Goal: Task Accomplishment & Management: Complete application form

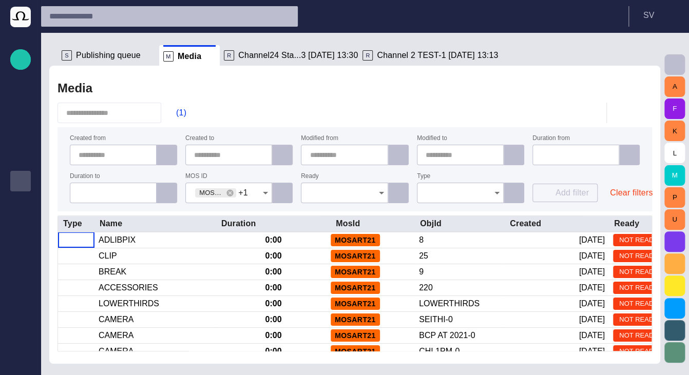
scroll to position [82, 0]
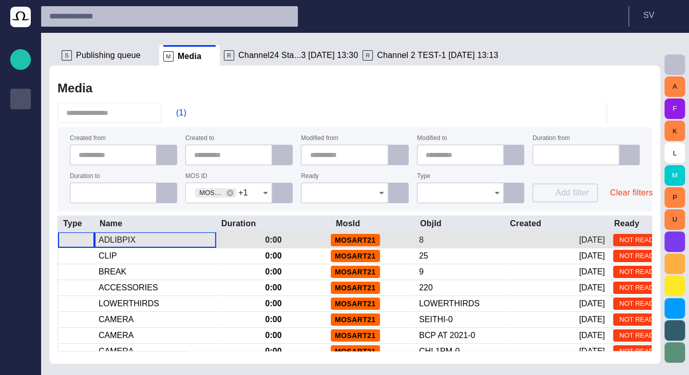
click at [121, 236] on div "ADLIBPIX" at bounding box center [117, 240] width 37 height 11
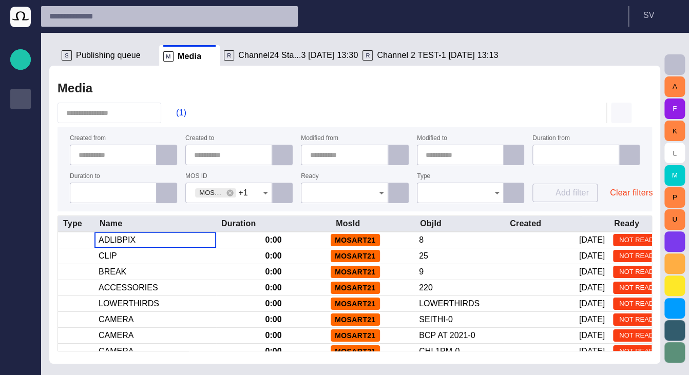
click at [617, 117] on span "button" at bounding box center [621, 113] width 12 height 12
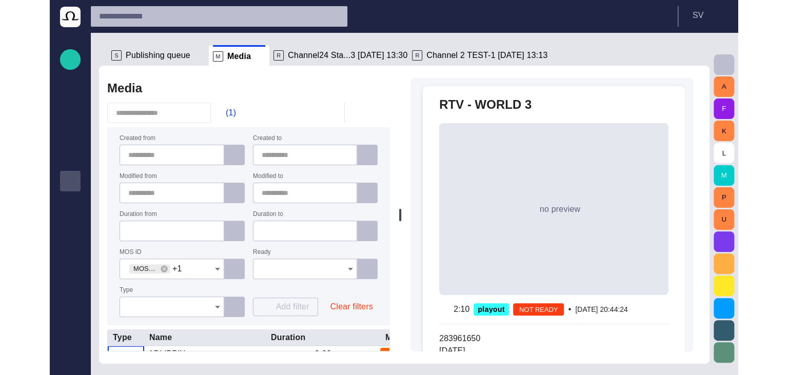
scroll to position [82, 0]
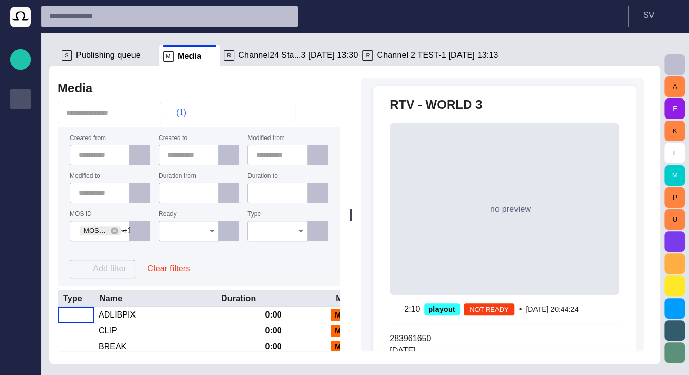
click at [176, 111] on span "button" at bounding box center [171, 113] width 10 height 10
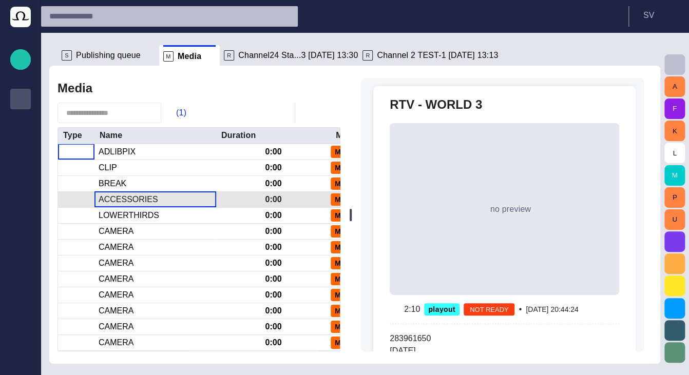
click at [187, 204] on div "ACCESSORIES" at bounding box center [155, 199] width 122 height 15
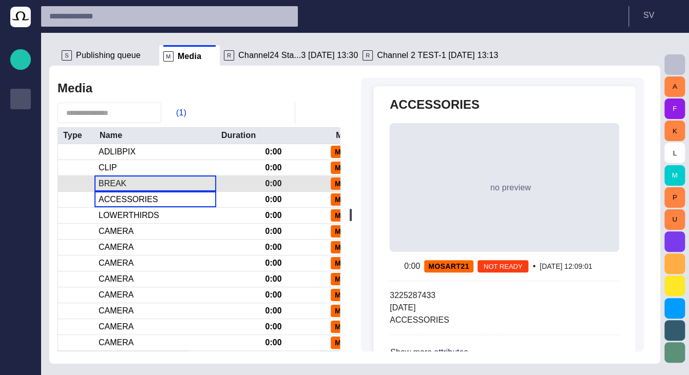
click at [165, 182] on div "BREAK" at bounding box center [155, 183] width 122 height 15
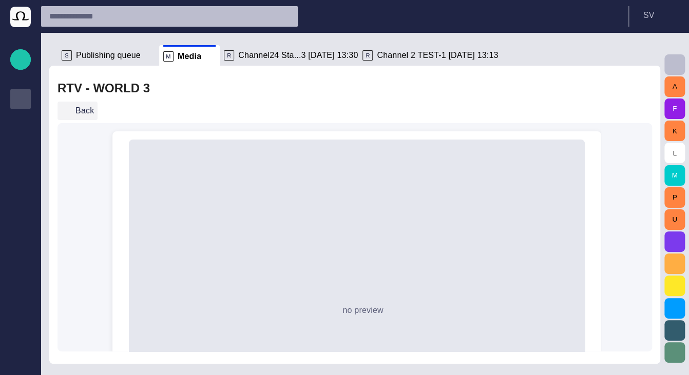
click at [85, 113] on button "Back" at bounding box center [77, 111] width 40 height 18
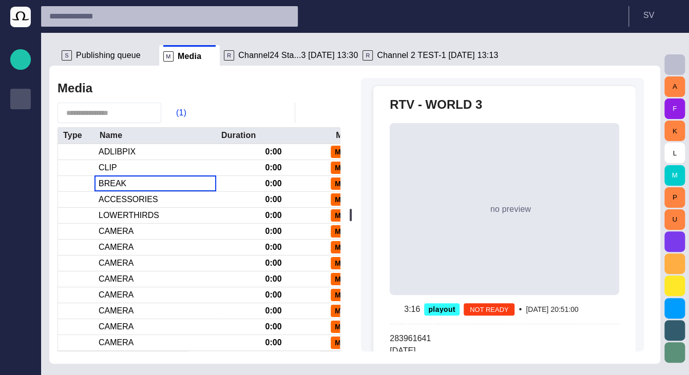
click at [308, 111] on span "button" at bounding box center [309, 113] width 12 height 12
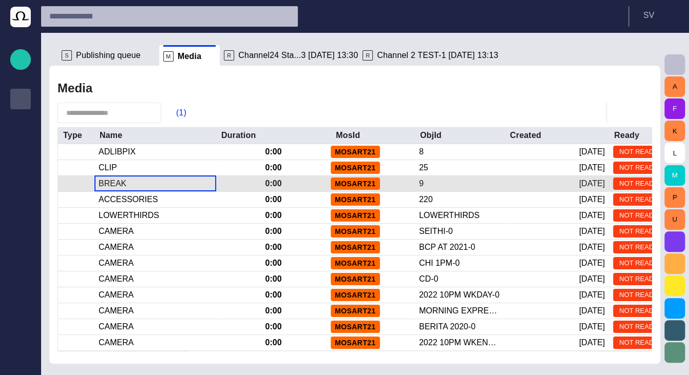
click at [160, 189] on div "BREAK" at bounding box center [155, 183] width 122 height 15
click at [160, 190] on div "BREAK" at bounding box center [155, 183] width 122 height 15
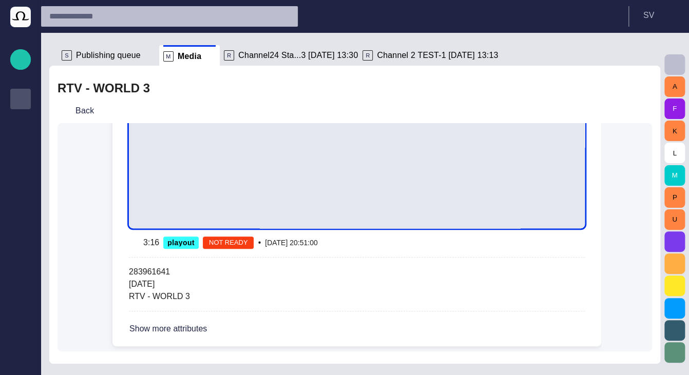
scroll to position [256, 0]
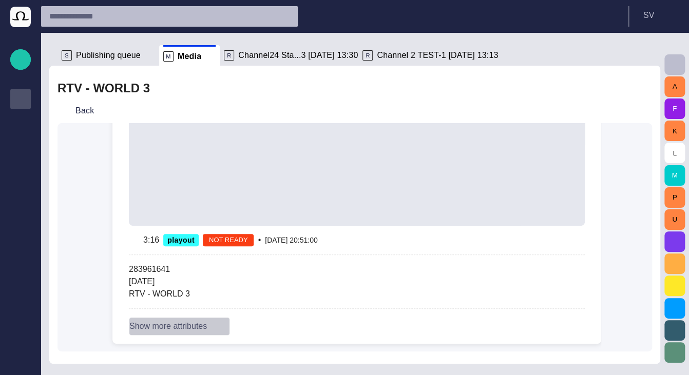
click at [210, 327] on button "Show more attributes" at bounding box center [179, 326] width 101 height 18
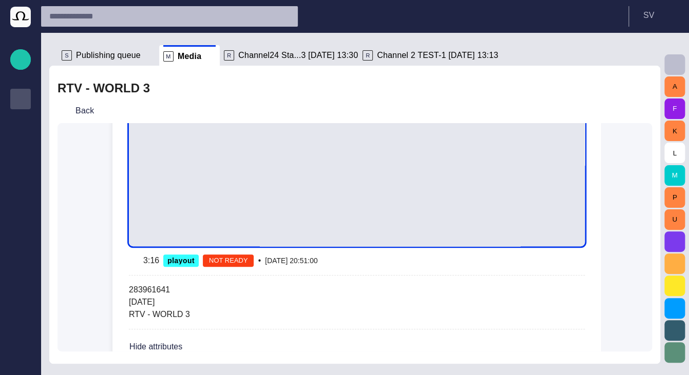
scroll to position [264, 0]
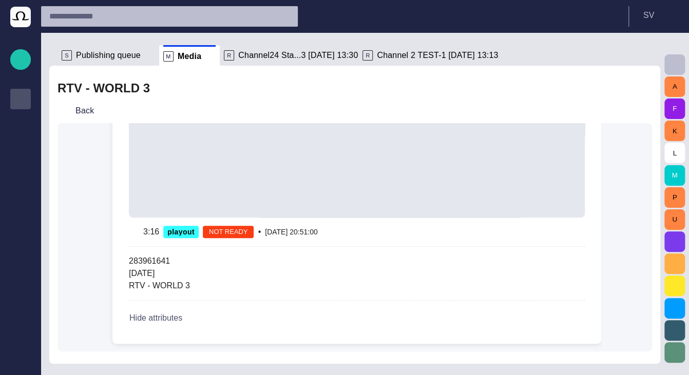
click at [192, 317] on span "button" at bounding box center [194, 318] width 8 height 8
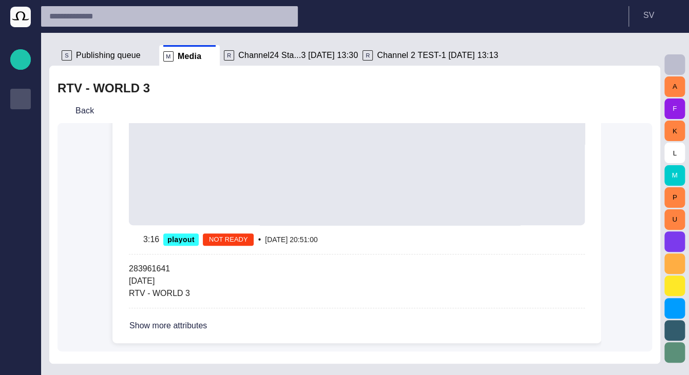
scroll to position [256, 0]
click at [86, 116] on button "Back" at bounding box center [77, 111] width 40 height 18
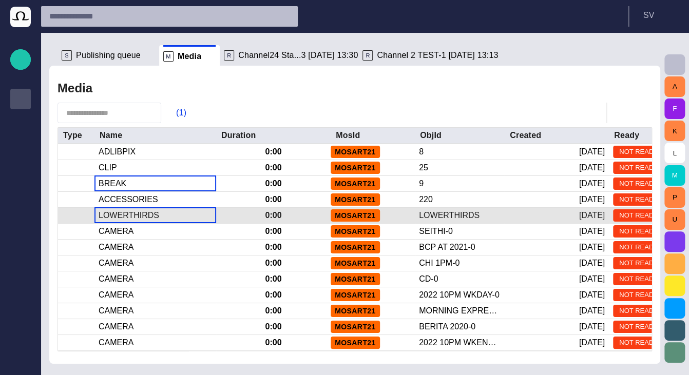
click at [119, 208] on div "LOWERTHIRDS" at bounding box center [155, 215] width 122 height 15
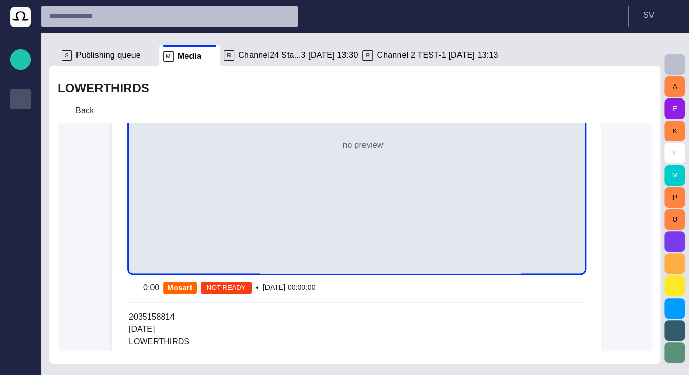
scroll to position [170, 0]
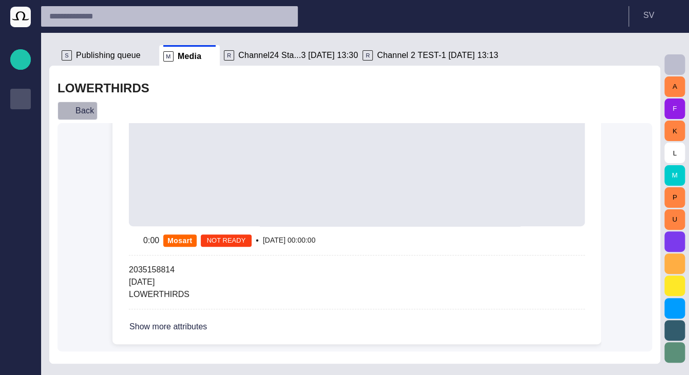
click at [82, 115] on button "Back" at bounding box center [77, 111] width 40 height 18
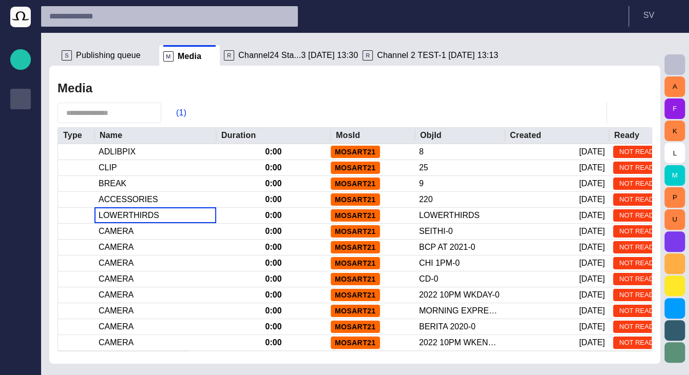
click at [619, 121] on button "button" at bounding box center [621, 113] width 21 height 21
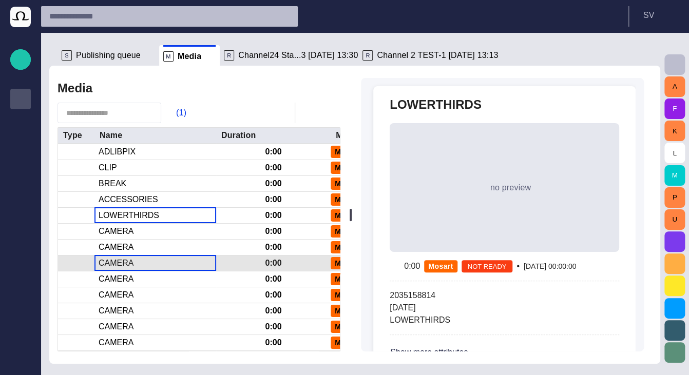
click at [136, 264] on div "CAMERA" at bounding box center [155, 263] width 122 height 15
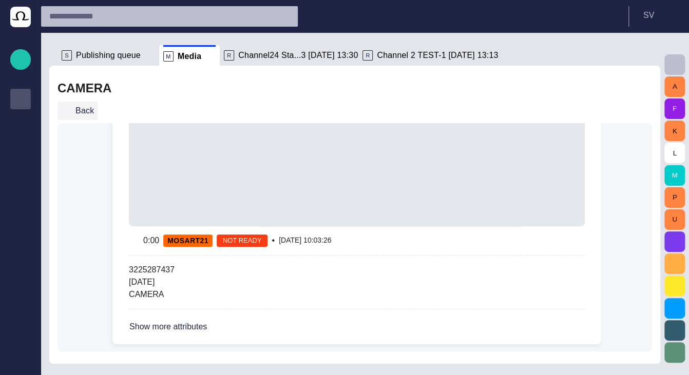
click at [79, 104] on button "Back" at bounding box center [77, 111] width 40 height 18
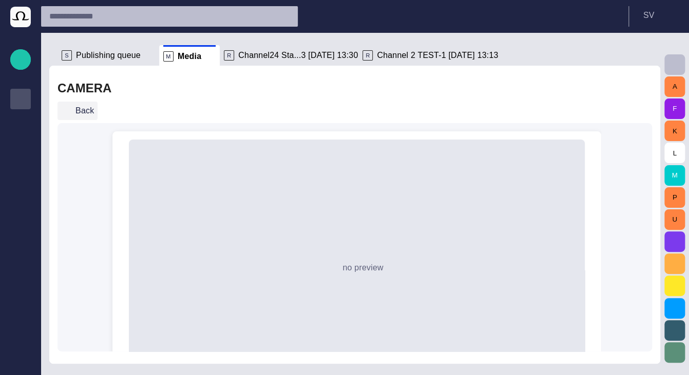
click at [80, 115] on button "Back" at bounding box center [77, 111] width 40 height 18
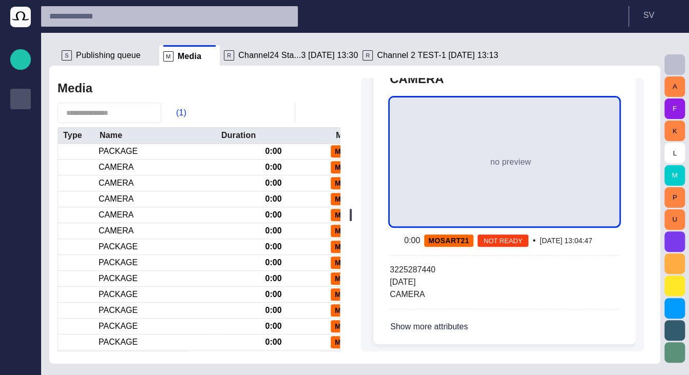
scroll to position [26, 0]
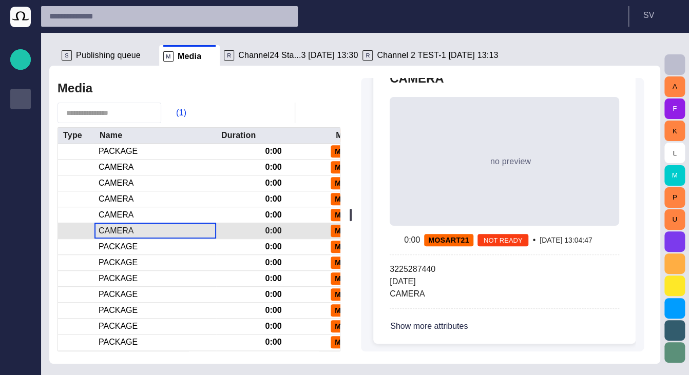
click at [170, 225] on div "CAMERA" at bounding box center [155, 230] width 122 height 15
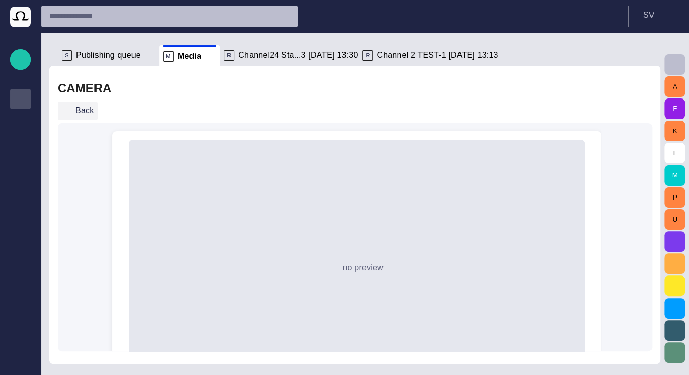
click at [77, 109] on button "Back" at bounding box center [77, 111] width 40 height 18
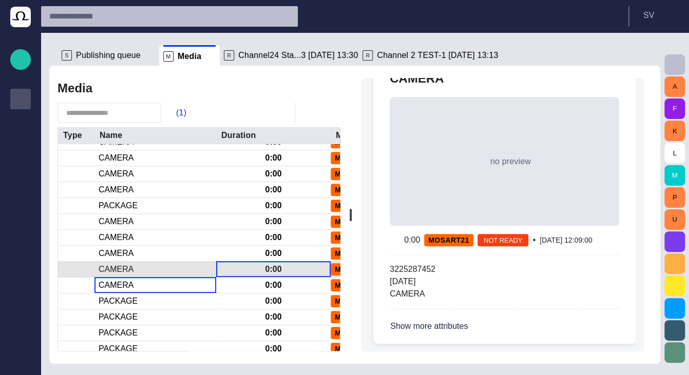
click at [247, 270] on div "0:00" at bounding box center [273, 269] width 114 height 15
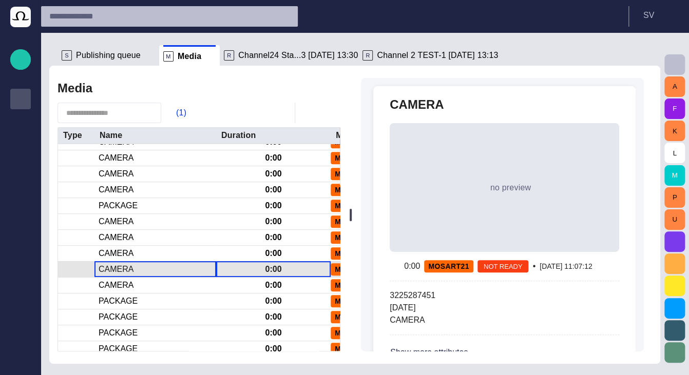
click at [153, 268] on div "CAMERA" at bounding box center [155, 269] width 122 height 15
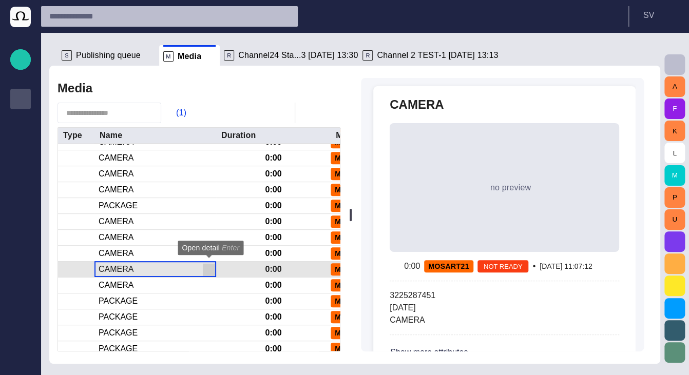
click at [206, 272] on span "button" at bounding box center [209, 269] width 10 height 10
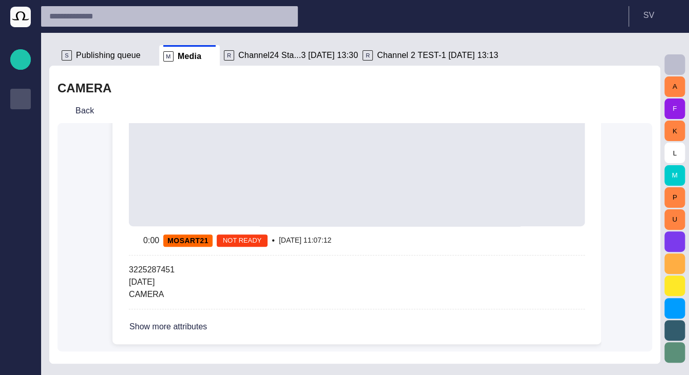
scroll to position [0, 0]
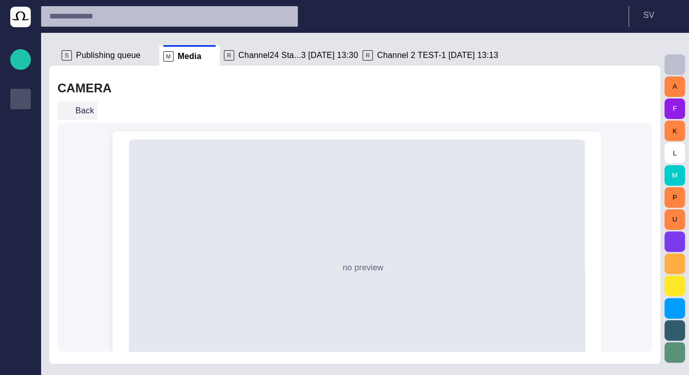
click at [85, 110] on button "Back" at bounding box center [77, 111] width 40 height 18
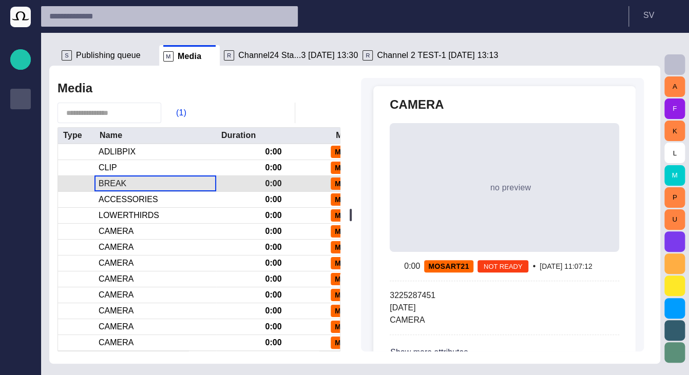
click at [146, 181] on div "BREAK" at bounding box center [155, 183] width 122 height 15
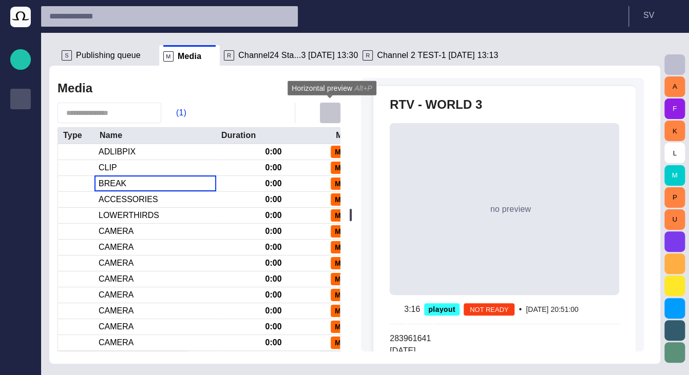
click at [330, 111] on span "button" at bounding box center [330, 113] width 12 height 12
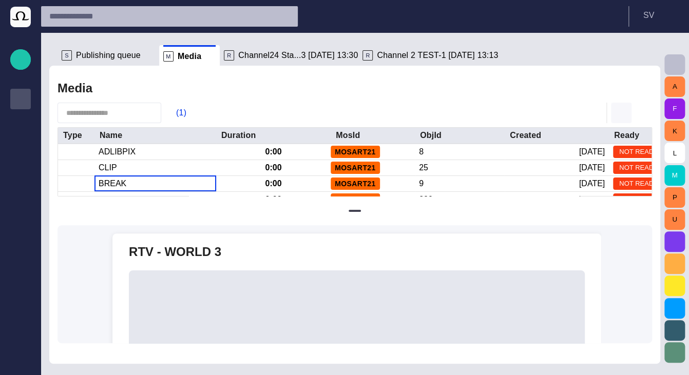
click at [619, 112] on span "button" at bounding box center [621, 113] width 12 height 12
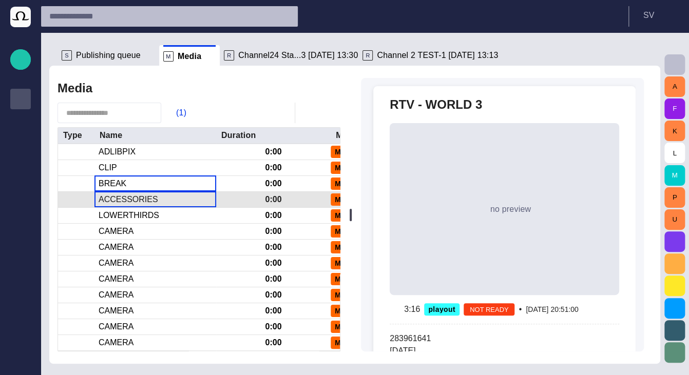
click at [122, 201] on div "ACCESSORIES" at bounding box center [129, 199] width 60 height 11
click at [122, 202] on div "ACCESSORIES" at bounding box center [129, 199] width 60 height 11
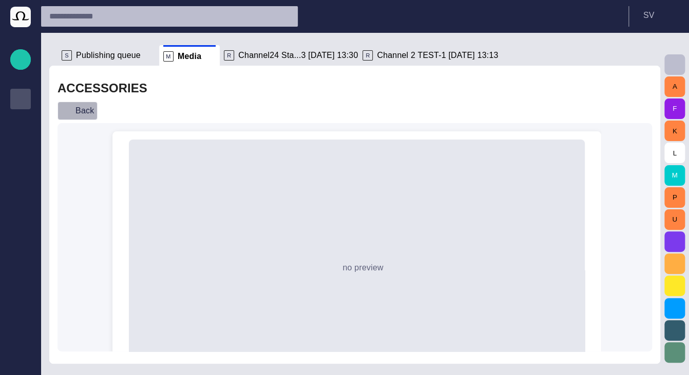
click at [84, 114] on button "Back" at bounding box center [77, 111] width 40 height 18
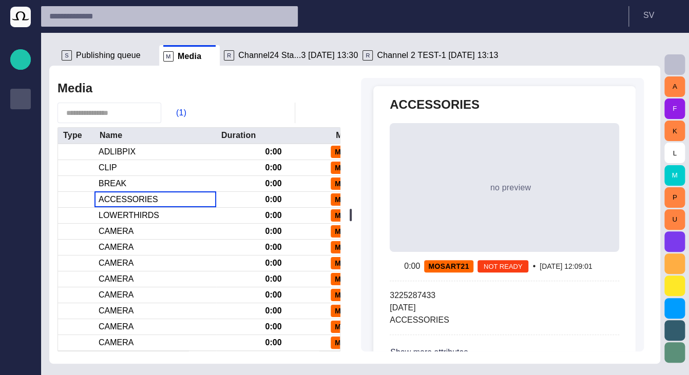
click at [114, 54] on span "Publishing queue" at bounding box center [108, 55] width 65 height 10
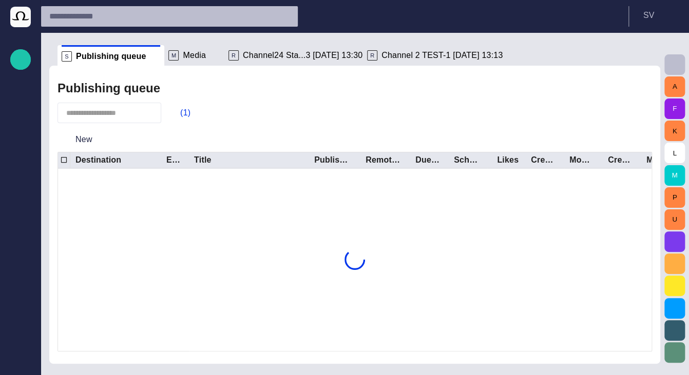
scroll to position [41, 0]
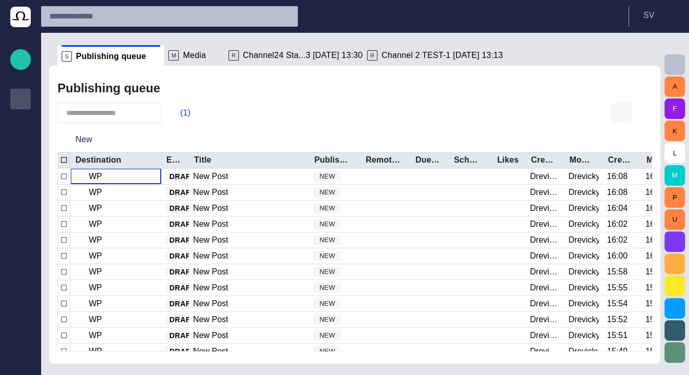
click at [619, 111] on span "button" at bounding box center [621, 113] width 12 height 12
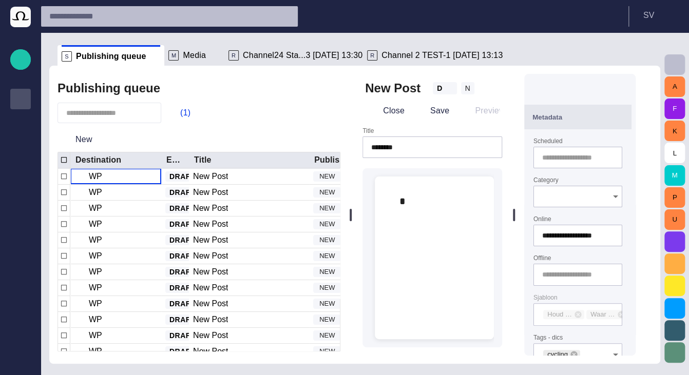
type input "********"
type input "**********"
type input "********"
type input "*****"
type input "**"
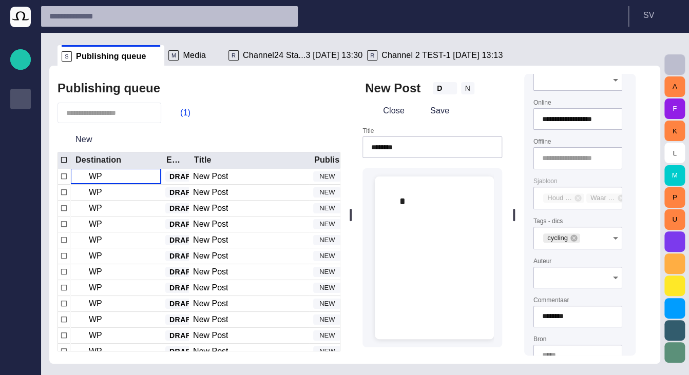
scroll to position [123, 0]
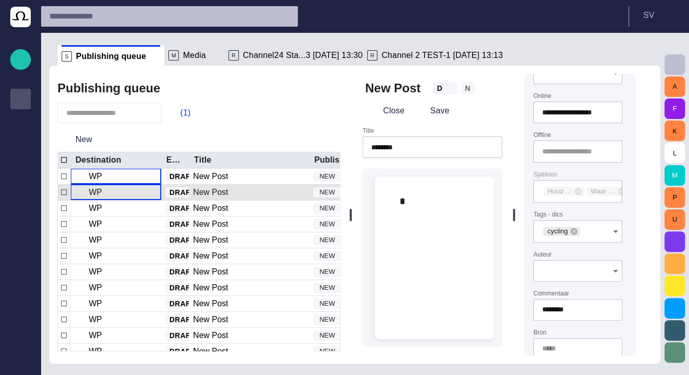
click at [111, 193] on div "WP" at bounding box center [115, 192] width 91 height 15
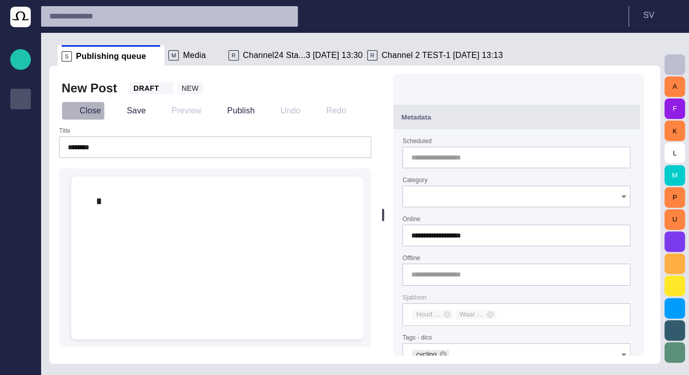
click at [88, 112] on button "Close" at bounding box center [83, 111] width 43 height 18
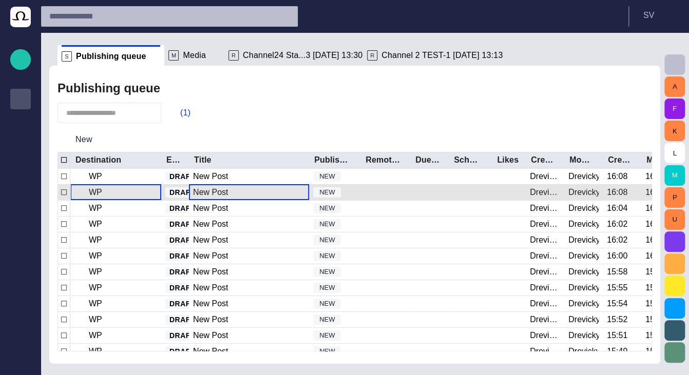
click at [219, 192] on div "New Post" at bounding box center [210, 192] width 35 height 11
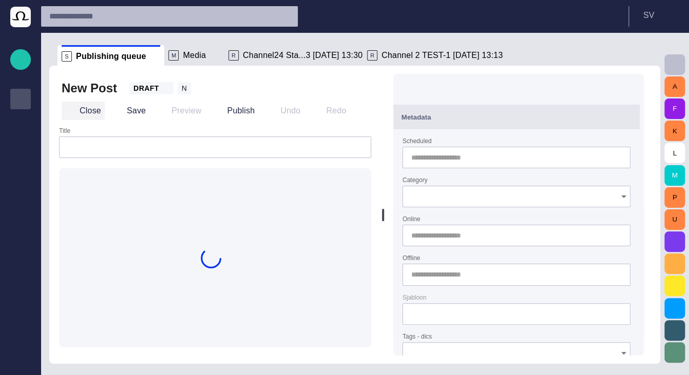
type input "********"
type input "**********"
type input "********"
type input "*****"
type input "**"
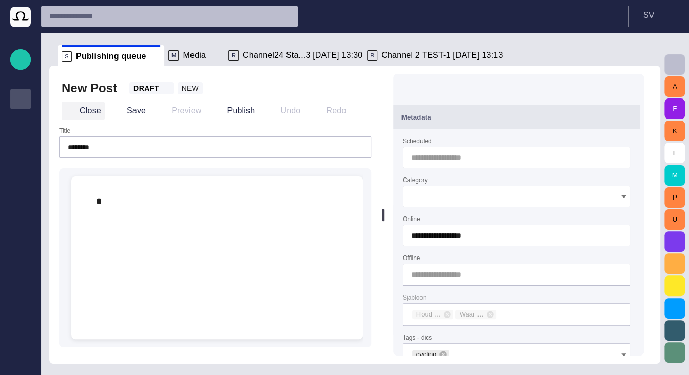
click at [80, 112] on button "Close" at bounding box center [83, 111] width 43 height 18
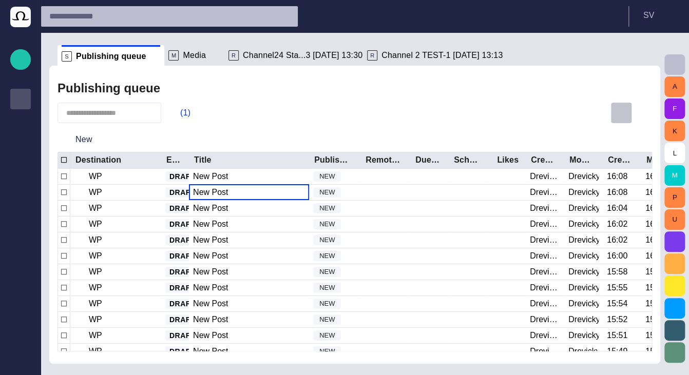
click at [623, 116] on span "button" at bounding box center [621, 113] width 12 height 12
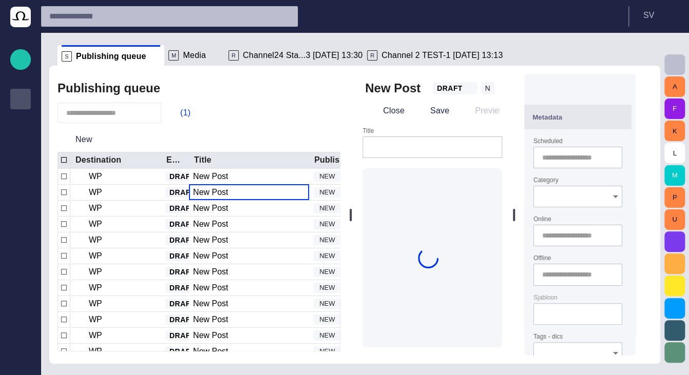
type input "********"
type input "**********"
type input "********"
type input "*****"
type input "**"
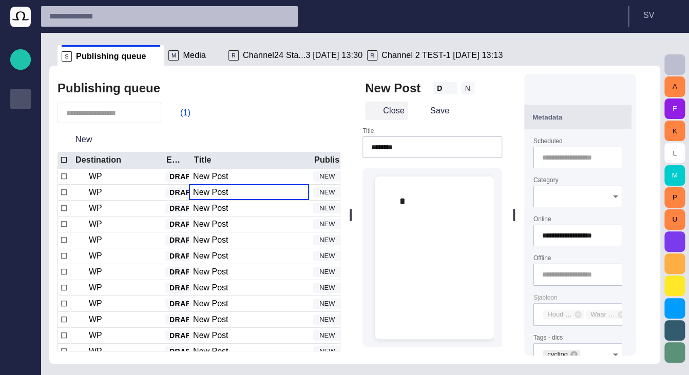
click at [379, 110] on span "button" at bounding box center [374, 111] width 10 height 10
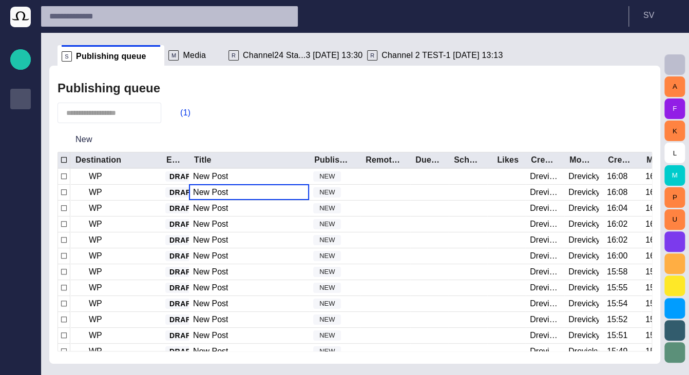
click at [184, 55] on span "Media" at bounding box center [194, 55] width 23 height 10
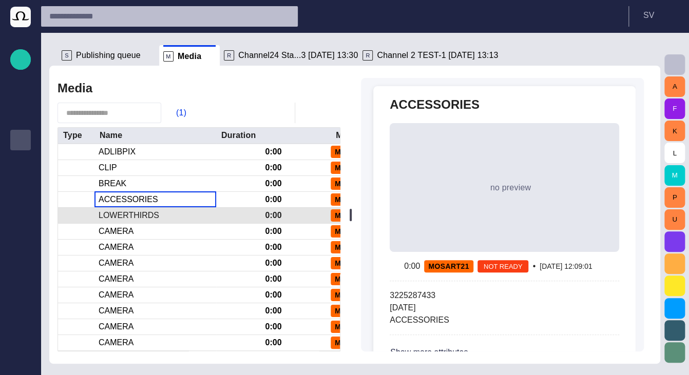
scroll to position [82, 0]
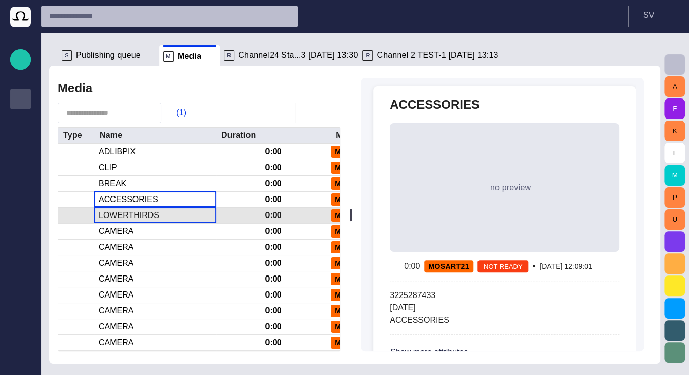
click at [170, 213] on div "LOWERTHIRDS" at bounding box center [155, 215] width 122 height 15
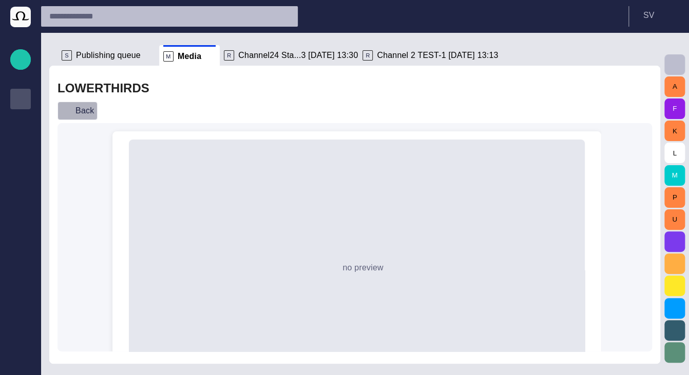
click at [73, 115] on button "Back" at bounding box center [77, 111] width 40 height 18
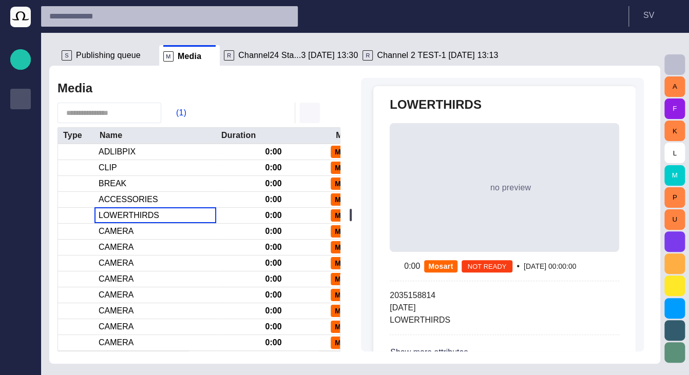
click at [313, 110] on span "button" at bounding box center [309, 113] width 12 height 12
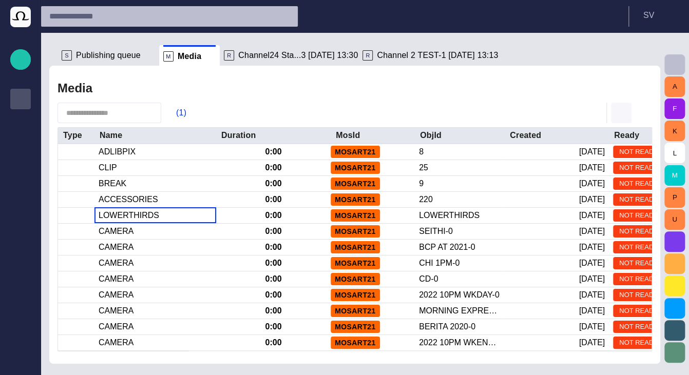
click at [619, 117] on span "button" at bounding box center [621, 113] width 12 height 12
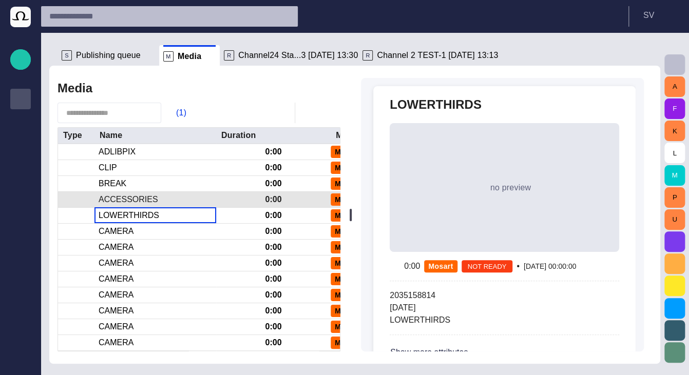
drag, startPoint x: 312, startPoint y: 112, endPoint x: 152, endPoint y: 197, distance: 181.2
click at [312, 112] on span "button" at bounding box center [309, 113] width 12 height 12
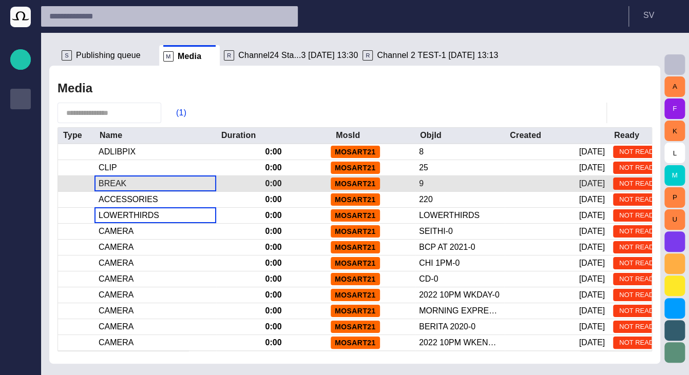
click at [137, 187] on div "BREAK" at bounding box center [155, 183] width 122 height 15
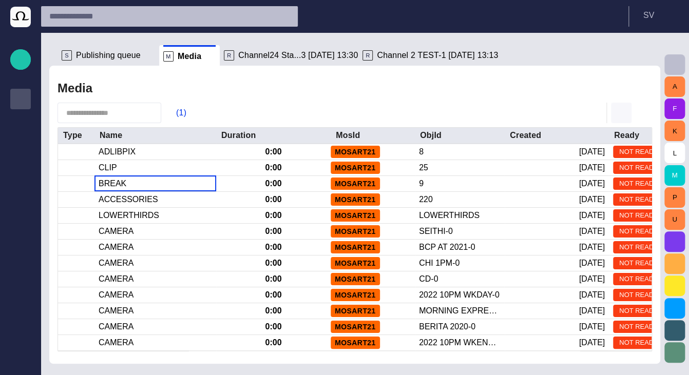
click at [615, 118] on span "button" at bounding box center [621, 113] width 12 height 12
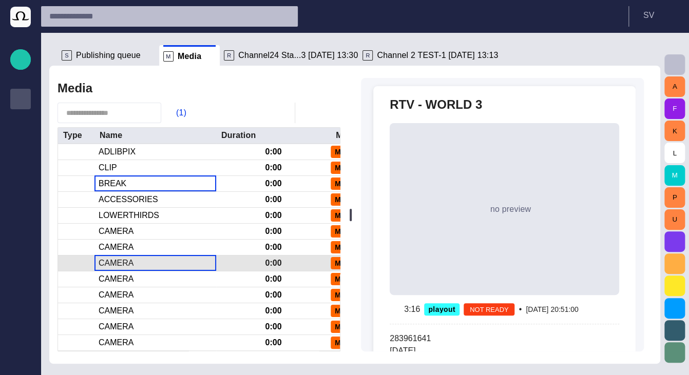
click at [143, 256] on div "CAMERA" at bounding box center [155, 263] width 122 height 15
click at [142, 256] on div "CAMERA" at bounding box center [155, 263] width 122 height 15
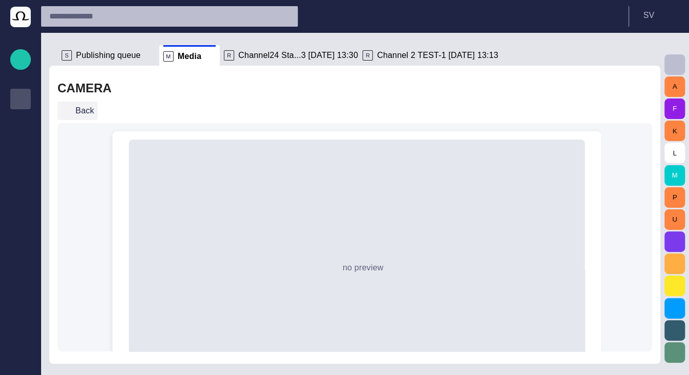
click at [78, 106] on button "Back" at bounding box center [77, 111] width 40 height 18
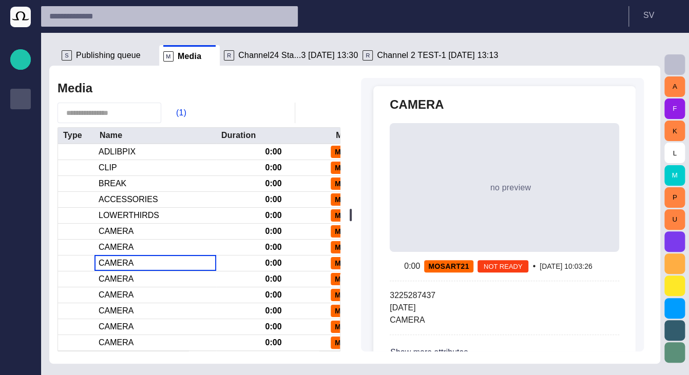
click at [306, 108] on span "button" at bounding box center [309, 113] width 12 height 12
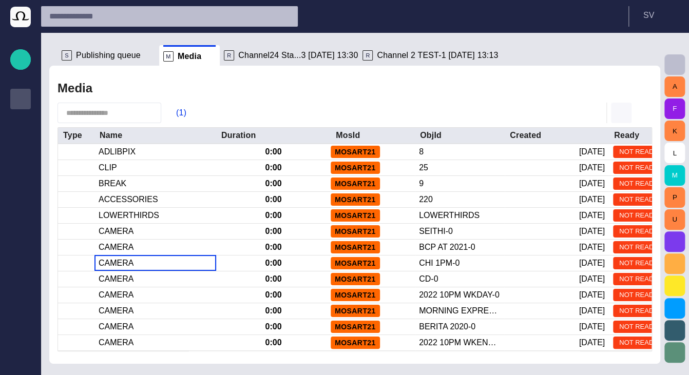
click at [618, 110] on span "button" at bounding box center [621, 113] width 12 height 12
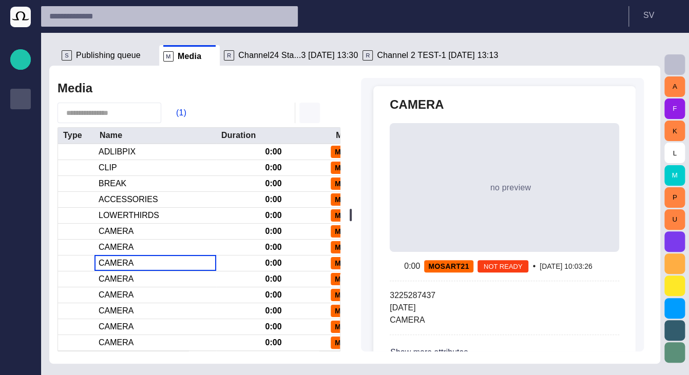
click at [307, 115] on span "button" at bounding box center [309, 113] width 12 height 12
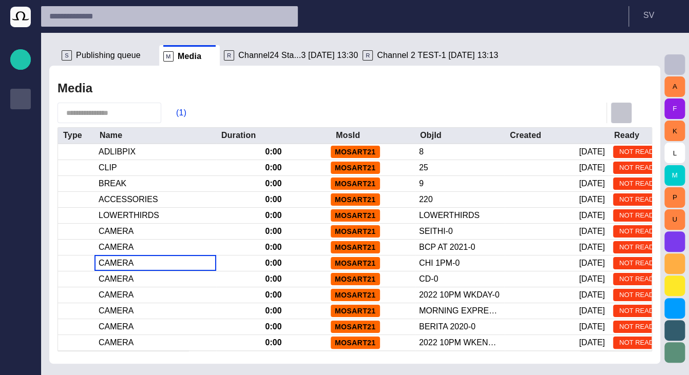
click at [622, 114] on span "button" at bounding box center [621, 113] width 12 height 12
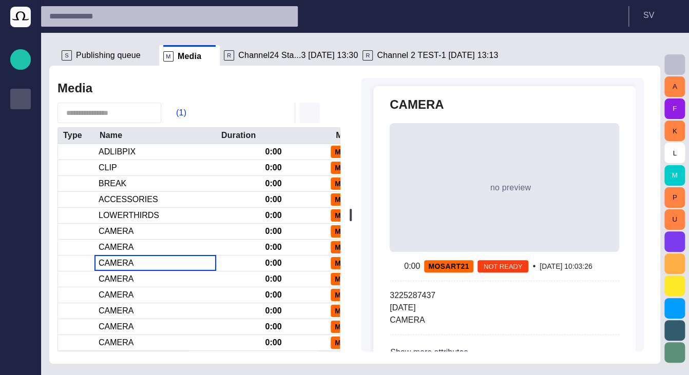
click at [312, 113] on span "button" at bounding box center [309, 113] width 12 height 12
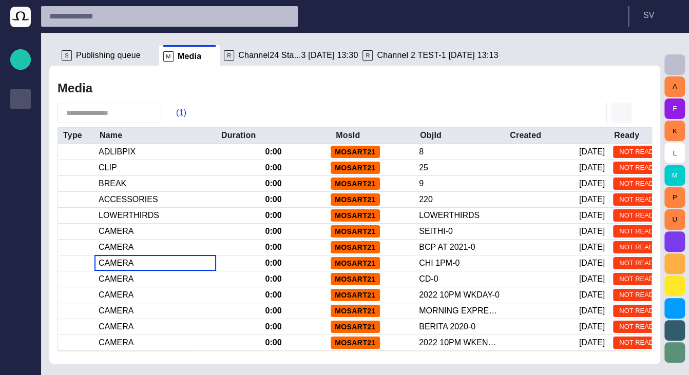
click at [620, 114] on span "button" at bounding box center [621, 113] width 12 height 12
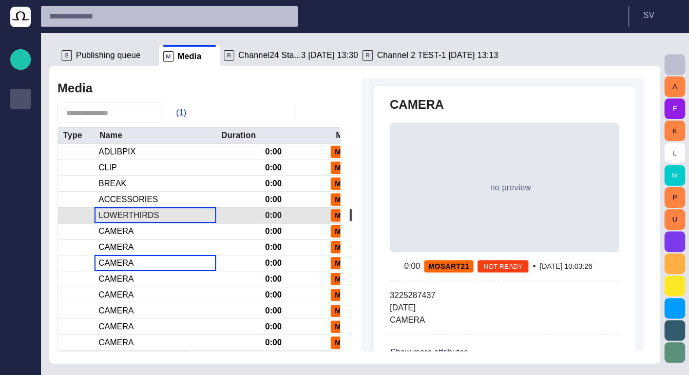
click at [137, 217] on div "LOWERTHIRDS" at bounding box center [129, 215] width 61 height 11
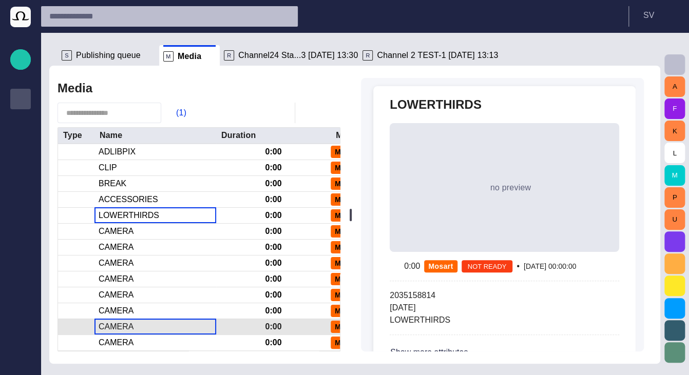
click at [159, 331] on div "CAMERA" at bounding box center [155, 326] width 122 height 15
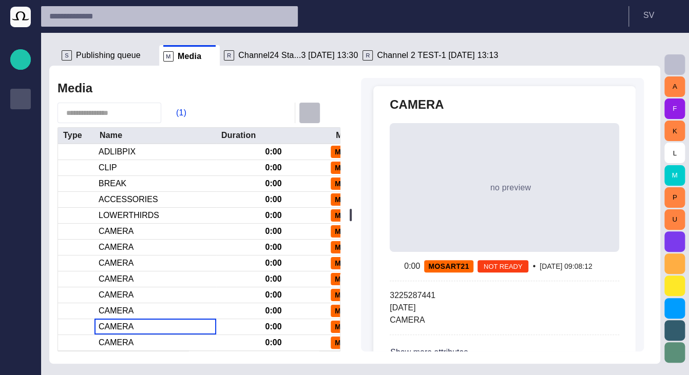
click at [316, 112] on button "button" at bounding box center [309, 113] width 21 height 21
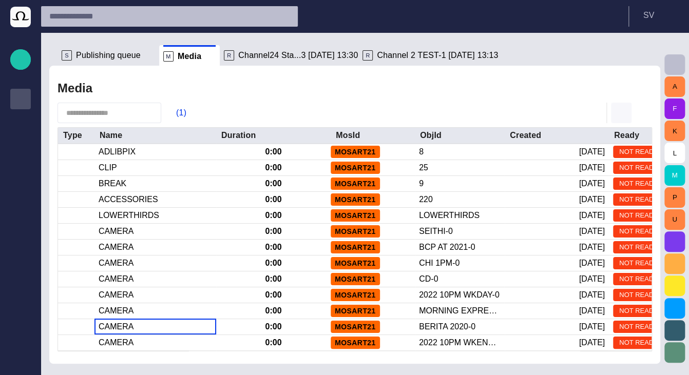
click at [625, 115] on span "button" at bounding box center [621, 113] width 12 height 12
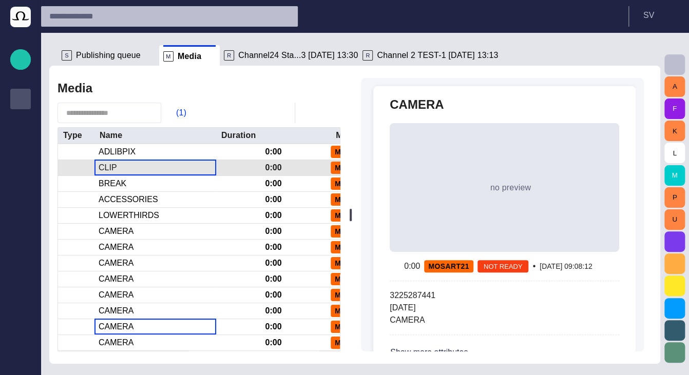
click at [129, 166] on div "CLIP" at bounding box center [155, 167] width 122 height 15
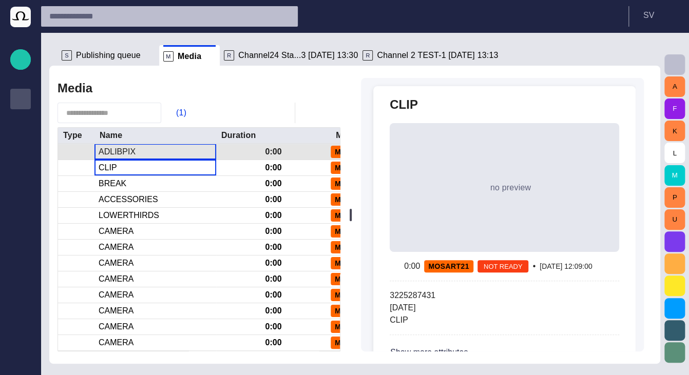
click at [129, 153] on div "ADLIBPIX" at bounding box center [117, 151] width 37 height 11
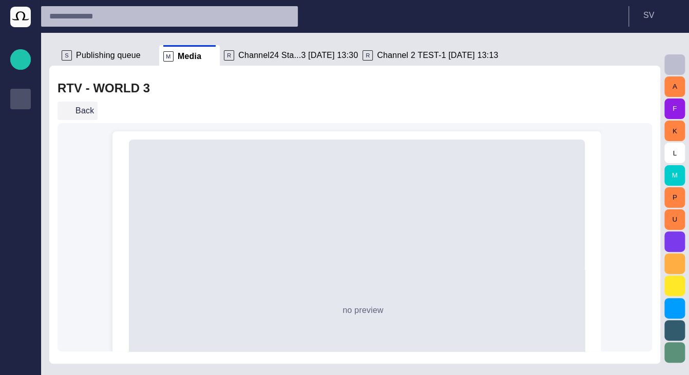
click at [88, 114] on button "Back" at bounding box center [77, 111] width 40 height 18
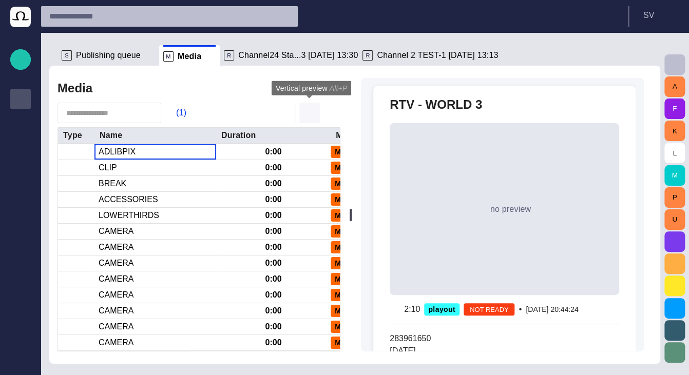
click at [311, 112] on span "button" at bounding box center [309, 113] width 12 height 12
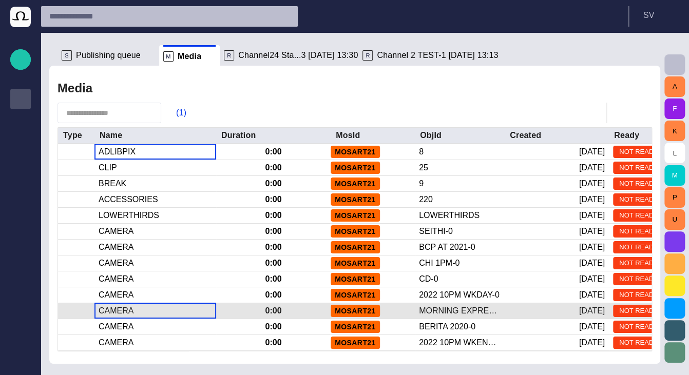
click at [143, 304] on div "CAMERA" at bounding box center [155, 310] width 122 height 15
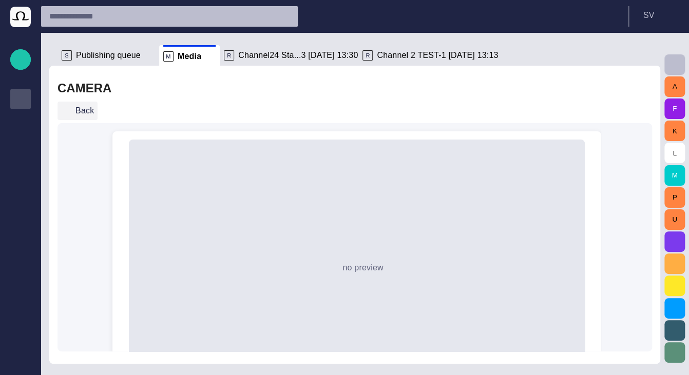
click at [83, 114] on button "Back" at bounding box center [77, 111] width 40 height 18
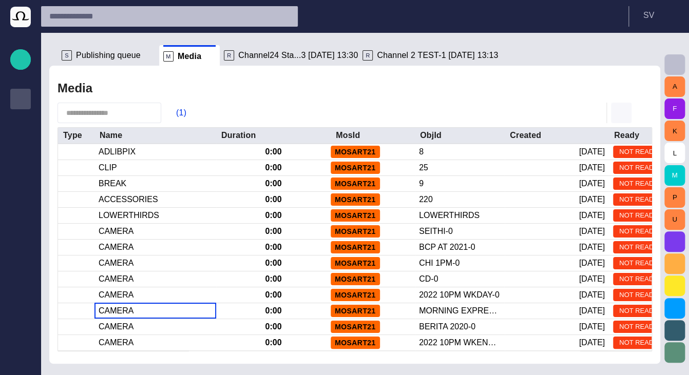
click at [620, 118] on span "button" at bounding box center [621, 113] width 12 height 12
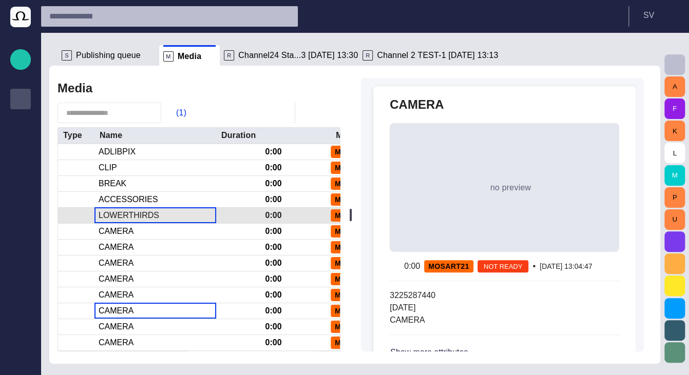
click at [143, 217] on div "LOWERTHIRDS" at bounding box center [129, 215] width 61 height 11
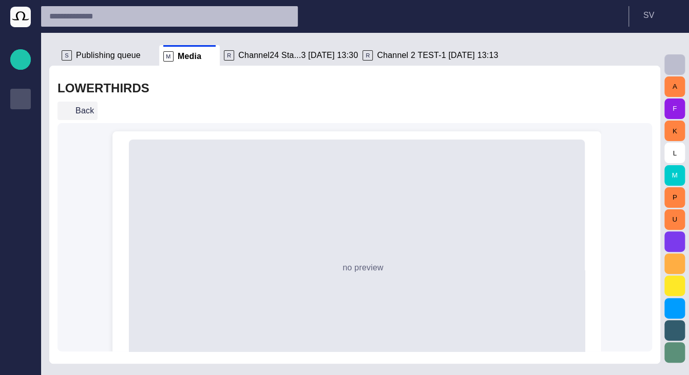
click at [83, 118] on button "Back" at bounding box center [77, 111] width 40 height 18
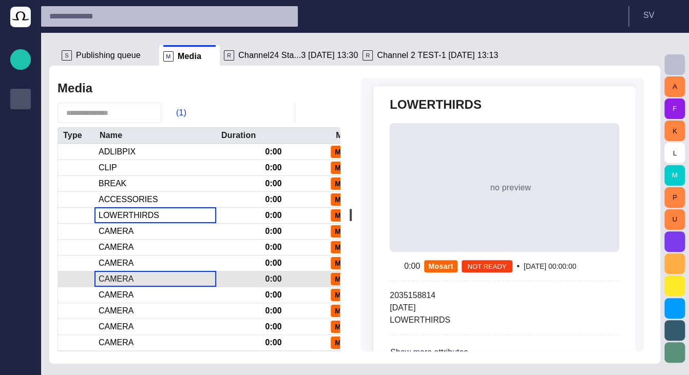
click at [102, 286] on div "CAMERA" at bounding box center [155, 279] width 122 height 15
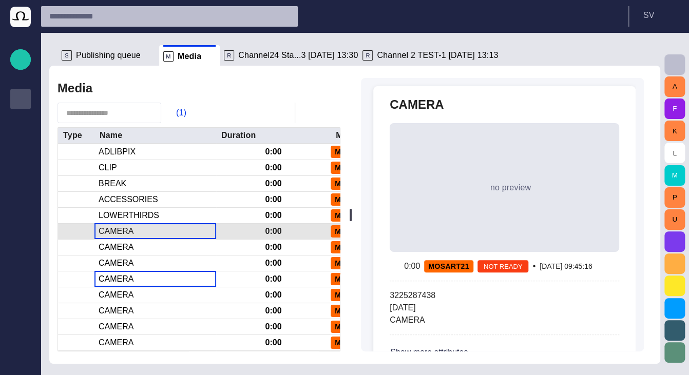
click at [128, 236] on div "CAMERA" at bounding box center [155, 231] width 122 height 15
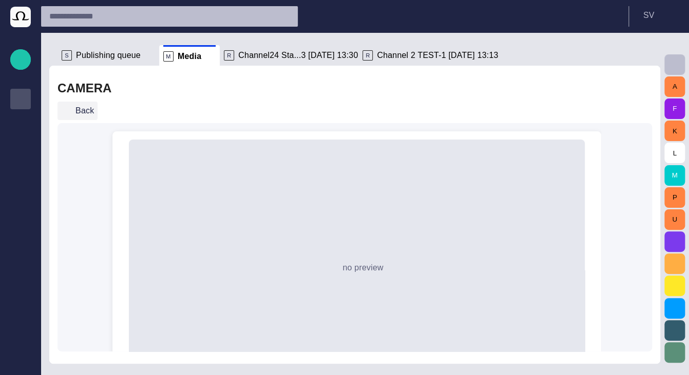
click at [80, 115] on button "Back" at bounding box center [77, 111] width 40 height 18
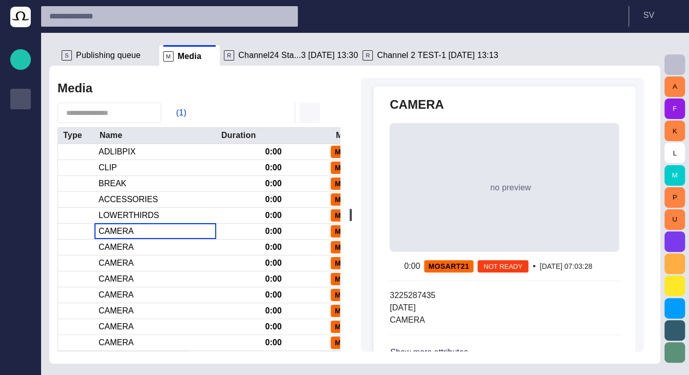
click at [307, 114] on span "button" at bounding box center [309, 113] width 12 height 12
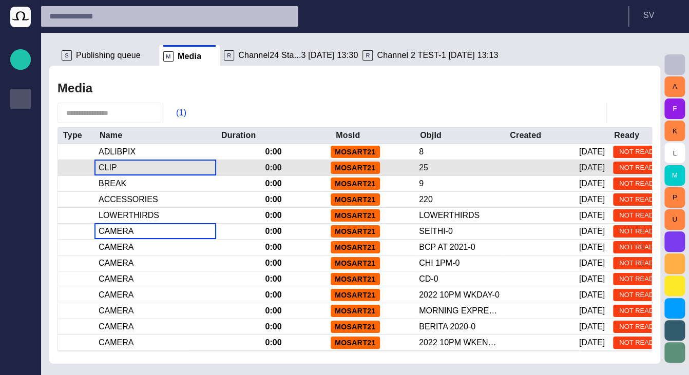
click at [183, 175] on div "CLIP" at bounding box center [155, 167] width 122 height 15
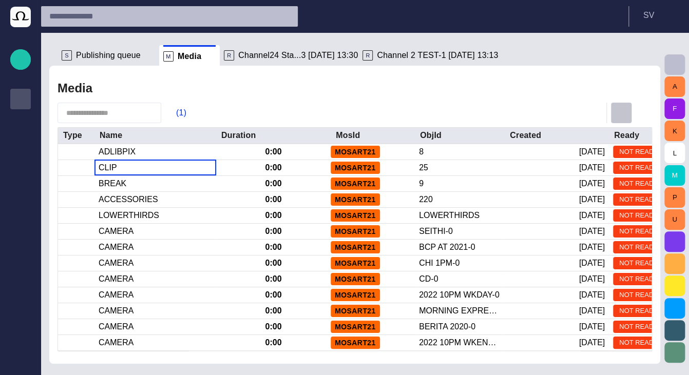
click at [621, 115] on span "button" at bounding box center [621, 113] width 12 height 12
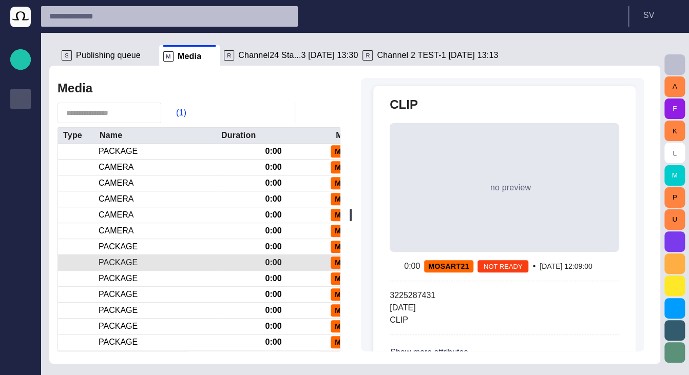
scroll to position [252, 0]
click at [143, 268] on div "PACKAGE" at bounding box center [155, 262] width 122 height 15
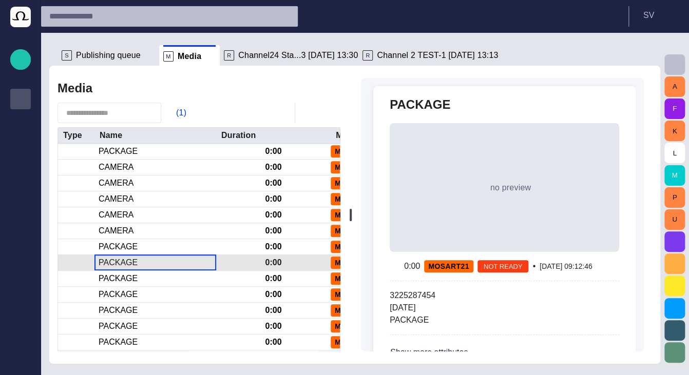
click at [143, 267] on div "PACKAGE" at bounding box center [155, 262] width 122 height 15
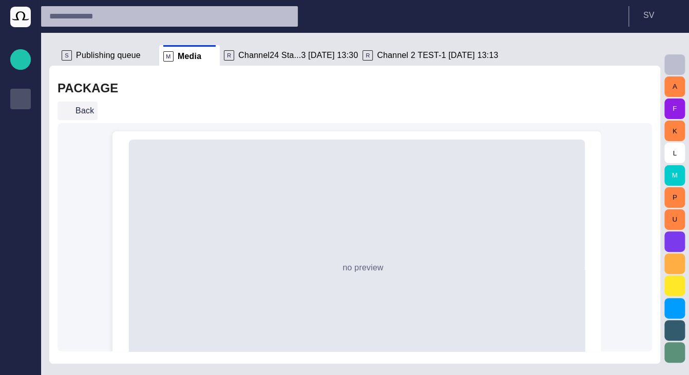
click at [83, 111] on button "Back" at bounding box center [77, 111] width 40 height 18
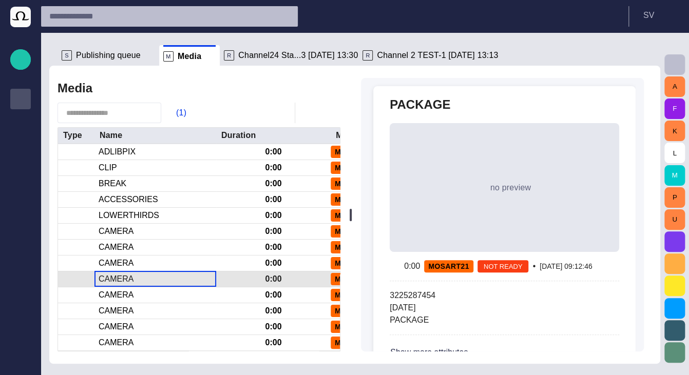
click at [174, 273] on div "CAMERA" at bounding box center [155, 279] width 122 height 15
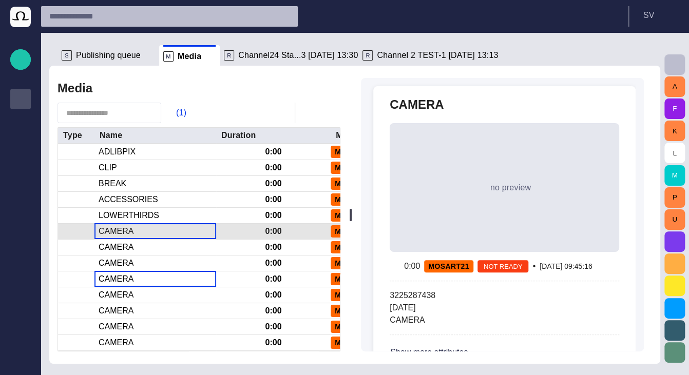
click at [161, 226] on div "CAMERA" at bounding box center [155, 231] width 122 height 15
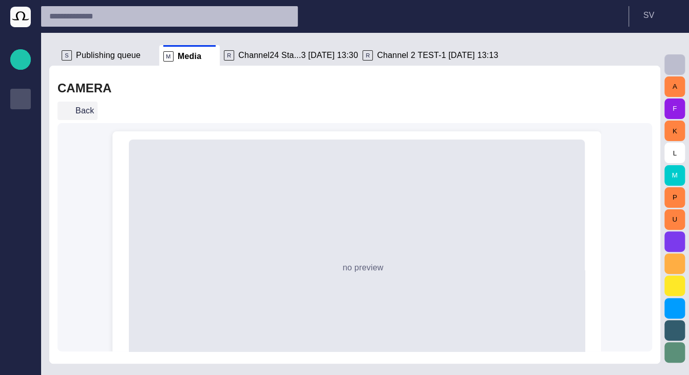
click at [77, 110] on button "Back" at bounding box center [77, 111] width 40 height 18
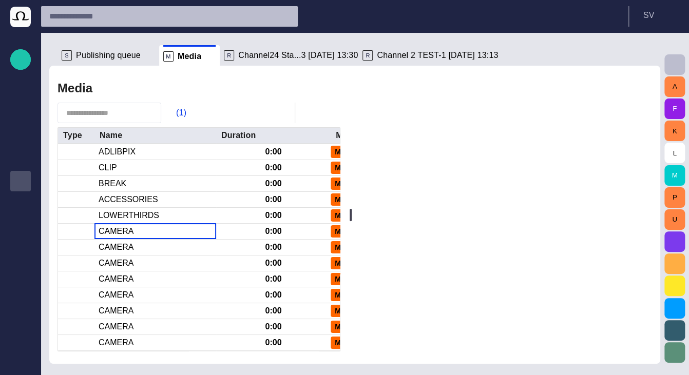
scroll to position [82, 0]
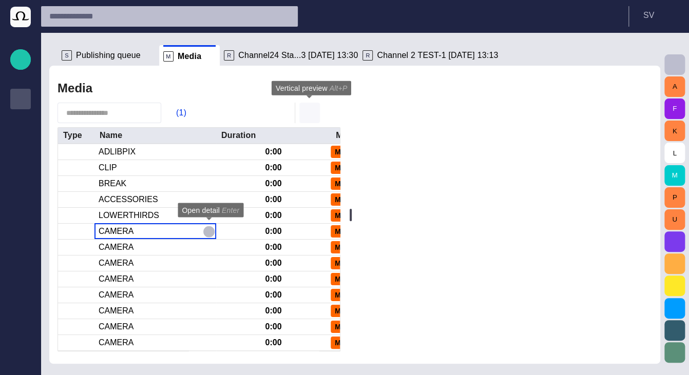
click at [307, 114] on span "button" at bounding box center [309, 113] width 12 height 12
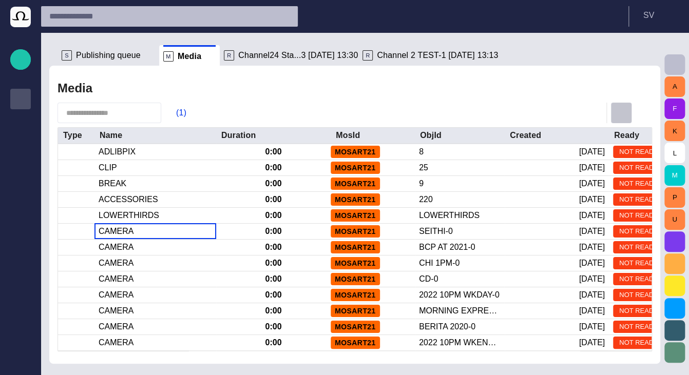
click at [621, 111] on span "button" at bounding box center [621, 113] width 12 height 12
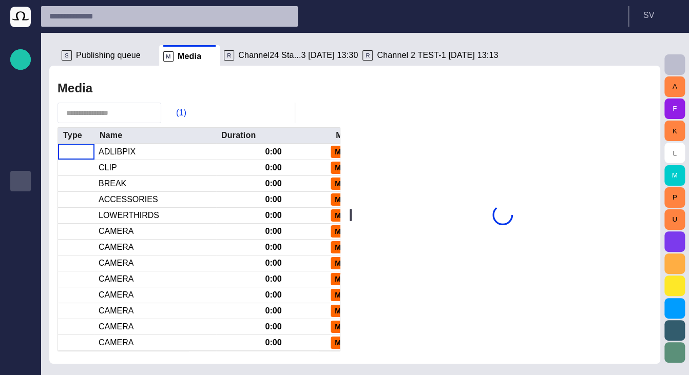
scroll to position [82, 0]
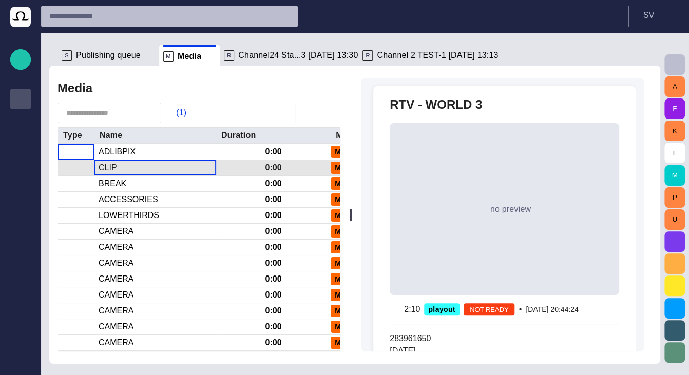
click at [120, 171] on div "CLIP" at bounding box center [155, 167] width 122 height 15
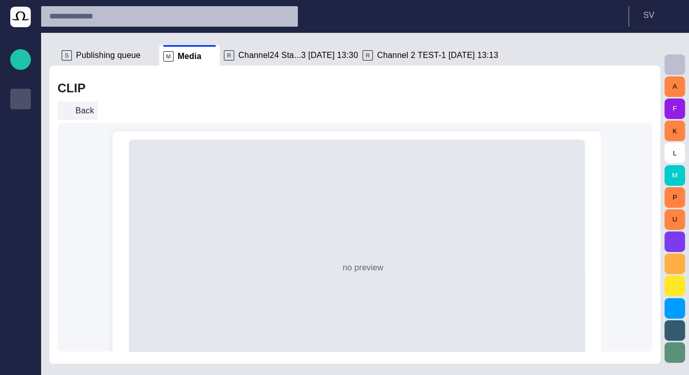
click at [77, 113] on button "Back" at bounding box center [77, 111] width 40 height 18
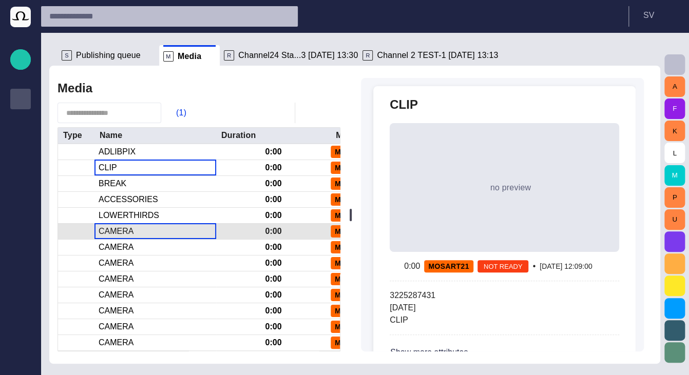
click at [141, 238] on div "CAMERA" at bounding box center [155, 231] width 122 height 15
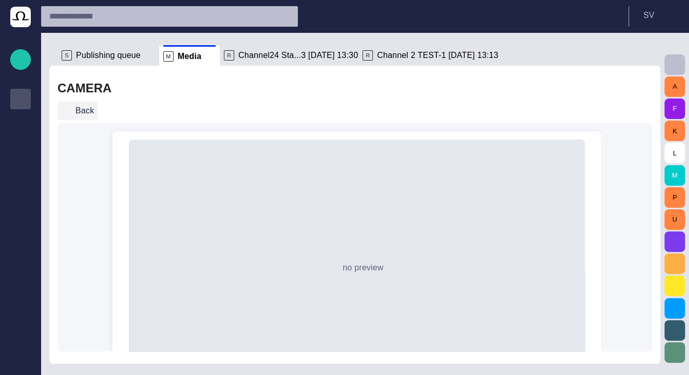
click at [81, 114] on button "Back" at bounding box center [77, 111] width 40 height 18
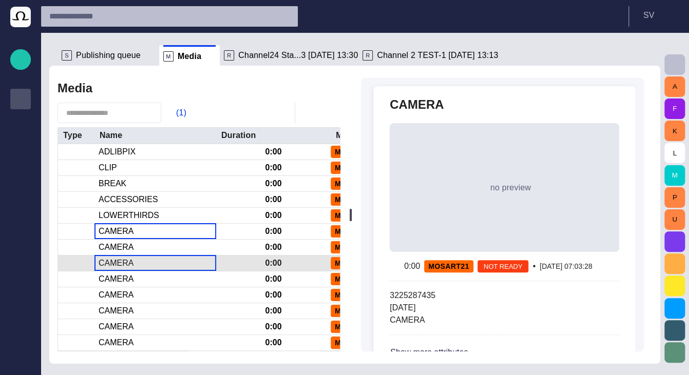
click at [169, 264] on div "CAMERA" at bounding box center [155, 263] width 122 height 15
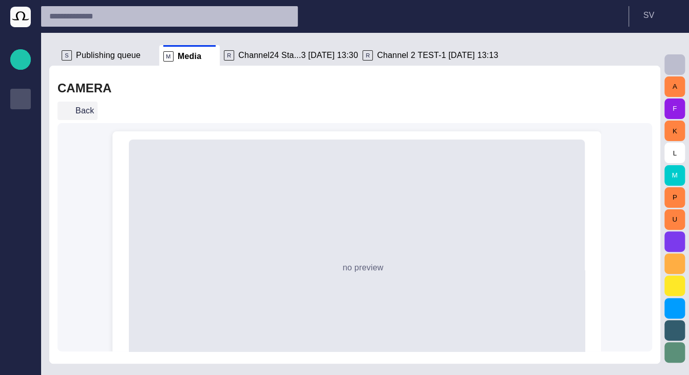
click at [79, 114] on button "Back" at bounding box center [77, 111] width 40 height 18
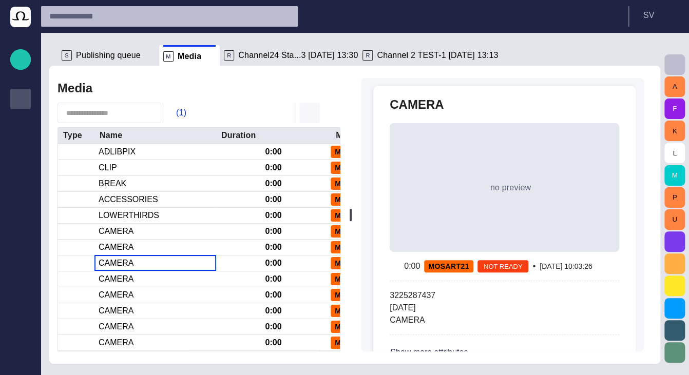
click at [314, 112] on span "button" at bounding box center [309, 113] width 12 height 12
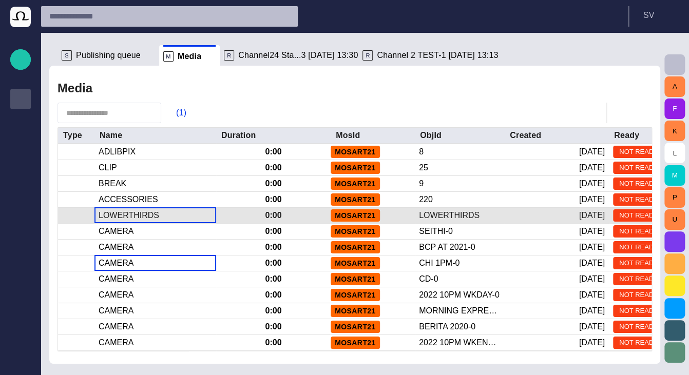
click at [104, 215] on div "LOWERTHIRDS" at bounding box center [129, 215] width 61 height 11
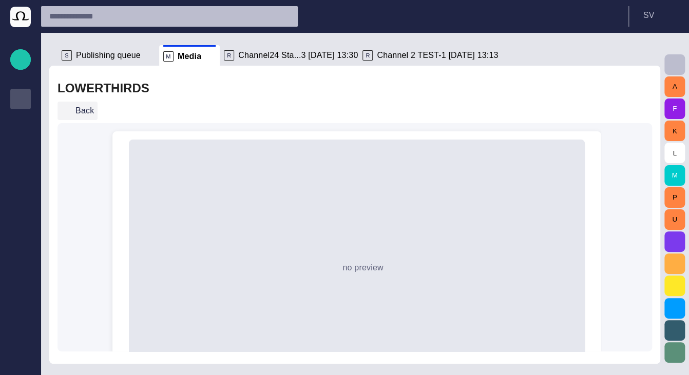
click at [77, 106] on button "Back" at bounding box center [77, 111] width 40 height 18
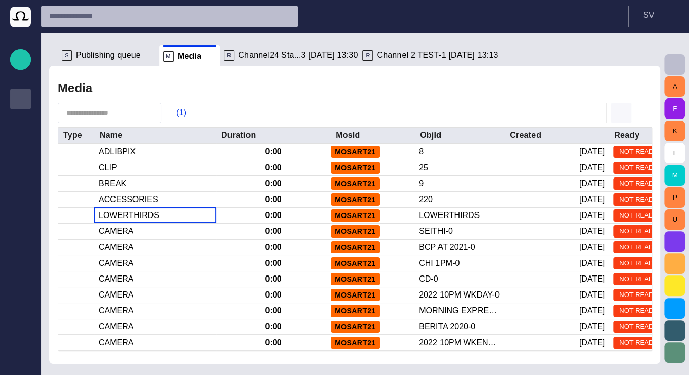
click at [619, 118] on span "button" at bounding box center [621, 113] width 12 height 12
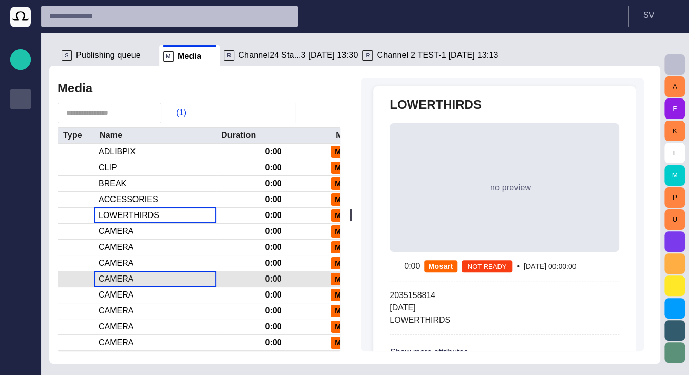
click at [172, 283] on div "CAMERA" at bounding box center [155, 279] width 122 height 15
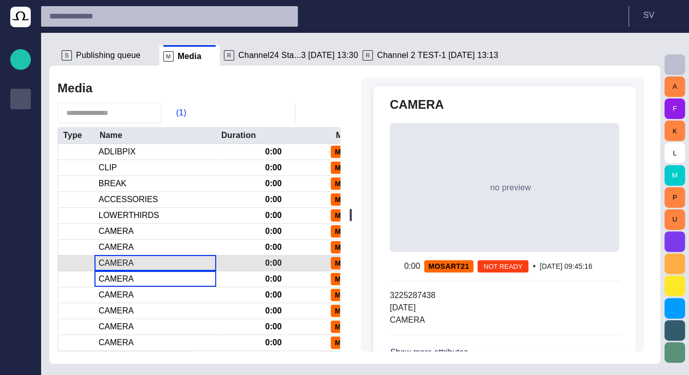
click at [184, 257] on div "CAMERA" at bounding box center [155, 263] width 122 height 15
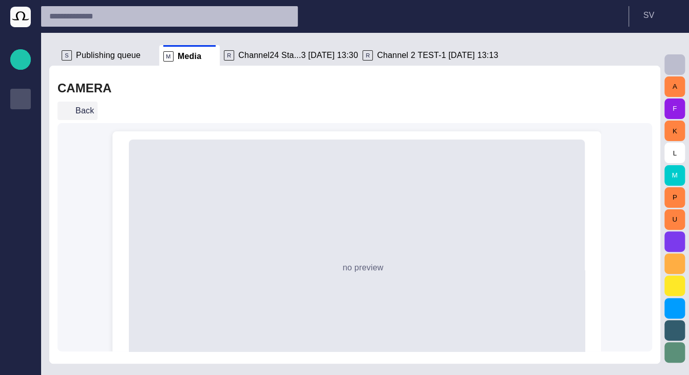
click at [85, 117] on button "Back" at bounding box center [77, 111] width 40 height 18
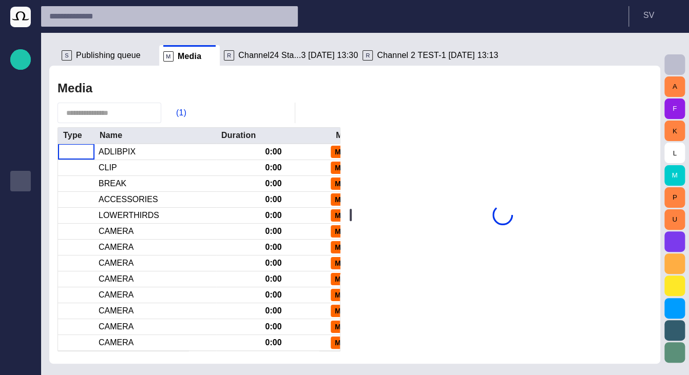
scroll to position [82, 0]
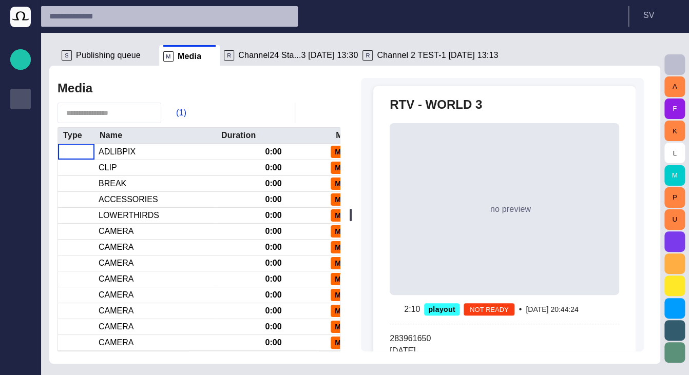
click at [115, 56] on span "Publishing queue" at bounding box center [108, 55] width 65 height 10
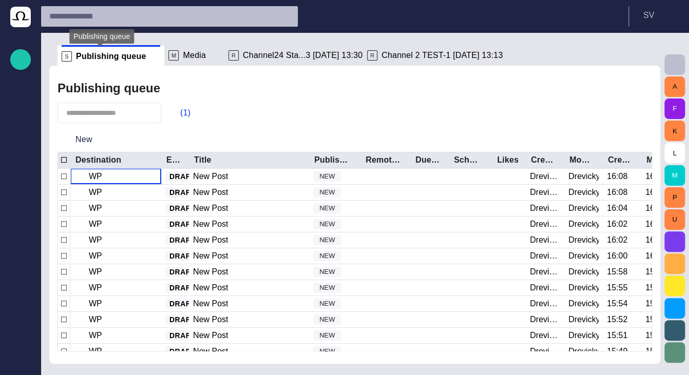
scroll to position [41, 0]
click at [623, 112] on span "button" at bounding box center [621, 113] width 12 height 12
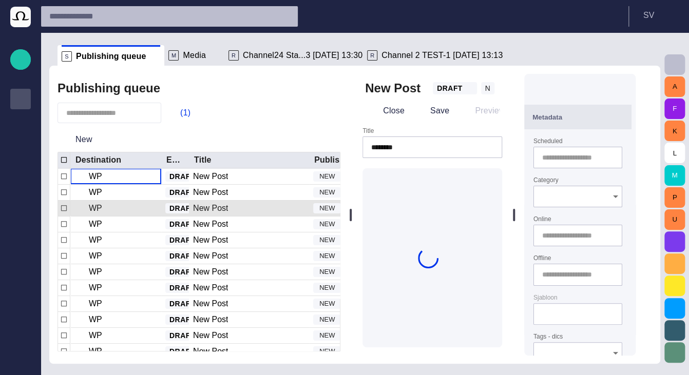
type input "**********"
type input "**"
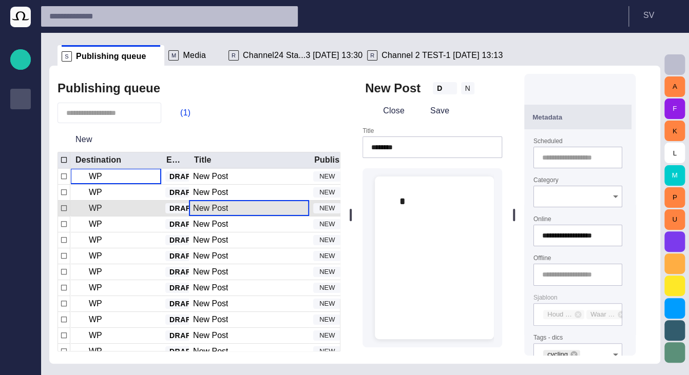
click at [237, 210] on div "New Post" at bounding box center [249, 208] width 120 height 15
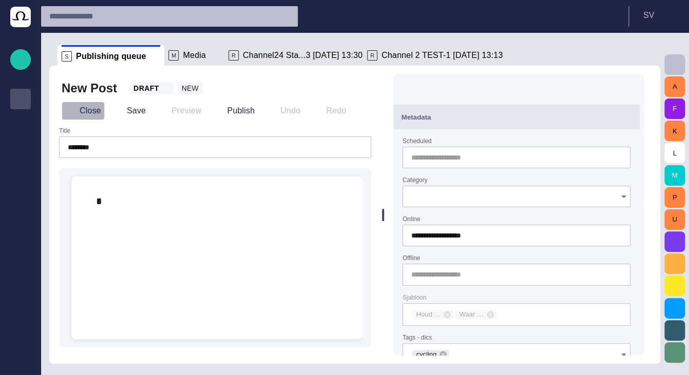
click at [88, 108] on button "Close" at bounding box center [83, 111] width 43 height 18
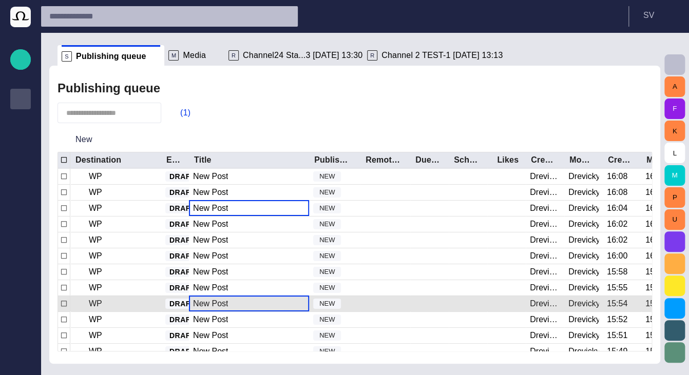
click at [195, 299] on div "New Post" at bounding box center [210, 303] width 35 height 11
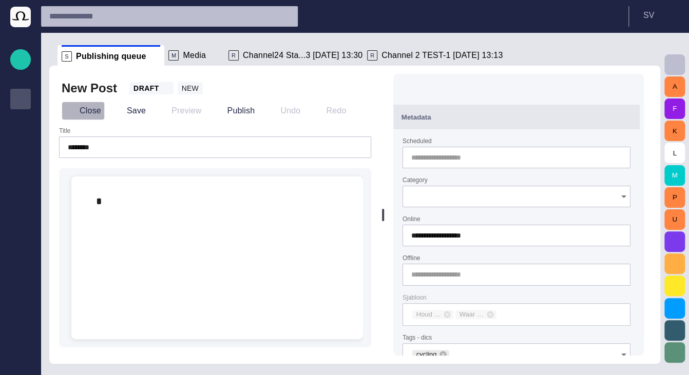
click at [91, 107] on button "Close" at bounding box center [83, 111] width 43 height 18
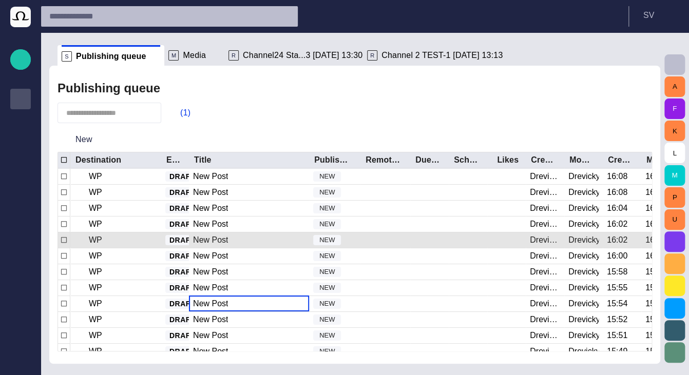
click at [619, 113] on span "button" at bounding box center [621, 113] width 12 height 12
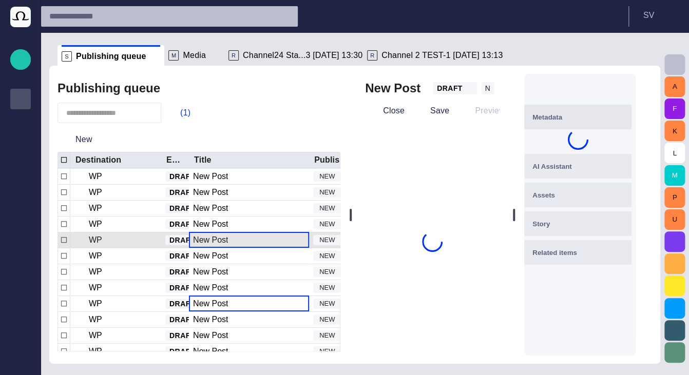
click at [206, 237] on div "New Post" at bounding box center [210, 240] width 35 height 11
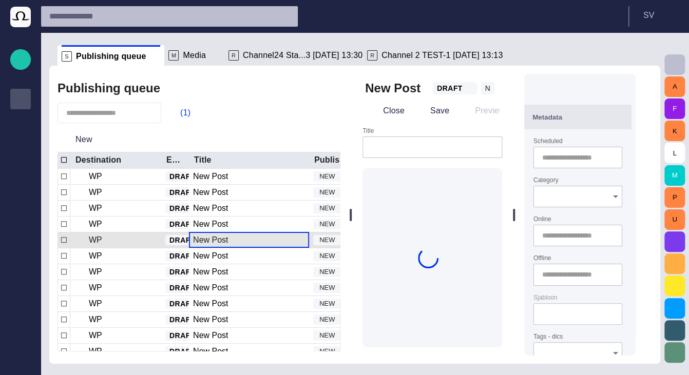
click at [206, 237] on div "New Post" at bounding box center [210, 240] width 35 height 11
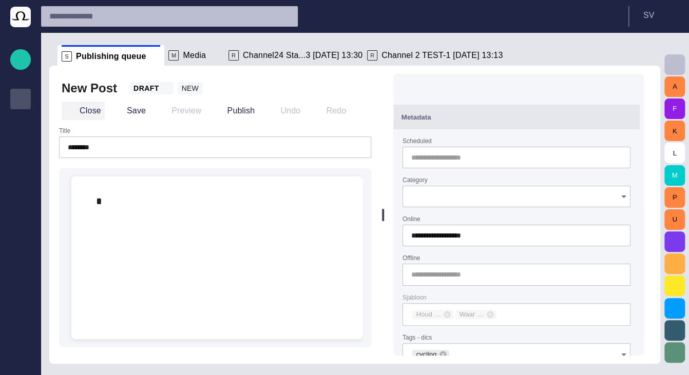
click at [91, 113] on button "Close" at bounding box center [83, 111] width 43 height 18
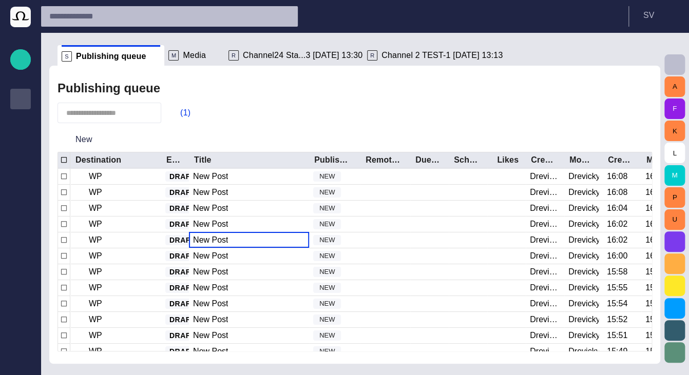
click at [246, 57] on span "Channel24 Sta...3 14/09 13:30" at bounding box center [303, 55] width 120 height 10
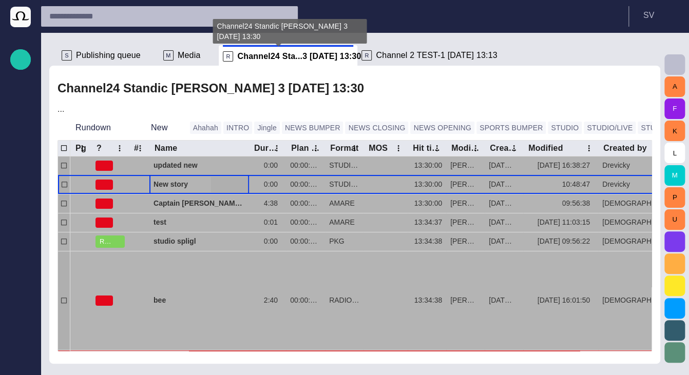
scroll to position [0, 0]
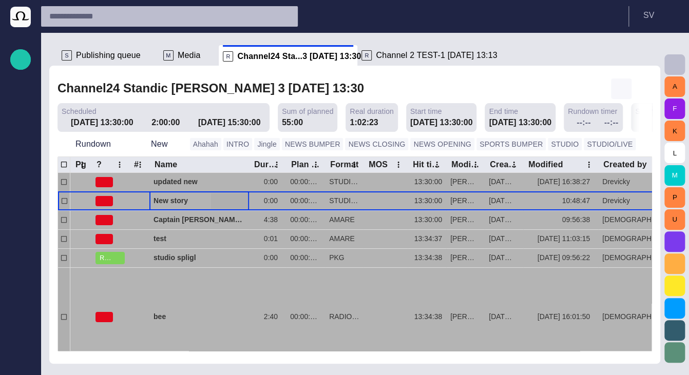
click at [621, 88] on span "button" at bounding box center [621, 89] width 12 height 12
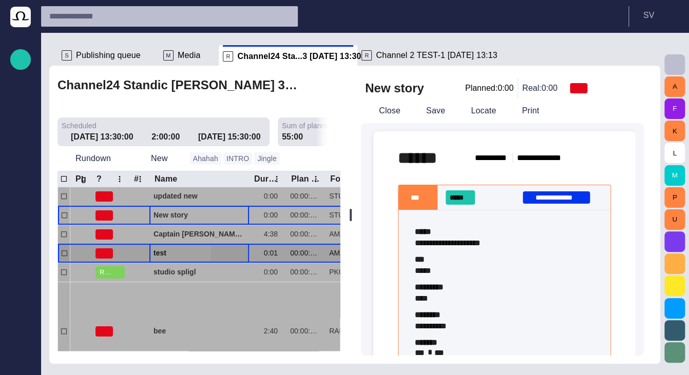
click at [184, 253] on span "test" at bounding box center [198, 253] width 91 height 10
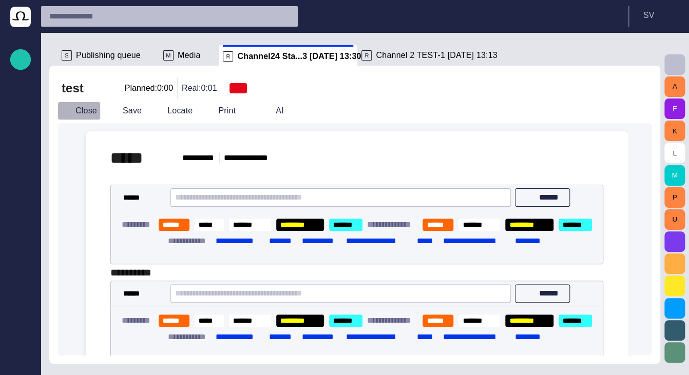
click at [81, 114] on button "Close" at bounding box center [78, 111] width 43 height 18
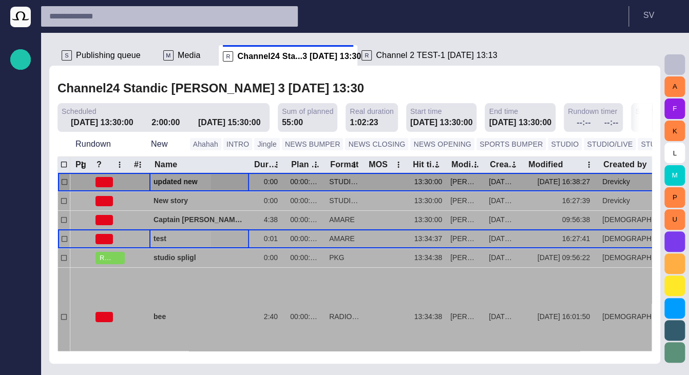
click at [176, 187] on span "updated new" at bounding box center [198, 182] width 91 height 10
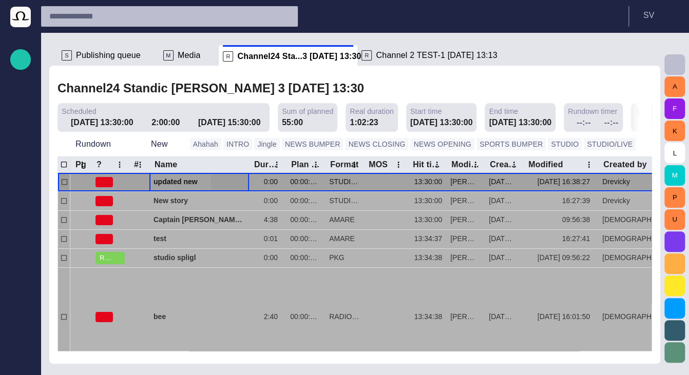
click at [176, 187] on span "updated new" at bounding box center [198, 182] width 91 height 10
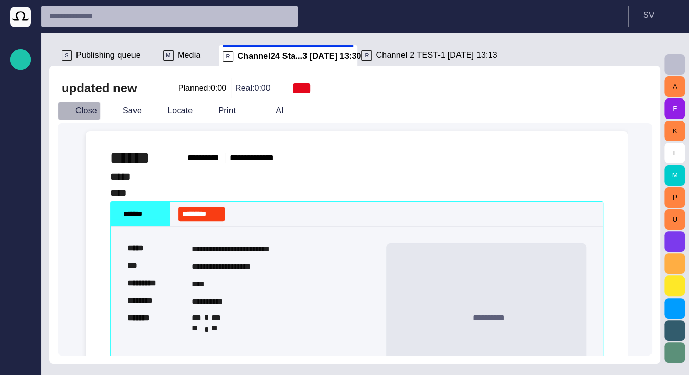
click at [91, 112] on button "Close" at bounding box center [78, 111] width 43 height 18
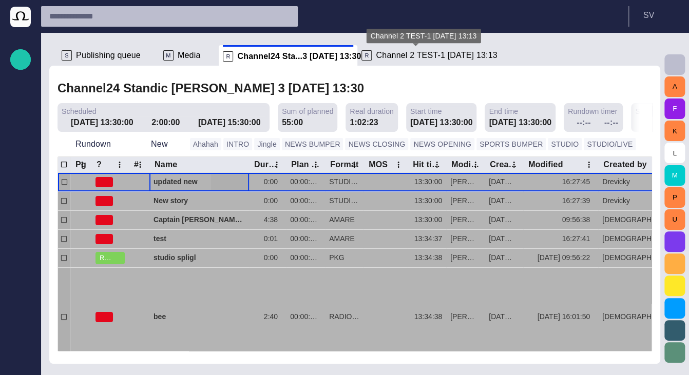
click at [366, 59] on p "R" at bounding box center [366, 55] width 10 height 10
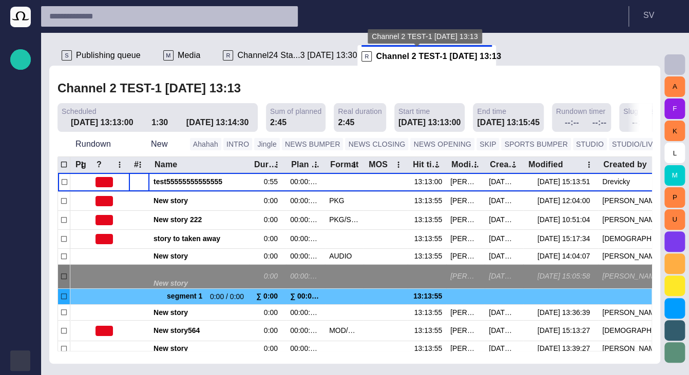
click at [23, 358] on span "button" at bounding box center [20, 361] width 8 height 8
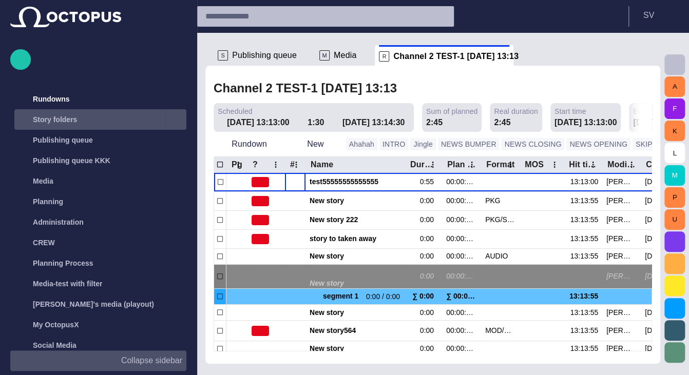
click at [76, 126] on div "Story folders" at bounding box center [90, 119] width 149 height 16
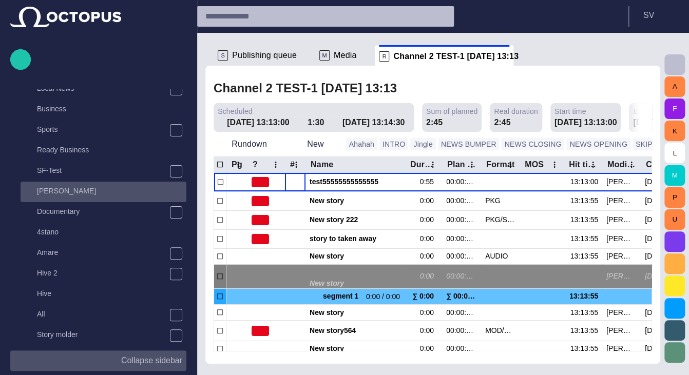
scroll to position [62, 0]
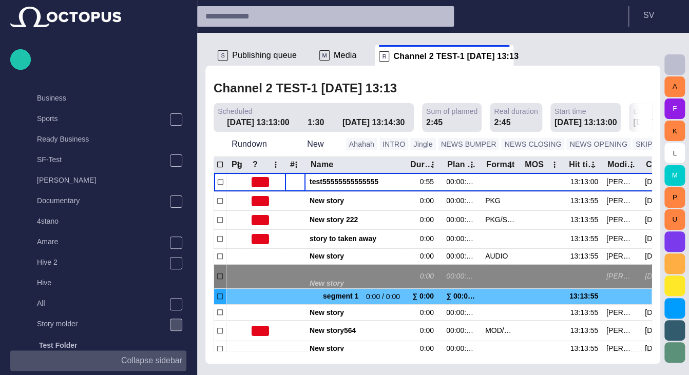
click at [172, 324] on span "main menu" at bounding box center [176, 325] width 8 height 8
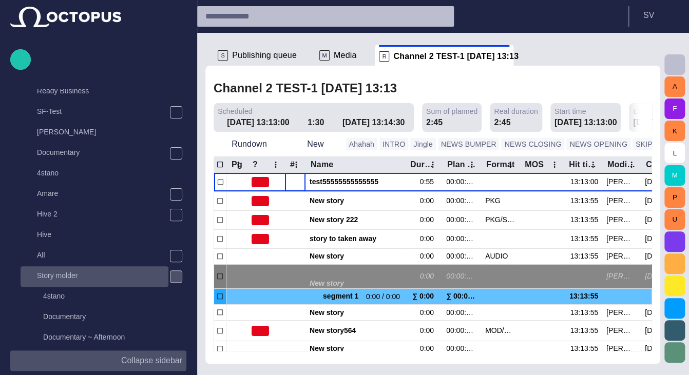
scroll to position [123, 0]
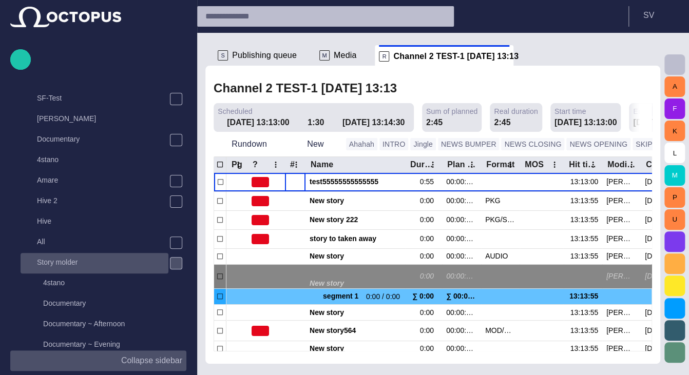
click at [76, 265] on p "Story molder" at bounding box center [102, 262] width 131 height 10
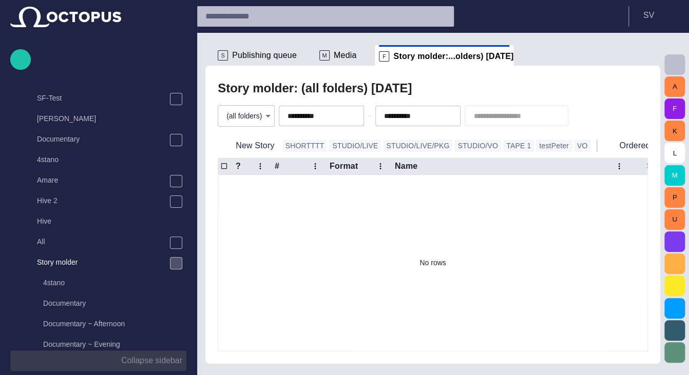
click at [155, 364] on p "Collapse sidebar" at bounding box center [151, 361] width 61 height 12
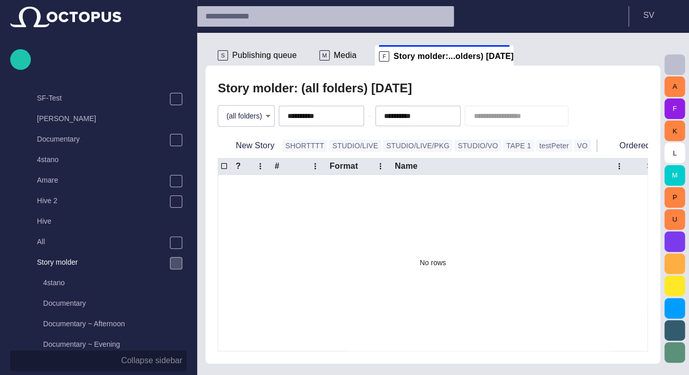
scroll to position [21, 0]
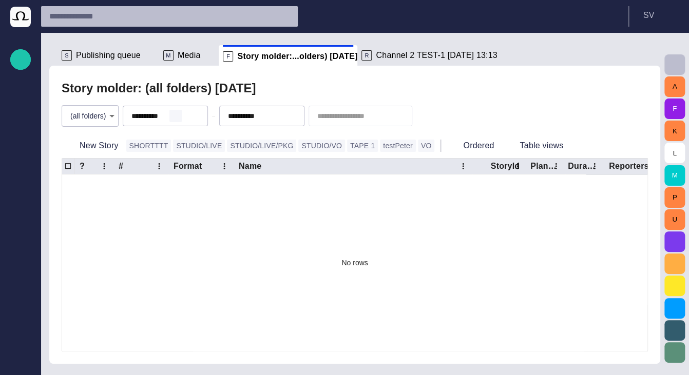
click at [177, 117] on button "button" at bounding box center [175, 116] width 12 height 12
click at [276, 117] on span "button" at bounding box center [272, 116] width 8 height 8
click at [292, 82] on div "Story molder: (all folders) - today" at bounding box center [355, 88] width 586 height 21
click at [20, 367] on div "button" at bounding box center [20, 361] width 21 height 21
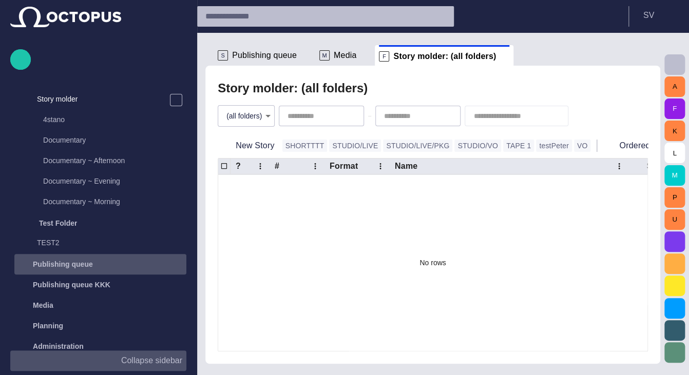
scroll to position [287, 0]
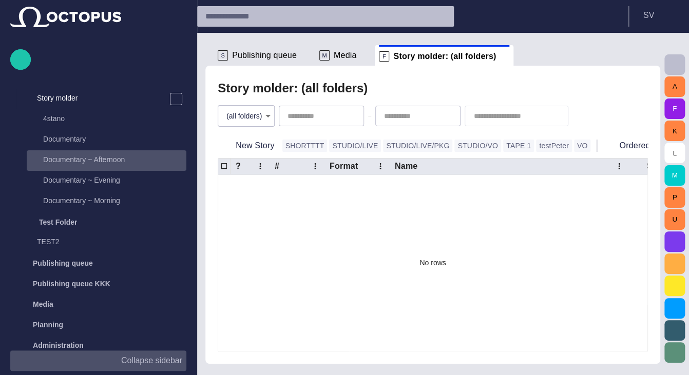
click at [122, 156] on div "Documentary ~ Afternoon" at bounding box center [108, 159] width 158 height 14
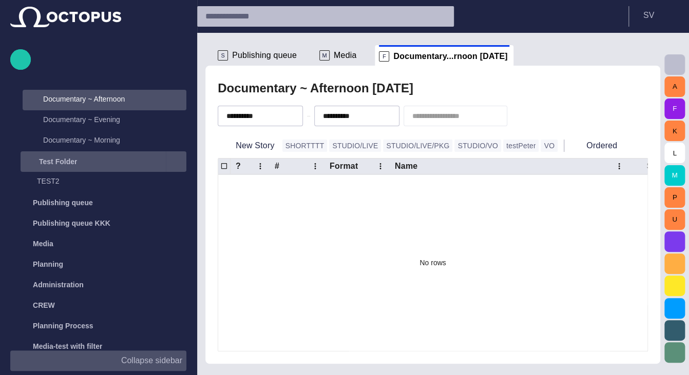
scroll to position [349, 0]
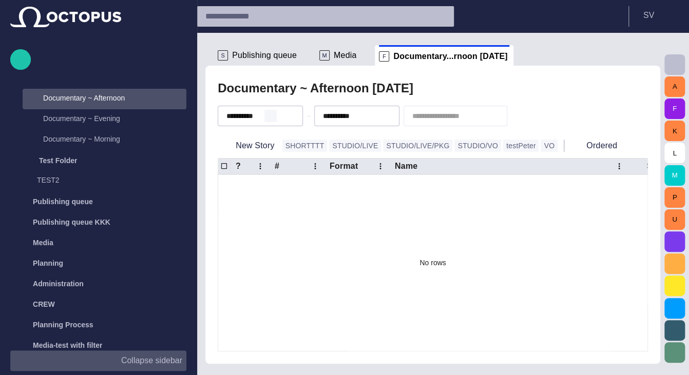
click at [277, 122] on button "button" at bounding box center [270, 116] width 12 height 12
click at [371, 117] on span "button" at bounding box center [367, 116] width 8 height 8
click at [457, 69] on div "Documentary ~ Afternoon - today New Story SHORTTTT STUDIO/LIVE STUDIO/LIVE/PKG …" at bounding box center [432, 215] width 455 height 298
click at [500, 52] on span at bounding box center [505, 56] width 10 height 10
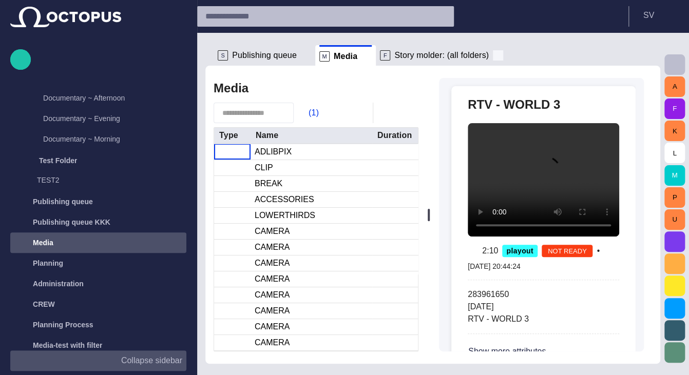
click at [493, 55] on span at bounding box center [498, 55] width 10 height 10
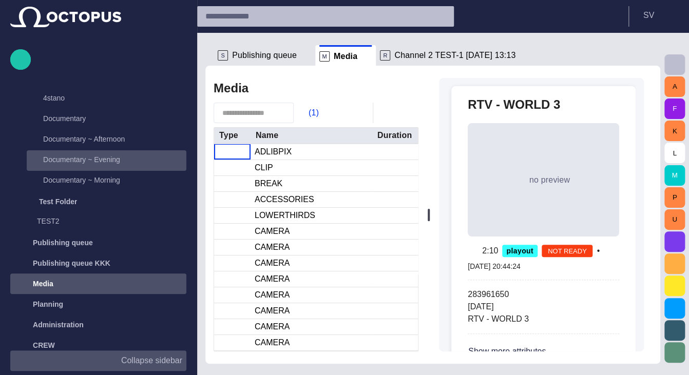
scroll to position [185, 0]
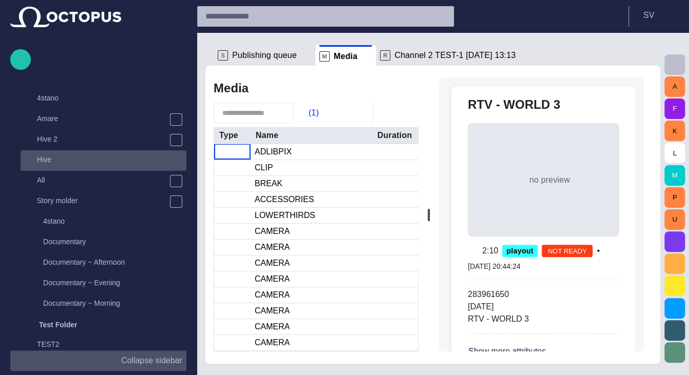
click at [92, 159] on div "Hive" at bounding box center [105, 159] width 164 height 14
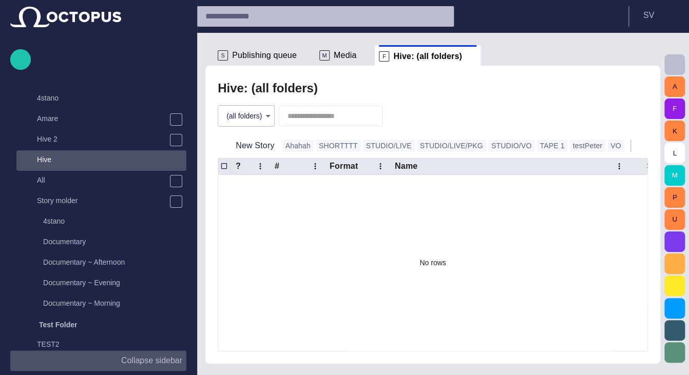
scroll to position [21, 0]
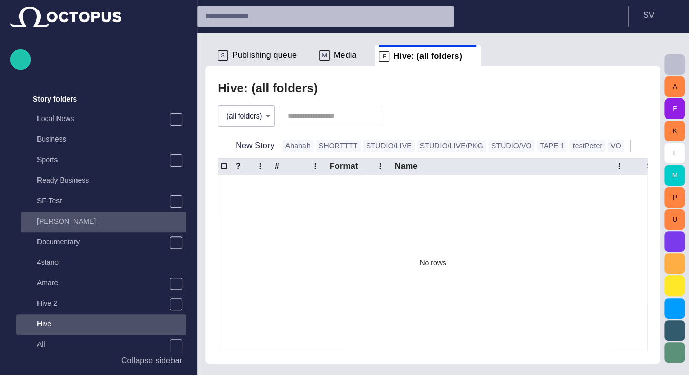
click at [111, 222] on div "Thomas" at bounding box center [105, 221] width 164 height 14
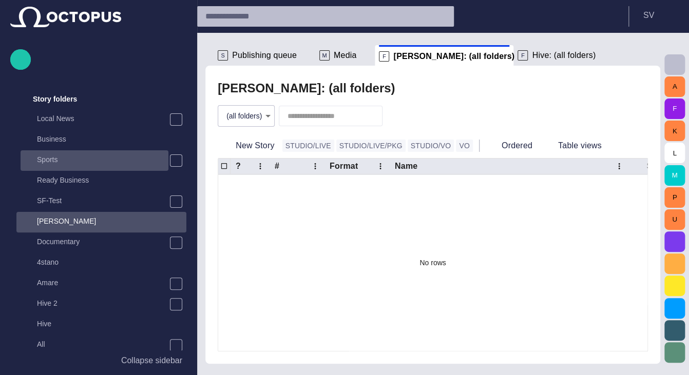
click at [93, 162] on div "Sports" at bounding box center [96, 159] width 146 height 14
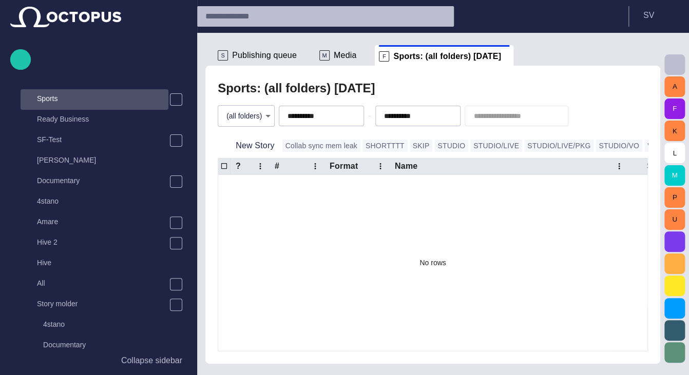
scroll to position [82, 0]
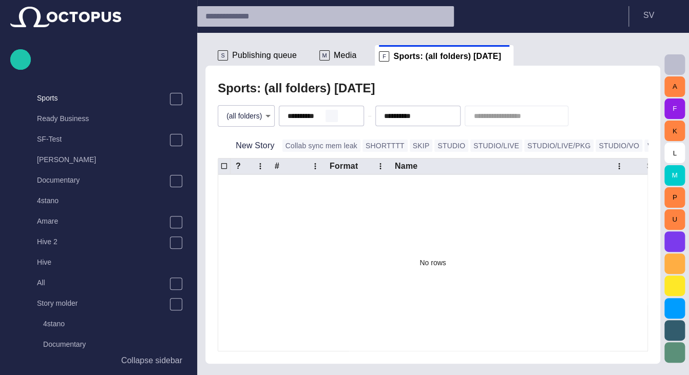
click at [336, 118] on span "button" at bounding box center [331, 116] width 8 height 8
click at [432, 113] on span "button" at bounding box center [428, 116] width 8 height 8
click at [455, 79] on div "Sports: (all folders) - today" at bounding box center [433, 88] width 430 height 21
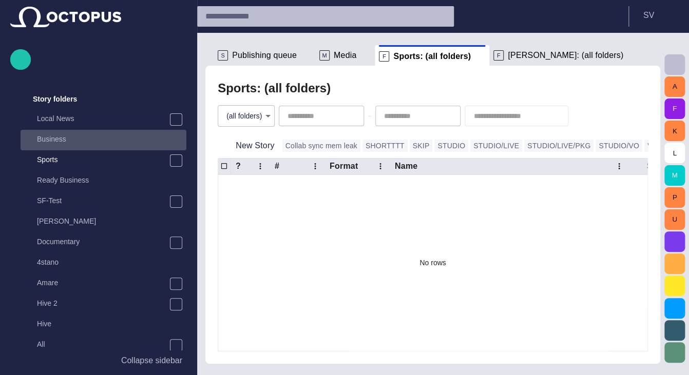
click at [122, 138] on div "Business" at bounding box center [105, 139] width 164 height 14
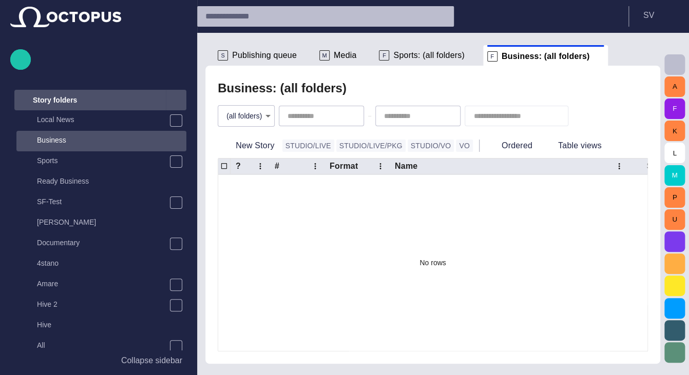
scroll to position [0, 0]
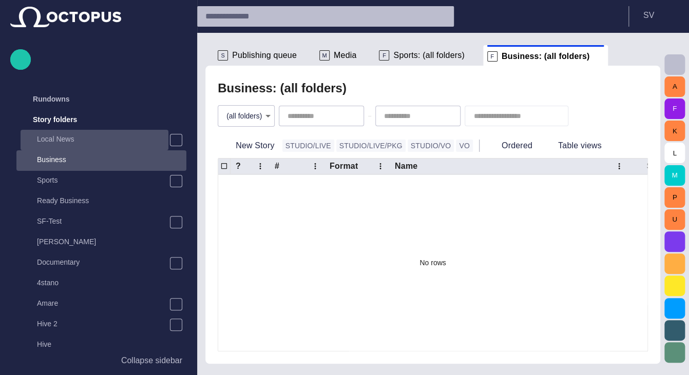
click at [100, 134] on div "Local News" at bounding box center [96, 139] width 146 height 14
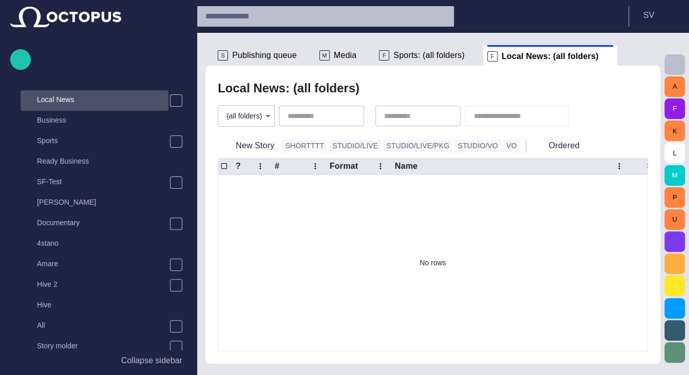
scroll to position [41, 0]
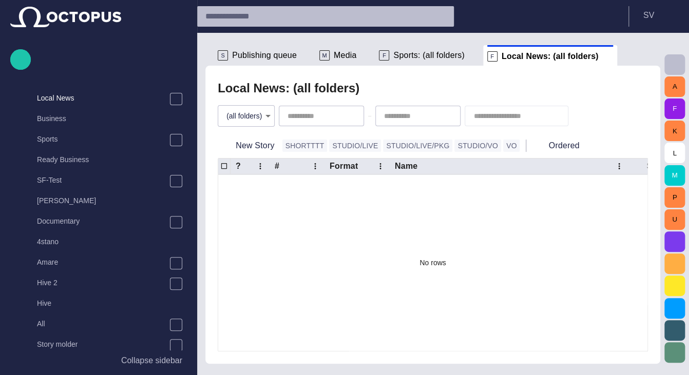
click at [252, 118] on body "Story Rundown Rundowns Story folders Local News Business Sports Ready Business …" at bounding box center [344, 187] width 689 height 375
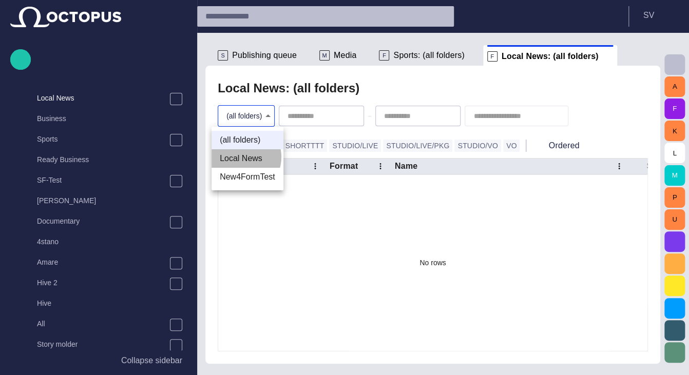
click at [241, 157] on li "Local News" at bounding box center [247, 158] width 72 height 18
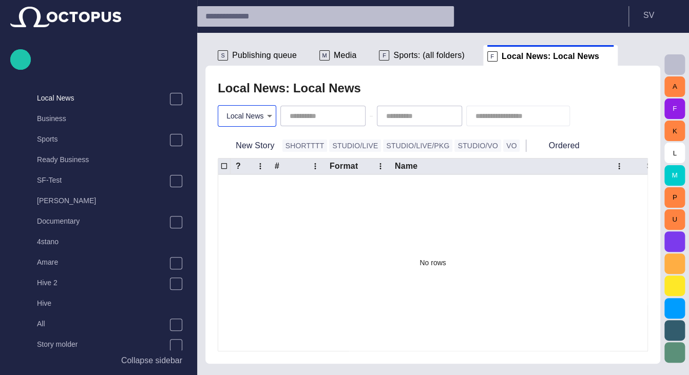
click at [253, 122] on body "Story Rundown Rundowns Story folders Local News Business Sports Ready Business …" at bounding box center [344, 187] width 689 height 375
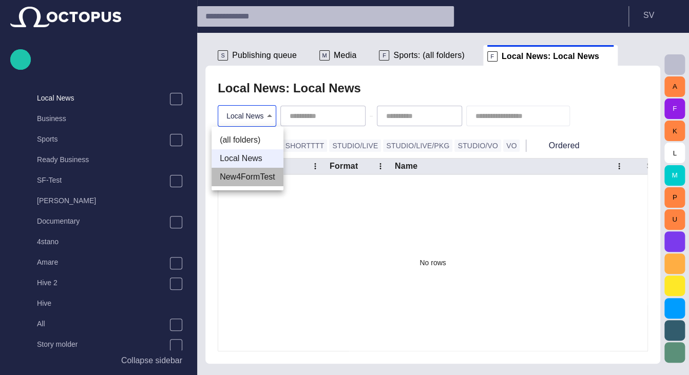
click at [249, 173] on li "New4FormTest" at bounding box center [247, 177] width 72 height 18
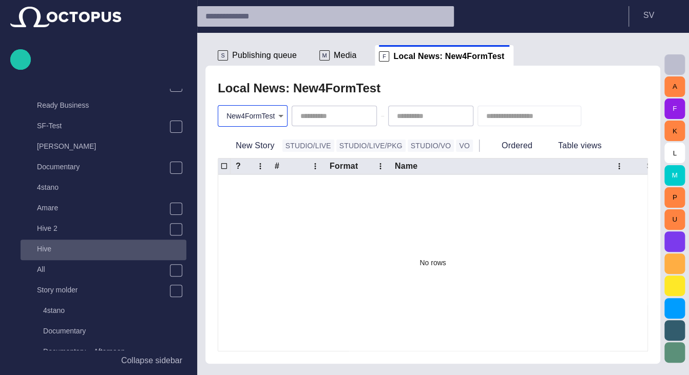
scroll to position [103, 0]
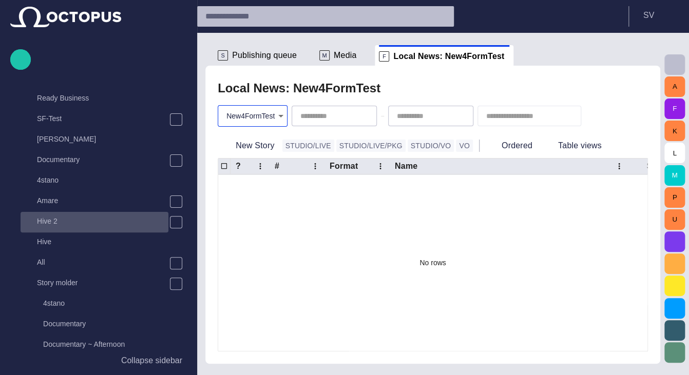
click at [72, 216] on div "Hive 2" at bounding box center [96, 221] width 146 height 14
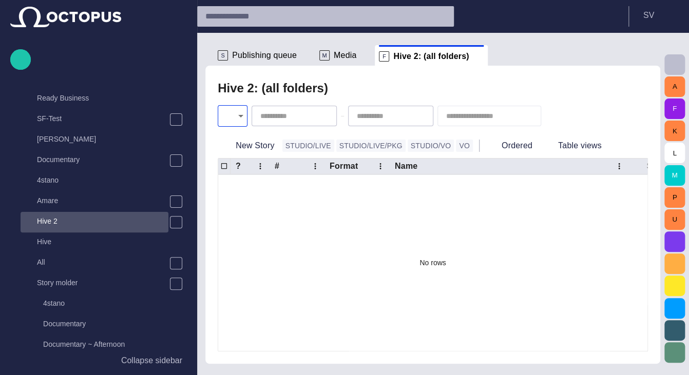
scroll to position [226, 0]
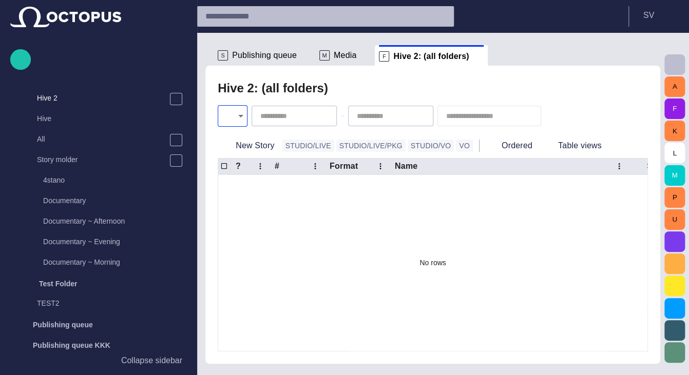
click at [235, 116] on body "**********" at bounding box center [344, 187] width 689 height 375
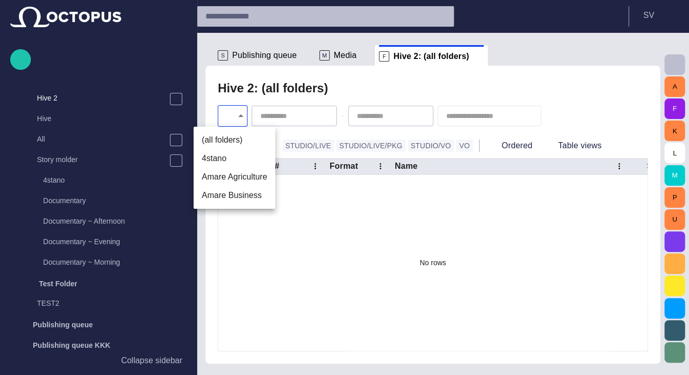
click at [227, 140] on li "(all folders)" at bounding box center [235, 140] width 82 height 18
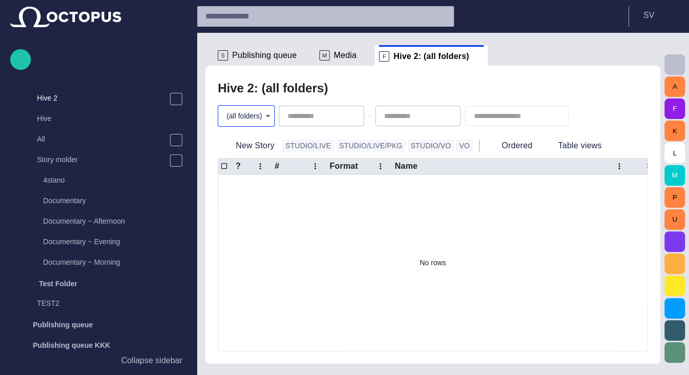
type input "*"
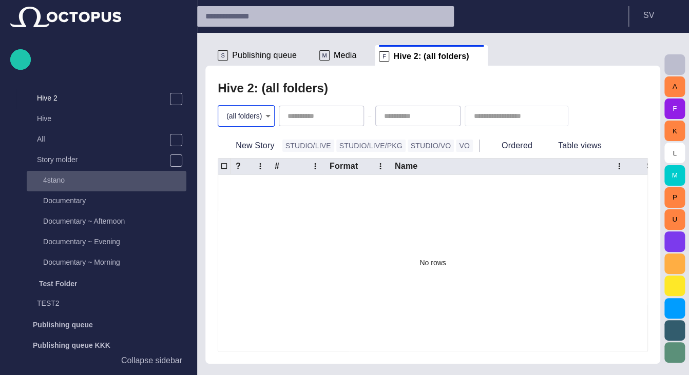
click at [111, 191] on div "4stano" at bounding box center [107, 181] width 160 height 21
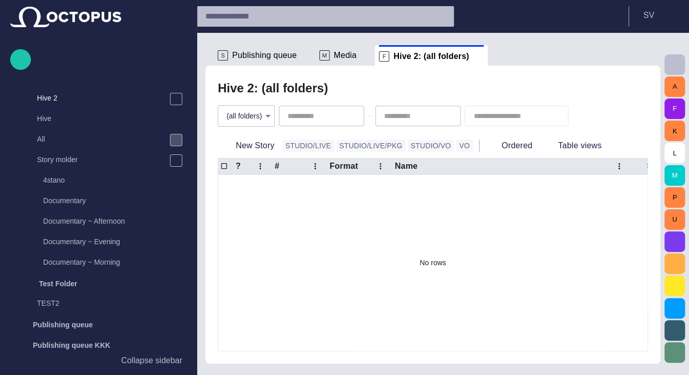
click at [176, 140] on span "main menu" at bounding box center [176, 140] width 8 height 8
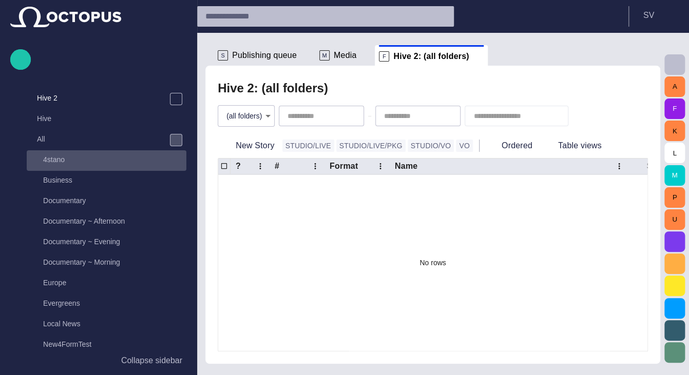
click at [127, 165] on p "4stano" at bounding box center [114, 160] width 143 height 10
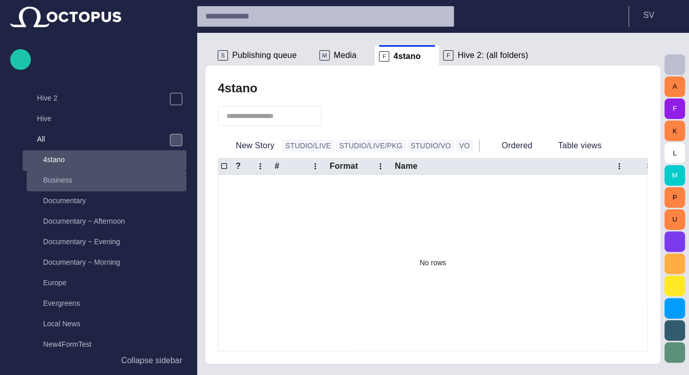
scroll to position [267, 0]
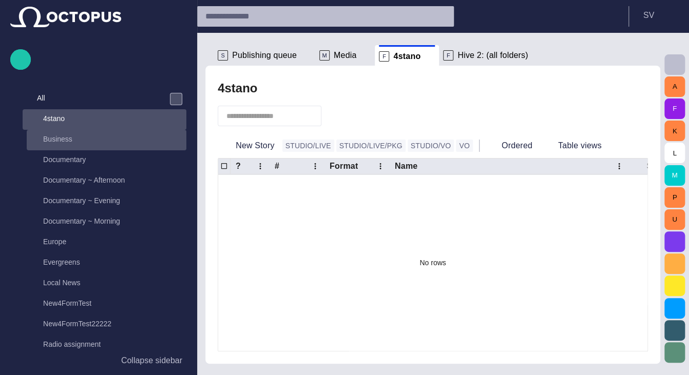
click at [70, 140] on p "Business" at bounding box center [114, 139] width 143 height 10
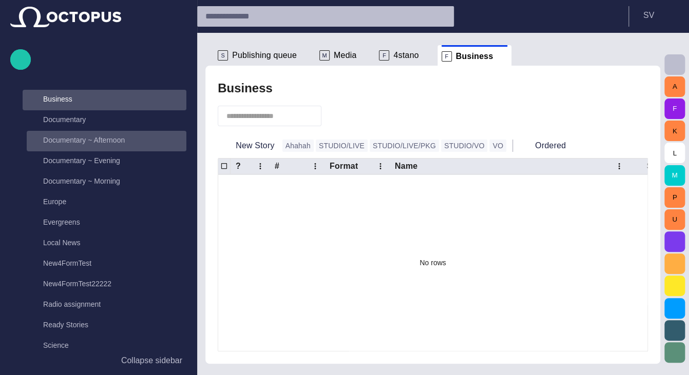
scroll to position [308, 0]
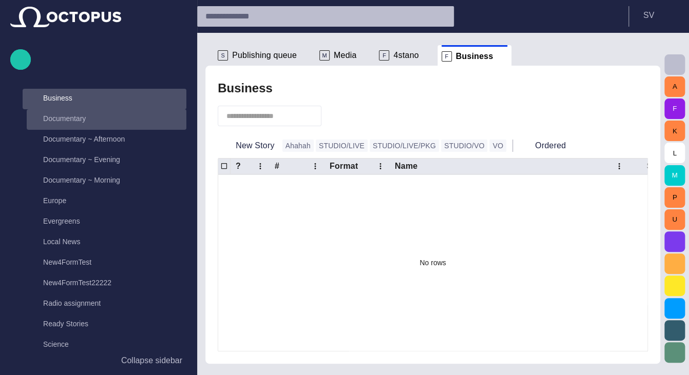
click at [77, 125] on div "Documentary" at bounding box center [108, 118] width 158 height 14
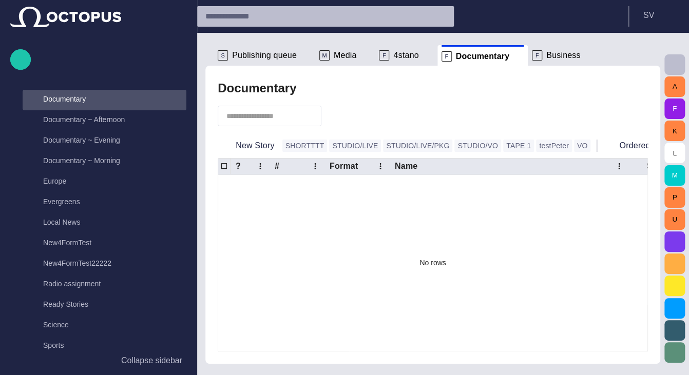
scroll to position [329, 0]
click at [79, 112] on div "Documentary ~ Afternoon" at bounding box center [108, 118] width 158 height 14
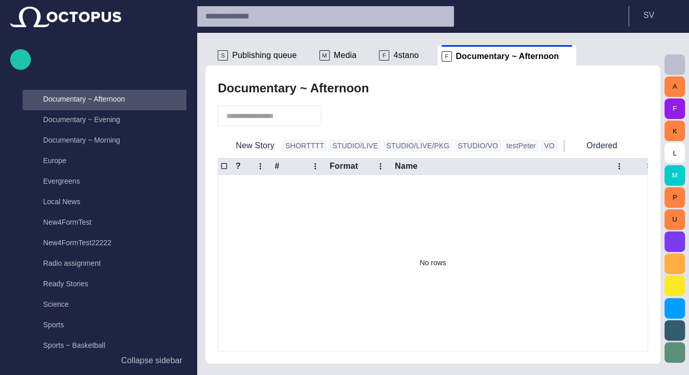
scroll to position [349, 0]
click at [80, 117] on p "Documentary ~ Evening" at bounding box center [114, 118] width 143 height 10
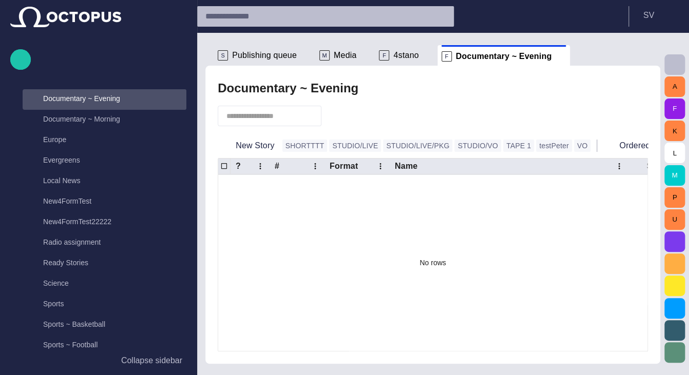
scroll to position [370, 0]
click at [80, 117] on p "Documentary ~ Morning" at bounding box center [114, 118] width 143 height 10
click at [80, 117] on p "Europe" at bounding box center [114, 118] width 143 height 10
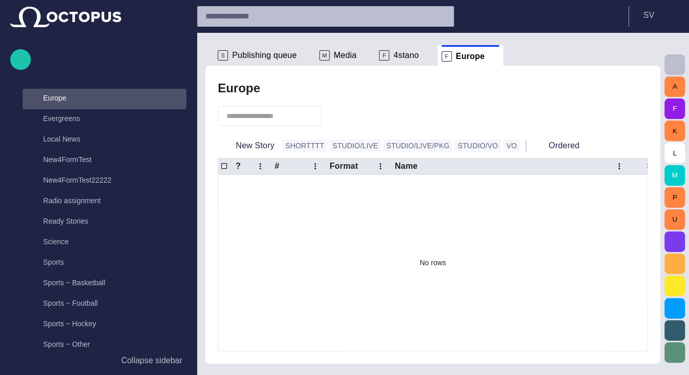
click at [80, 117] on p "Evergreens" at bounding box center [114, 118] width 143 height 10
click at [80, 117] on p "Local News" at bounding box center [114, 118] width 143 height 10
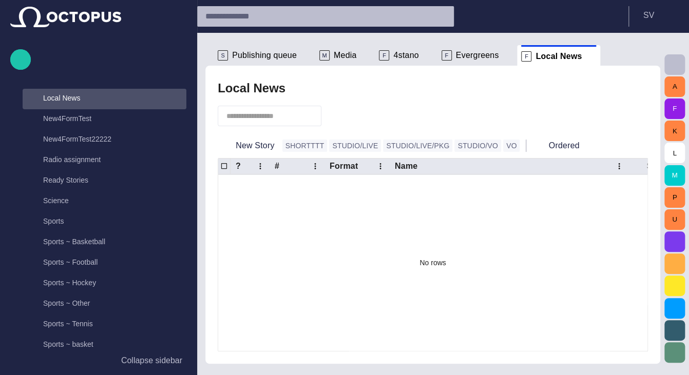
click at [80, 117] on p "New4FormTest" at bounding box center [114, 118] width 143 height 10
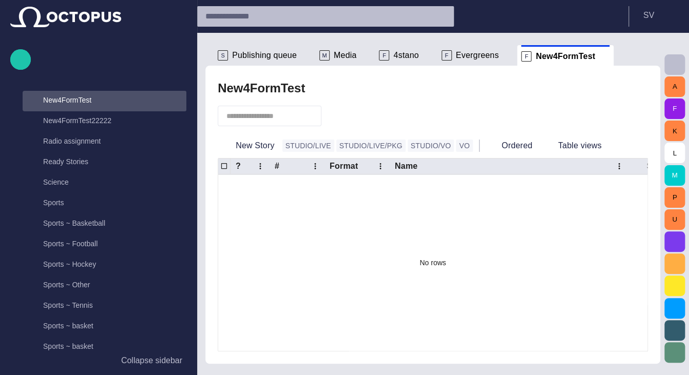
scroll to position [472, 0]
click at [79, 117] on p "New4FormTest22222" at bounding box center [114, 118] width 143 height 10
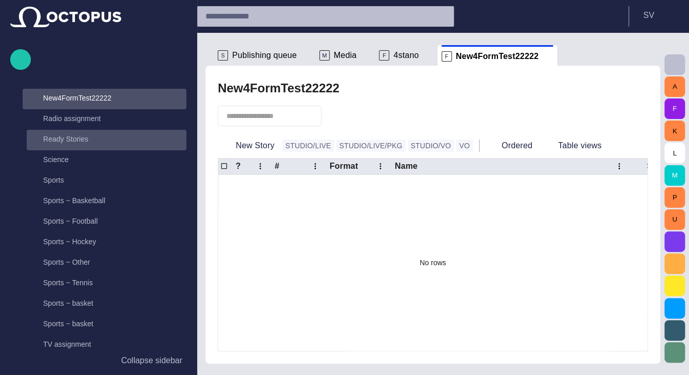
click at [79, 143] on p "Ready Stories" at bounding box center [114, 139] width 143 height 10
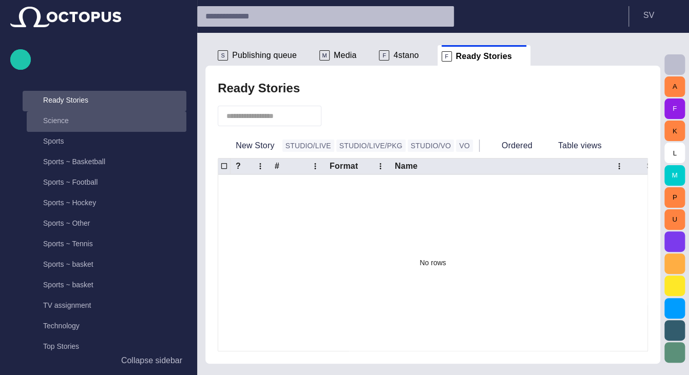
scroll to position [534, 0]
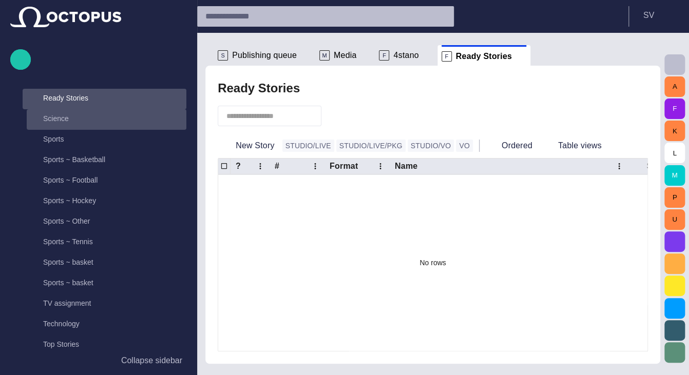
click at [82, 121] on p "Science" at bounding box center [114, 118] width 143 height 10
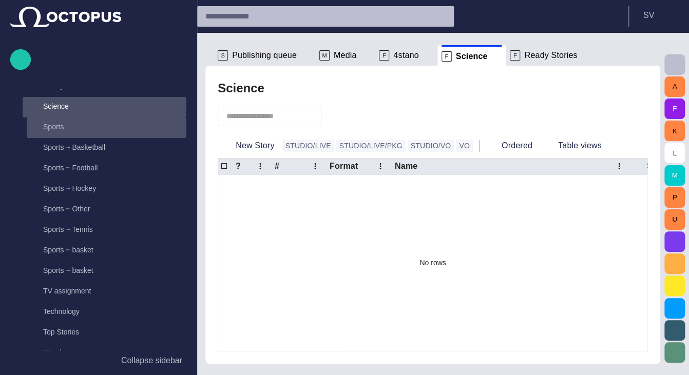
scroll to position [554, 0]
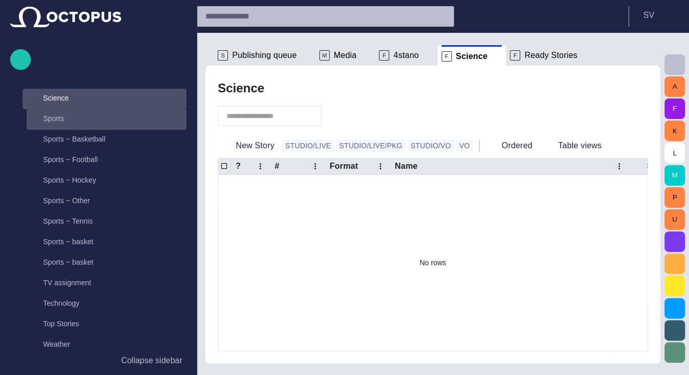
click at [82, 120] on p "Sports" at bounding box center [114, 118] width 143 height 10
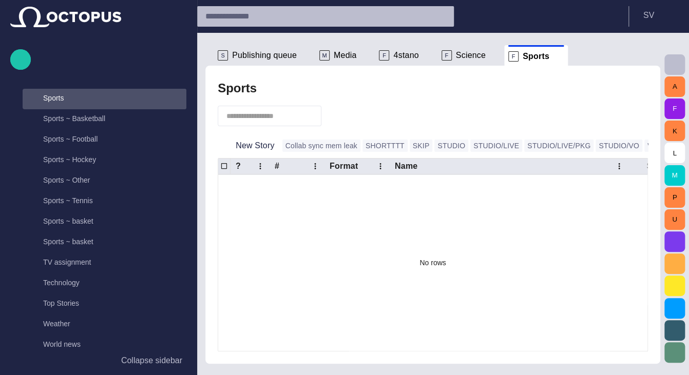
click at [82, 120] on p "Sports ~ Basketball" at bounding box center [114, 118] width 143 height 10
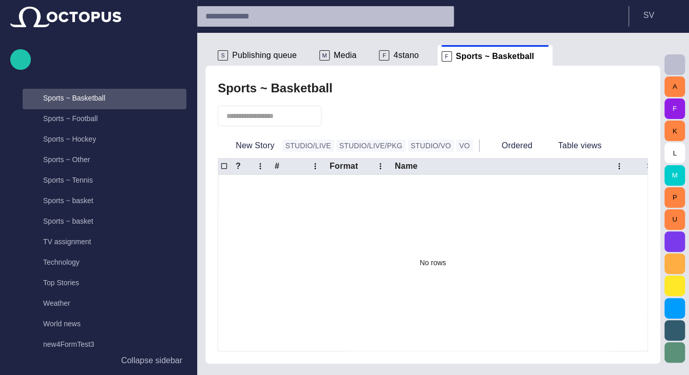
click at [82, 120] on p "Sports ~ Football" at bounding box center [114, 118] width 143 height 10
click at [82, 120] on p "Sports ~ Hockey" at bounding box center [114, 118] width 143 height 10
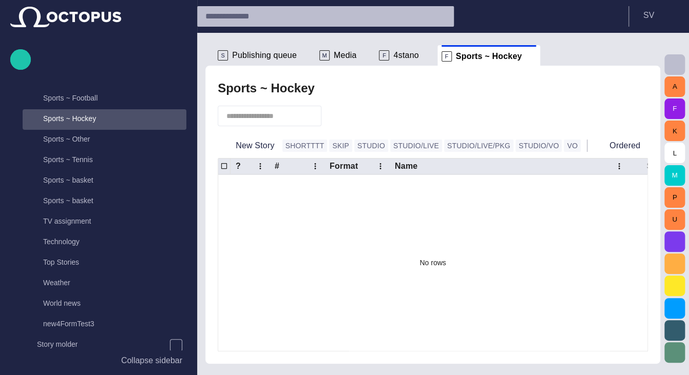
scroll to position [636, 0]
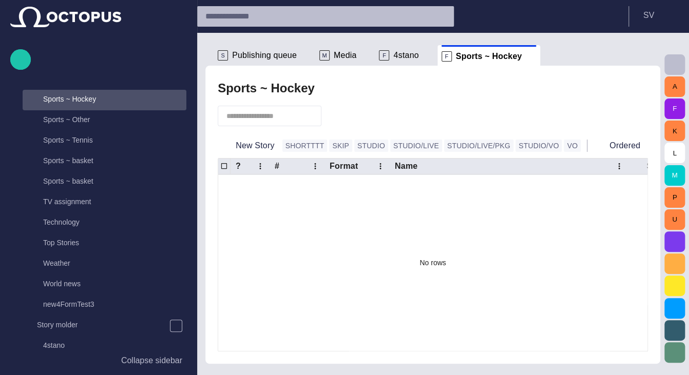
click at [82, 120] on p "Sports ~ Other" at bounding box center [114, 119] width 143 height 10
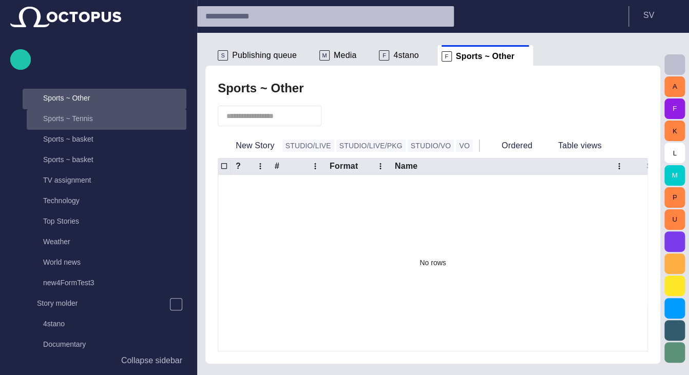
click at [82, 123] on p "Sports ~ Tennis" at bounding box center [114, 118] width 143 height 10
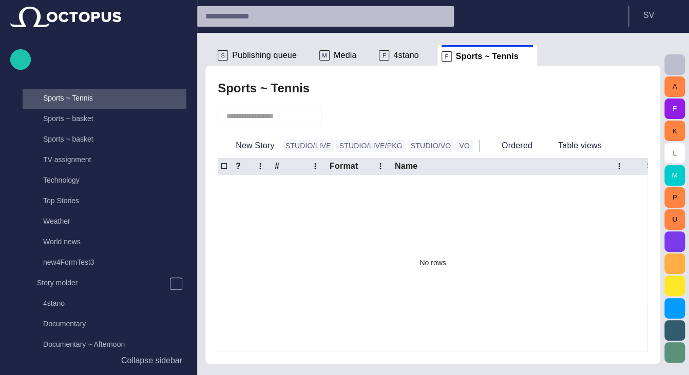
click at [82, 123] on p "Sports ~ basket" at bounding box center [114, 118] width 143 height 10
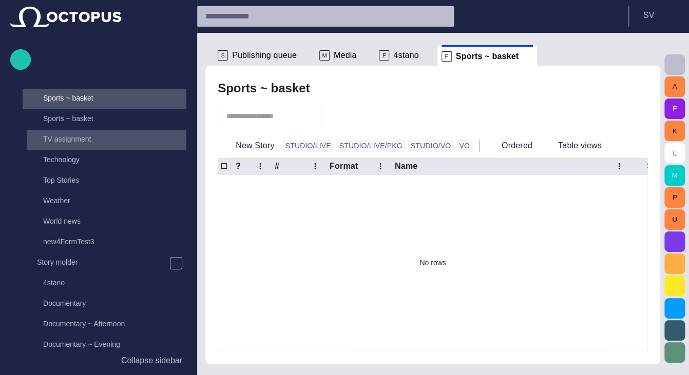
click at [83, 134] on p "TV assignment" at bounding box center [114, 139] width 143 height 10
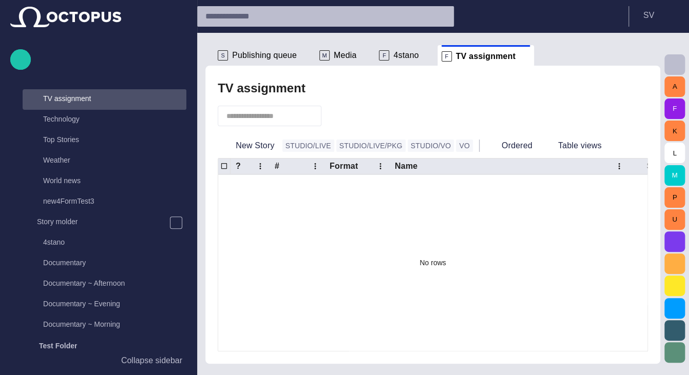
click at [82, 117] on p "Technology" at bounding box center [114, 119] width 143 height 10
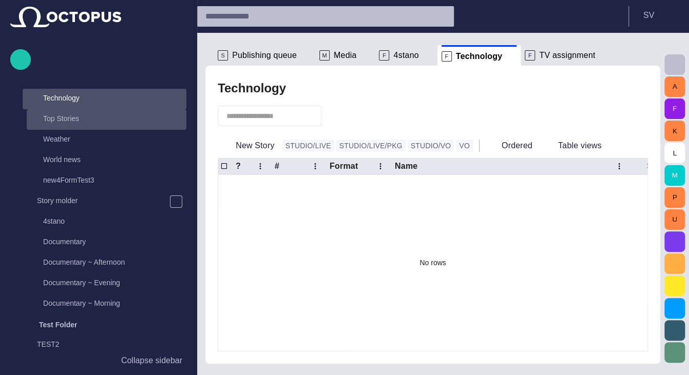
click at [82, 118] on p "Top Stories" at bounding box center [114, 118] width 143 height 10
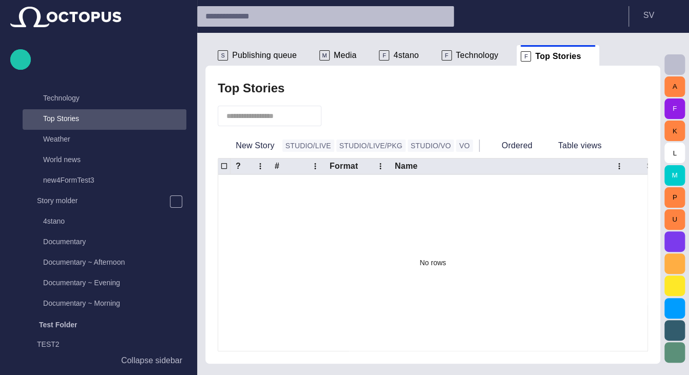
scroll to position [779, 0]
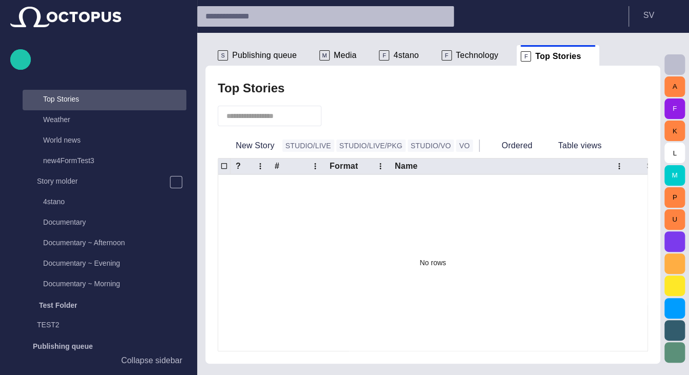
click at [82, 118] on p "Weather" at bounding box center [114, 119] width 143 height 10
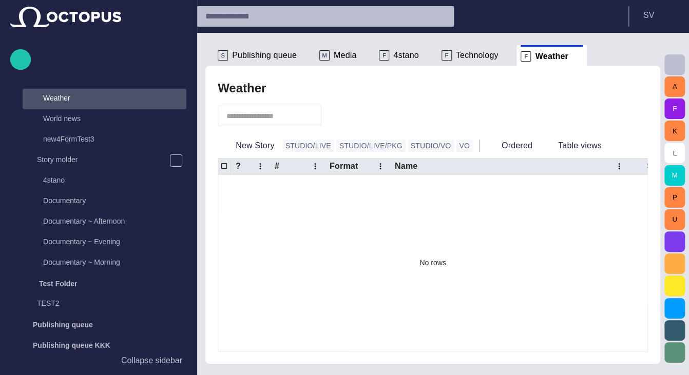
click at [82, 118] on p "World news" at bounding box center [114, 118] width 143 height 10
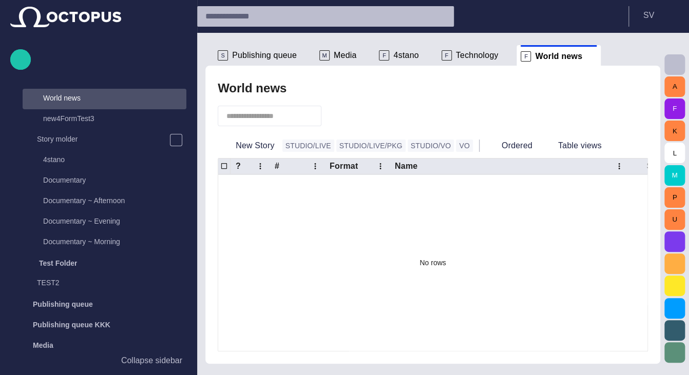
click at [82, 118] on p "new4FormTest3" at bounding box center [114, 118] width 143 height 10
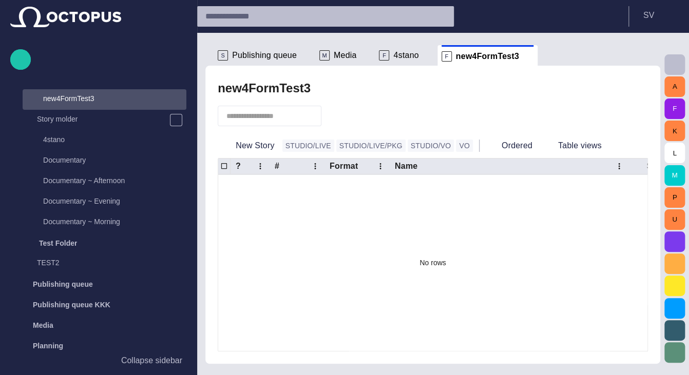
scroll to position [842, 0]
click at [647, 54] on span "button" at bounding box center [650, 55] width 12 height 12
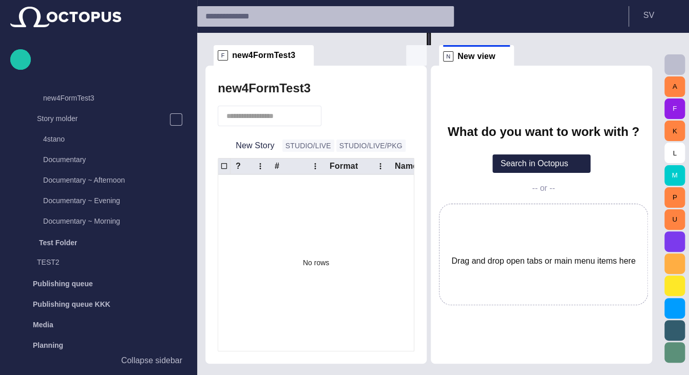
click at [413, 54] on span "button" at bounding box center [416, 55] width 12 height 12
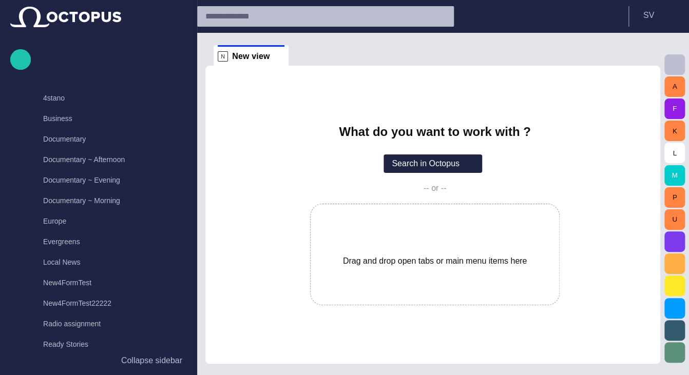
scroll to position [164, 0]
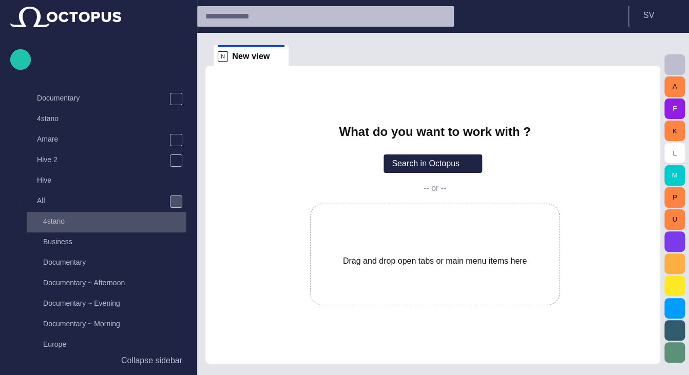
click at [52, 222] on p "4stano" at bounding box center [114, 221] width 143 height 10
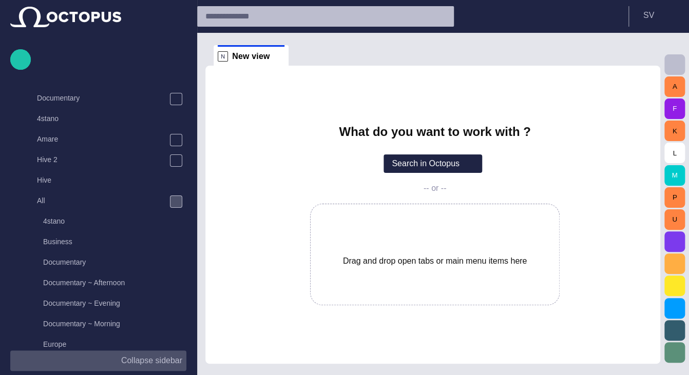
click at [153, 359] on p "Collapse sidebar" at bounding box center [151, 361] width 61 height 12
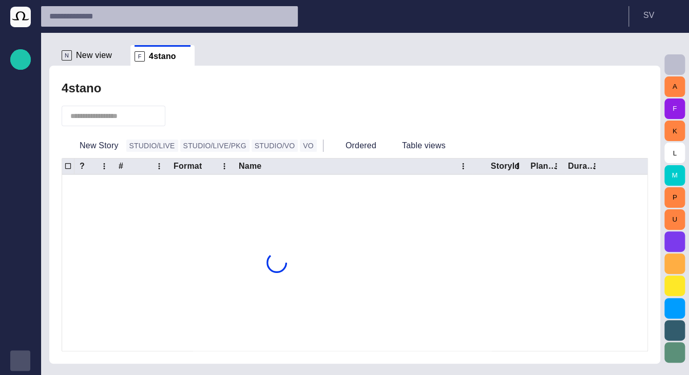
scroll to position [21, 0]
click at [101, 146] on button "New Story" at bounding box center [92, 146] width 61 height 18
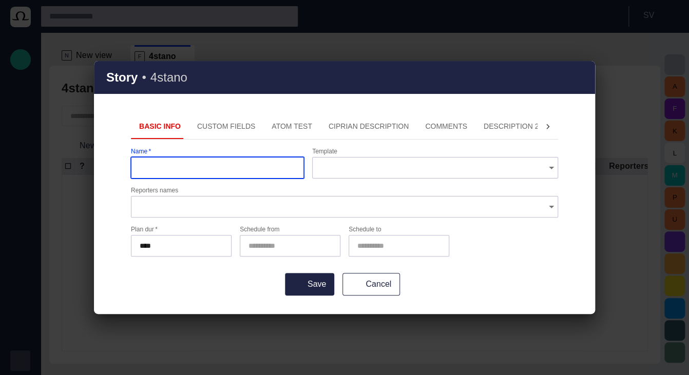
click at [210, 167] on input "Name   *" at bounding box center [218, 168] width 156 height 10
type input "**"
click at [285, 273] on button "Save" at bounding box center [309, 284] width 49 height 23
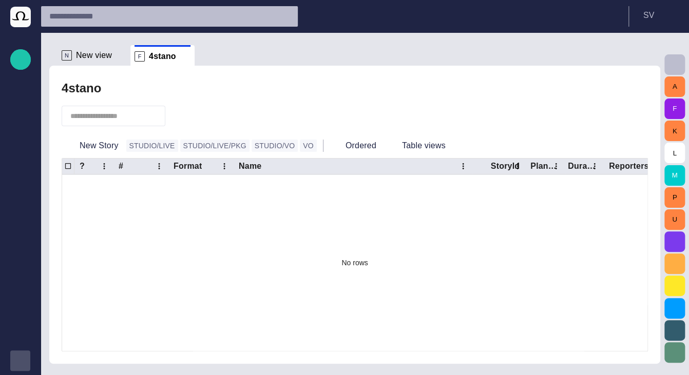
click at [184, 118] on span "button" at bounding box center [179, 116] width 10 height 10
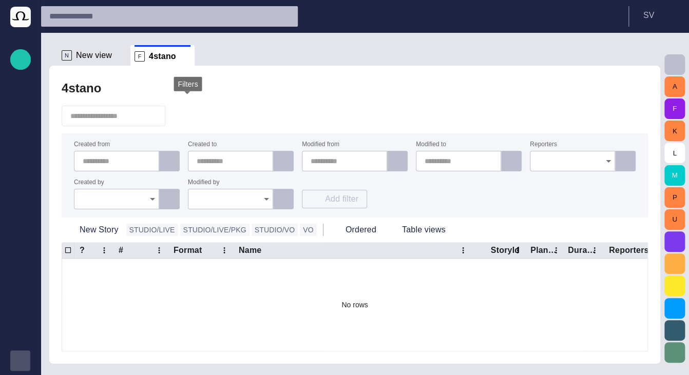
click at [184, 118] on span "button" at bounding box center [179, 116] width 10 height 10
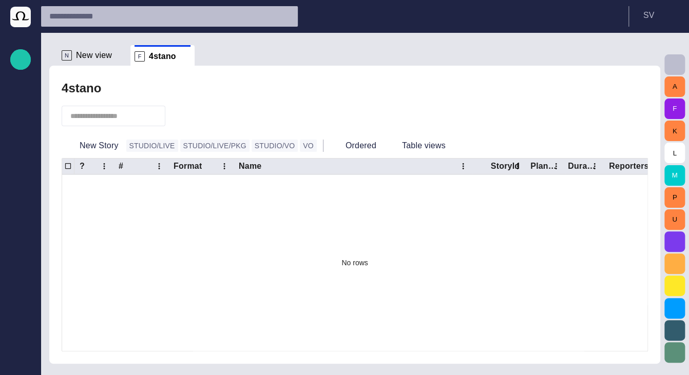
scroll to position [21, 0]
click at [180, 56] on span at bounding box center [185, 56] width 10 height 10
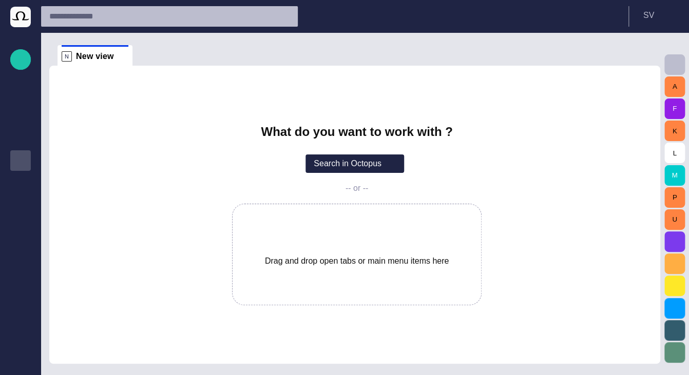
click at [21, 167] on div "Media" at bounding box center [20, 161] width 12 height 12
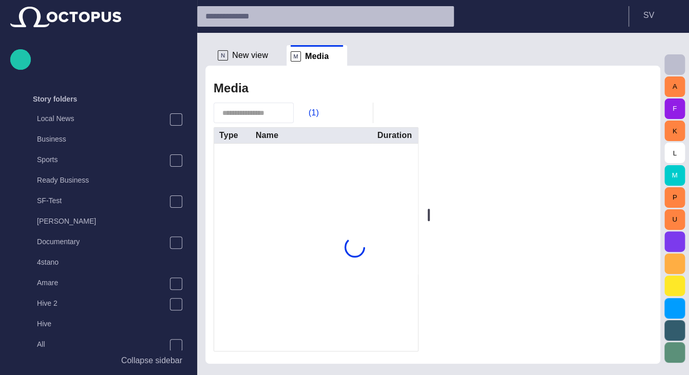
scroll to position [1063, 0]
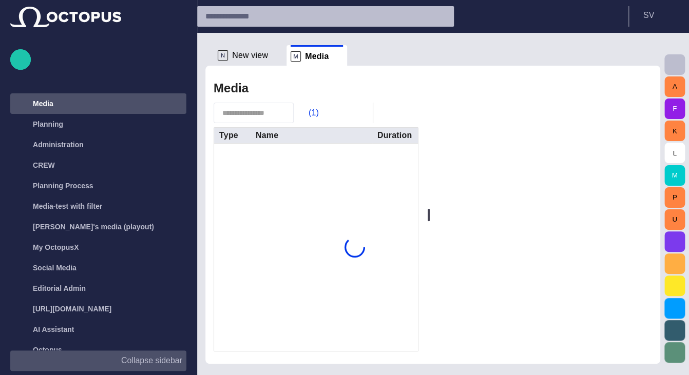
click at [130, 358] on p "Collapse sidebar" at bounding box center [151, 361] width 61 height 12
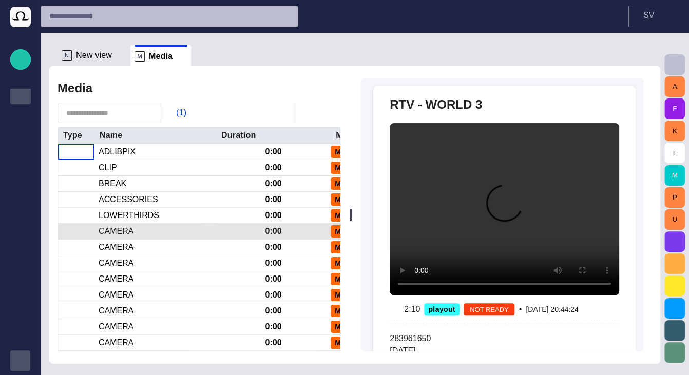
scroll to position [87, 0]
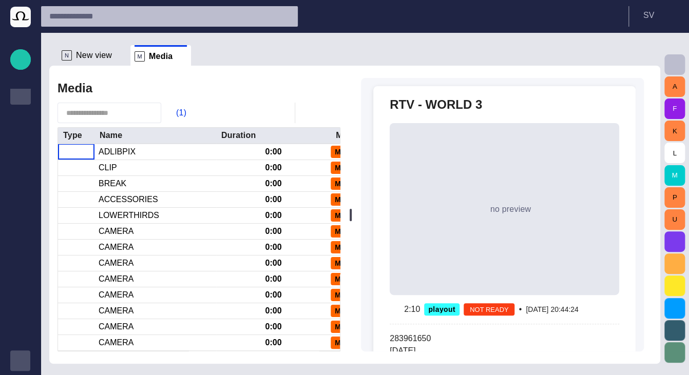
click at [305, 111] on span "button" at bounding box center [309, 113] width 12 height 12
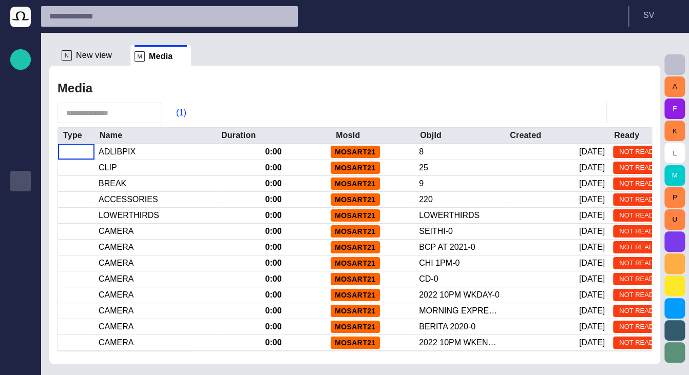
scroll to position [82, 0]
click at [621, 112] on span "button" at bounding box center [621, 113] width 12 height 12
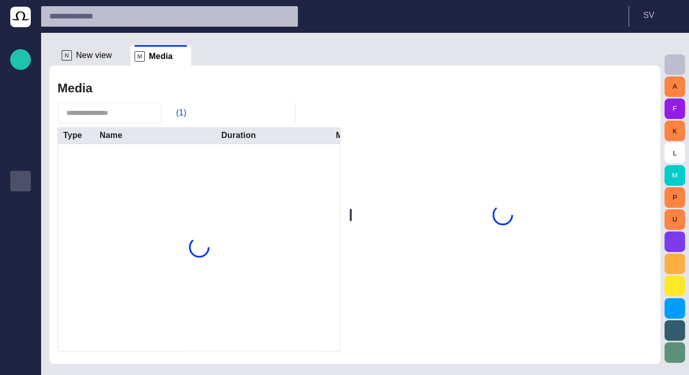
scroll to position [82, 0]
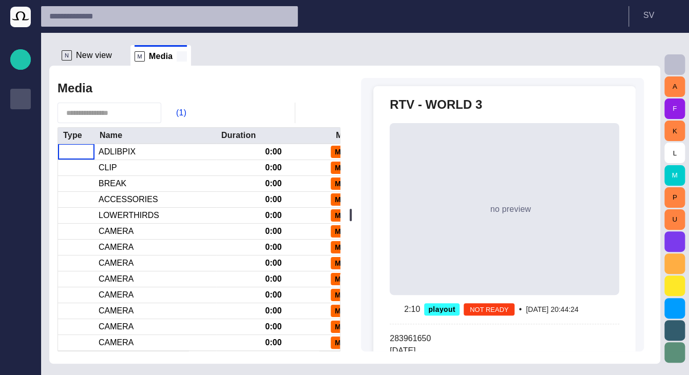
click at [179, 60] on span at bounding box center [182, 56] width 10 height 10
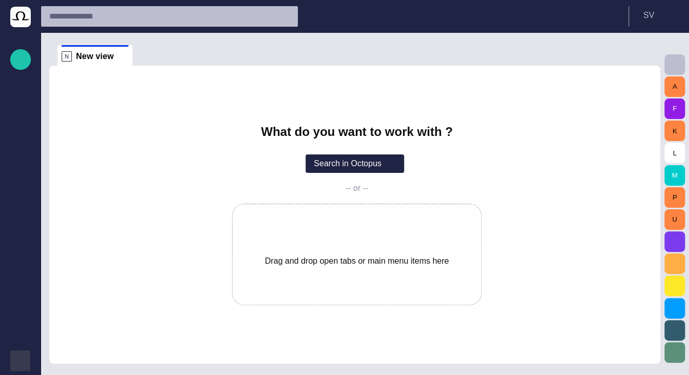
click at [24, 362] on span "button" at bounding box center [20, 361] width 8 height 8
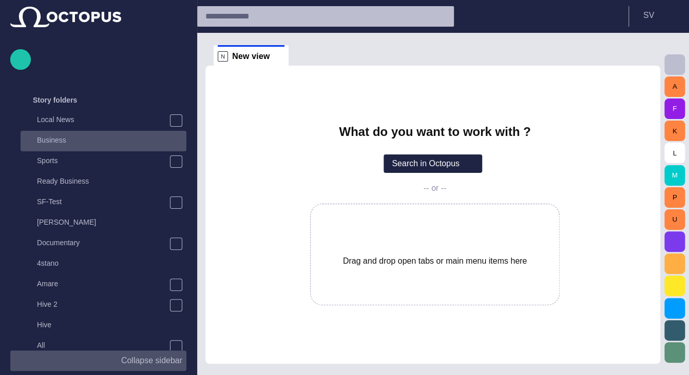
scroll to position [0, 0]
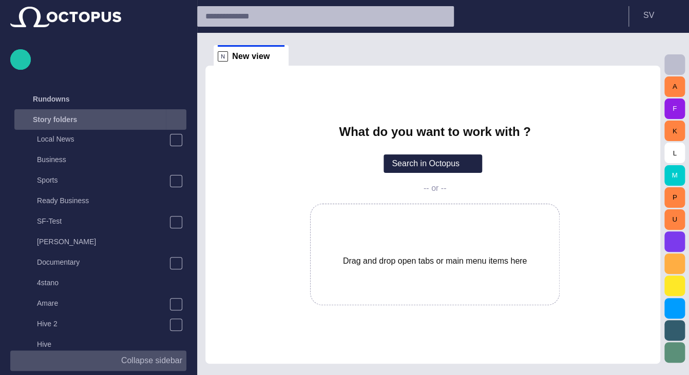
click at [104, 118] on div "Story folders" at bounding box center [90, 119] width 149 height 16
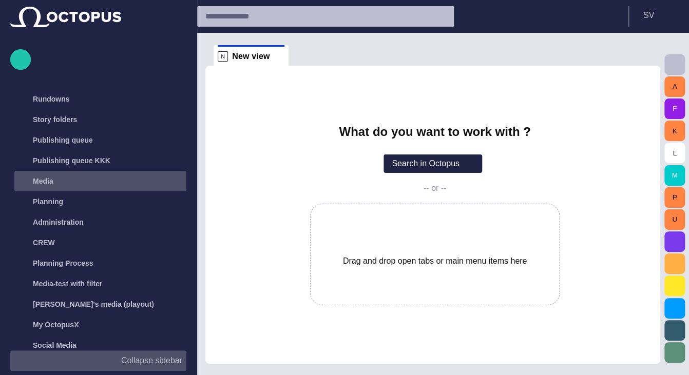
click at [106, 178] on div "Media" at bounding box center [101, 181] width 170 height 16
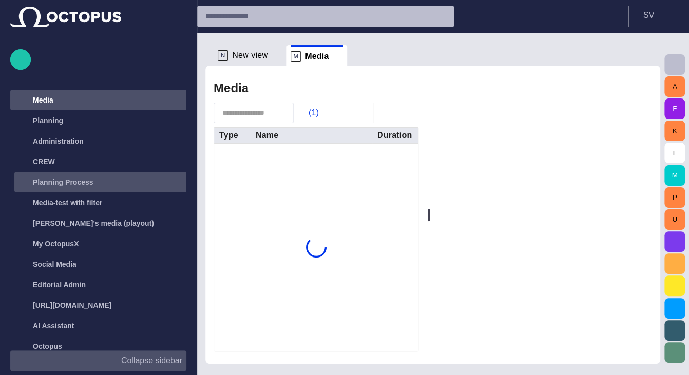
scroll to position [82, 0]
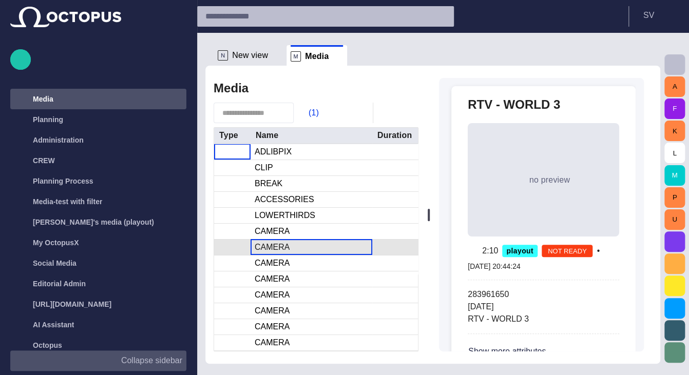
click at [301, 245] on div "CAMERA" at bounding box center [311, 247] width 122 height 15
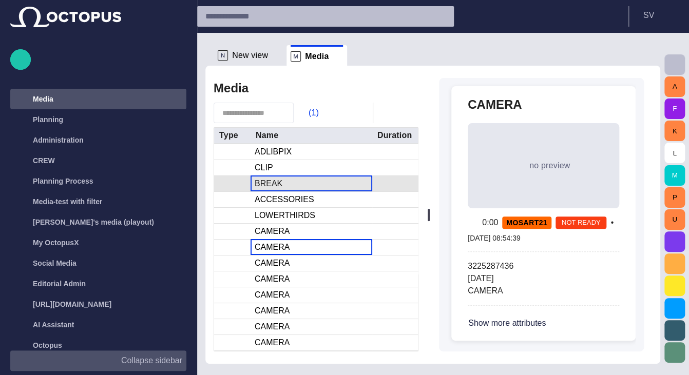
click at [297, 179] on div "BREAK" at bounding box center [311, 183] width 122 height 15
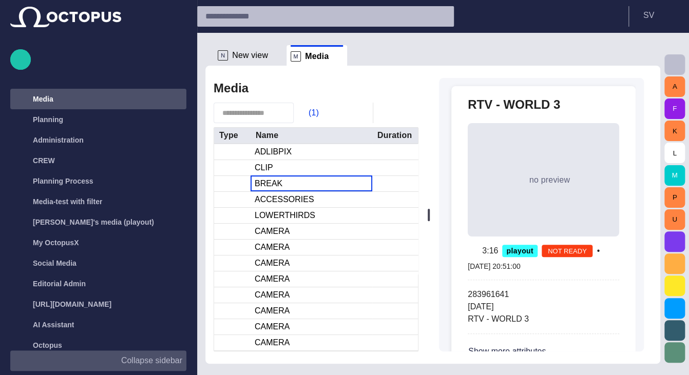
scroll to position [25, 0]
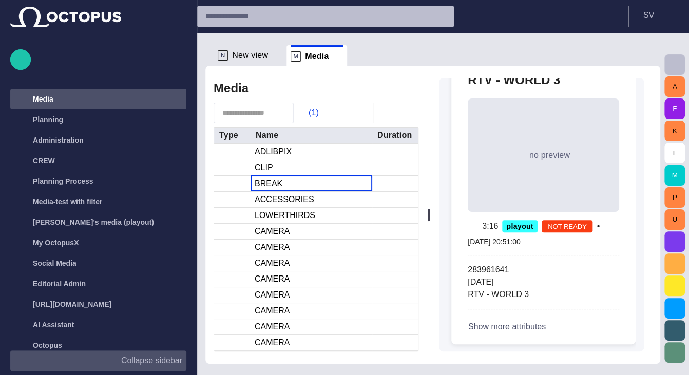
click at [554, 332] on button "Show more attributes" at bounding box center [518, 327] width 101 height 18
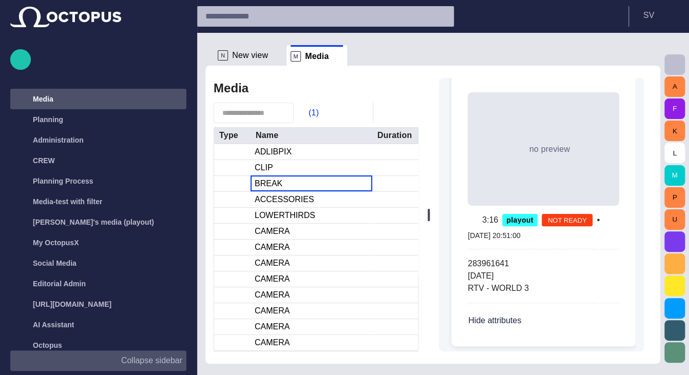
scroll to position [33, 0]
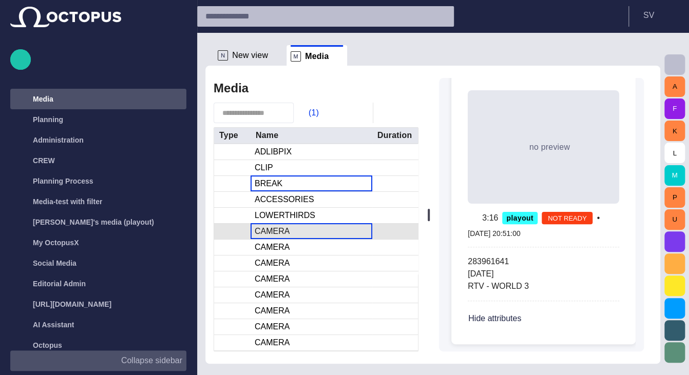
click at [297, 224] on div "CAMERA" at bounding box center [311, 231] width 122 height 15
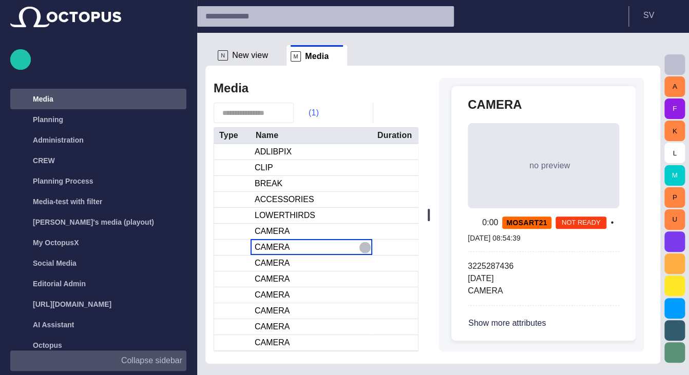
click at [308, 114] on span "button" at bounding box center [303, 113] width 10 height 10
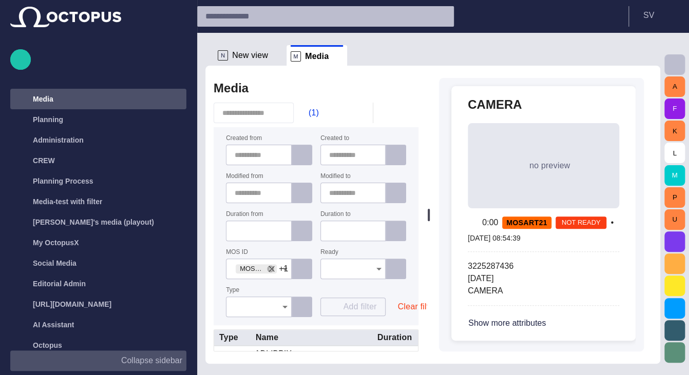
click at [268, 272] on icon "Clear" at bounding box center [271, 269] width 10 height 10
click at [312, 112] on button "button" at bounding box center [314, 113] width 20 height 18
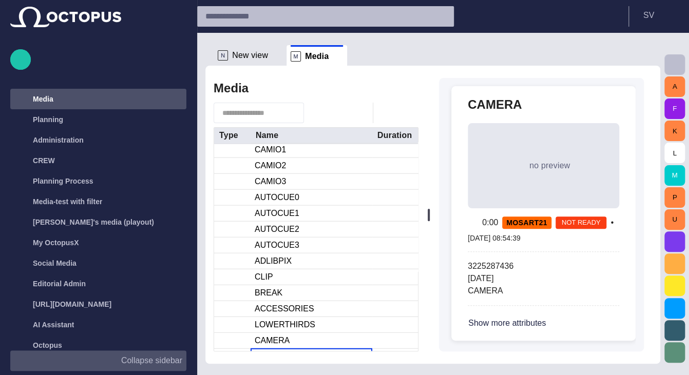
scroll to position [1015, 0]
click at [300, 158] on div "CAMIO2" at bounding box center [311, 165] width 122 height 15
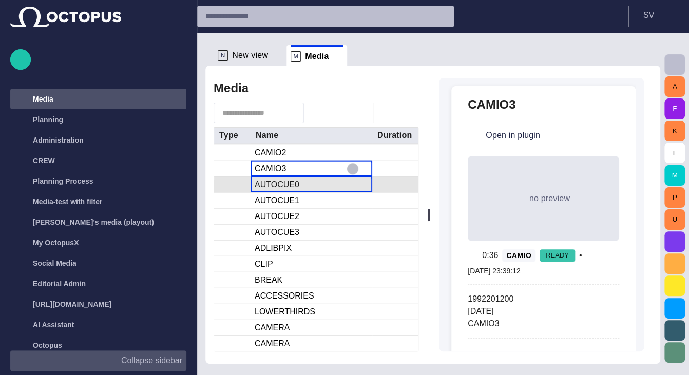
click at [331, 184] on div "AUTOCUE0" at bounding box center [311, 184] width 122 height 15
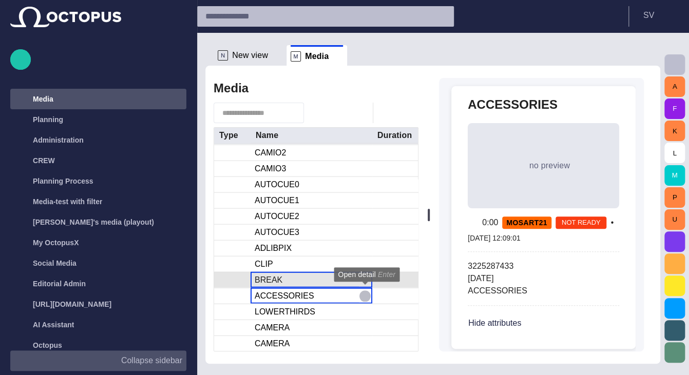
click at [284, 280] on div "BREAK" at bounding box center [311, 280] width 122 height 15
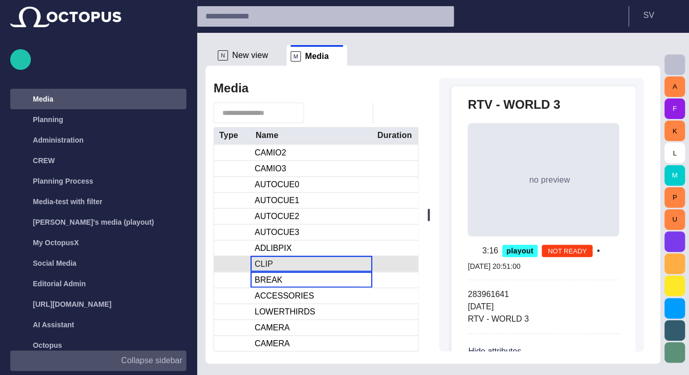
click at [281, 264] on div "CLIP" at bounding box center [311, 264] width 122 height 15
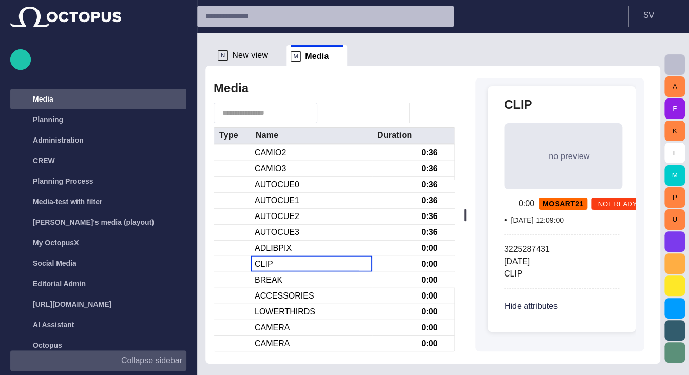
drag, startPoint x: 434, startPoint y: 211, endPoint x: 507, endPoint y: 208, distance: 72.9
click at [507, 208] on div "Media Type Name Duration MosId ObjId Created Ready Playout0 0:36 playout Playou…" at bounding box center [432, 215] width 455 height 298
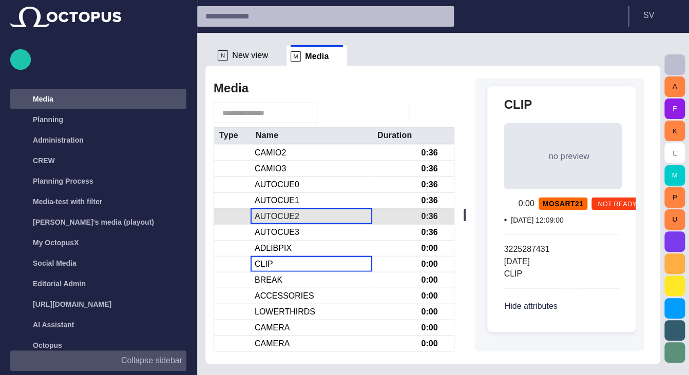
click at [312, 221] on div "AUTOCUE2" at bounding box center [311, 216] width 122 height 15
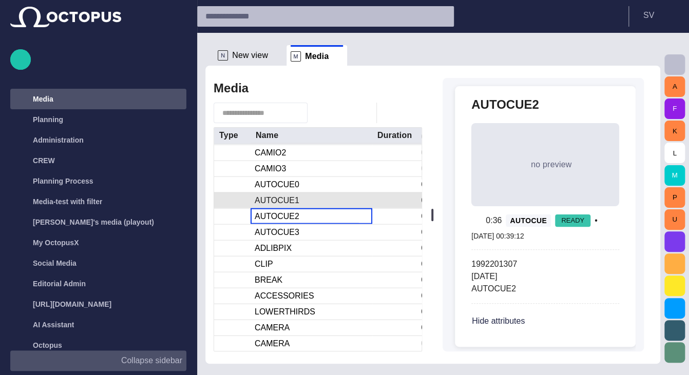
drag, startPoint x: 448, startPoint y: 215, endPoint x: 344, endPoint y: 197, distance: 104.6
click at [430, 215] on div at bounding box center [432, 215] width 4 height 298
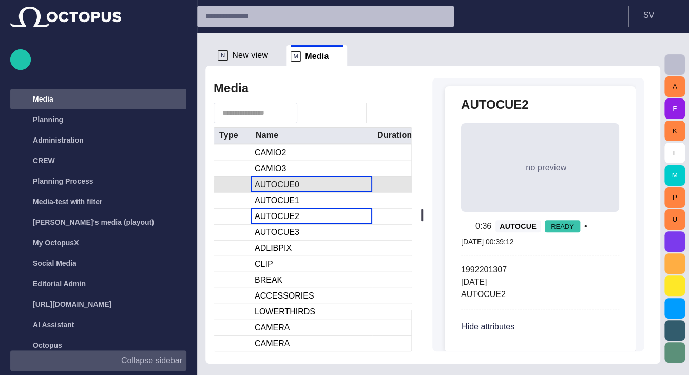
click at [340, 190] on div "AUTOCUE0" at bounding box center [311, 184] width 122 height 15
click at [297, 180] on div "AUTOCUE0" at bounding box center [311, 184] width 122 height 15
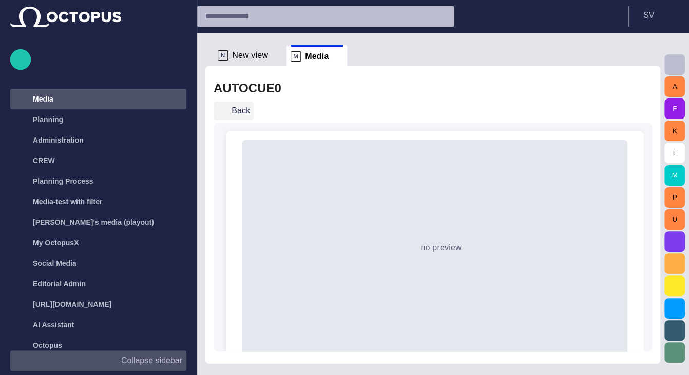
click at [236, 104] on button "Back" at bounding box center [234, 111] width 40 height 18
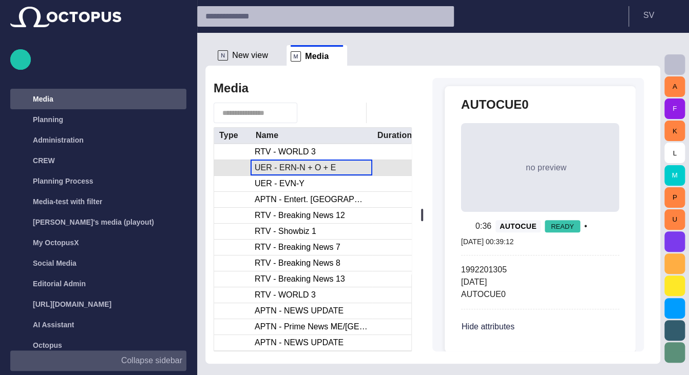
click at [295, 171] on div "UER - ERN-N + O + E" at bounding box center [295, 167] width 81 height 11
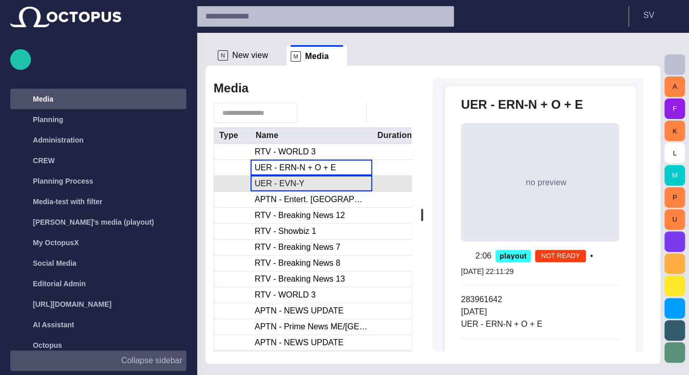
click at [316, 184] on div "UER - EVN-Y" at bounding box center [311, 183] width 122 height 15
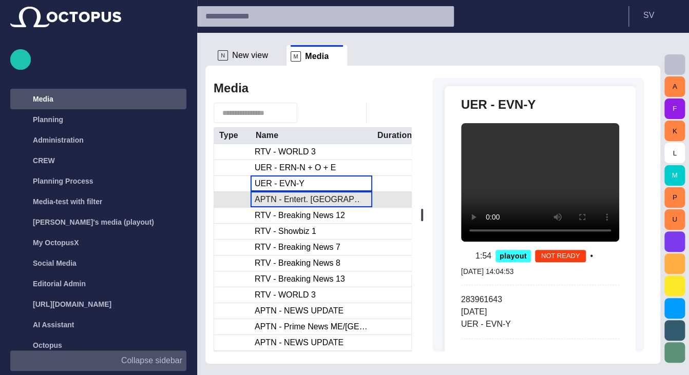
click at [316, 197] on div "APTN - Entert. [GEOGRAPHIC_DATA]" at bounding box center [311, 199] width 113 height 11
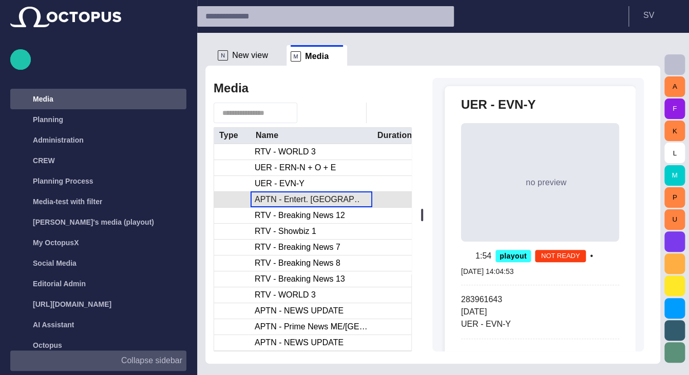
click at [316, 197] on div "APTN - Entert. [GEOGRAPHIC_DATA]" at bounding box center [311, 199] width 113 height 11
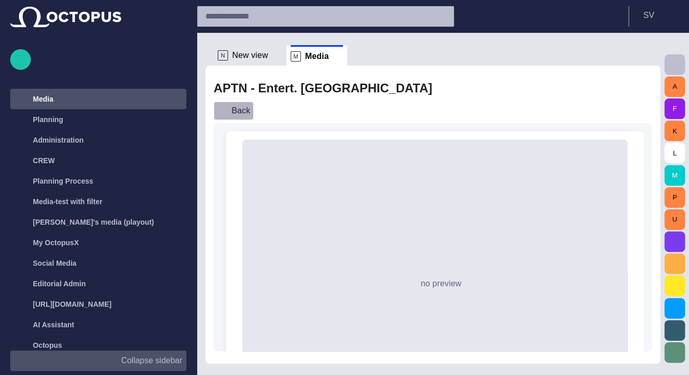
click at [235, 119] on button "Back" at bounding box center [234, 111] width 40 height 18
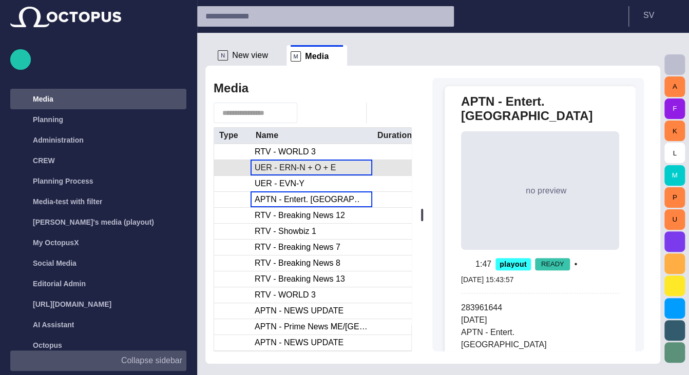
click at [272, 165] on div "UER - ERN-N + O + E" at bounding box center [295, 167] width 81 height 11
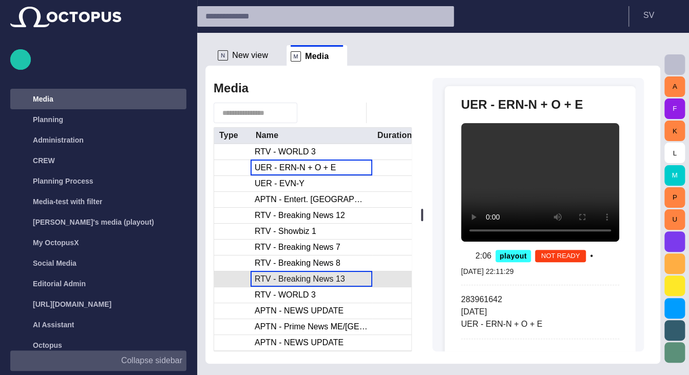
click at [300, 276] on div "RTV - Breaking News 13" at bounding box center [300, 279] width 90 height 11
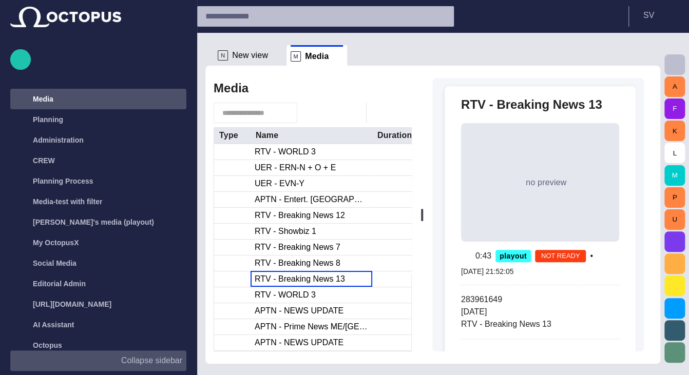
click at [168, 354] on button "Collapse sidebar" at bounding box center [98, 361] width 176 height 21
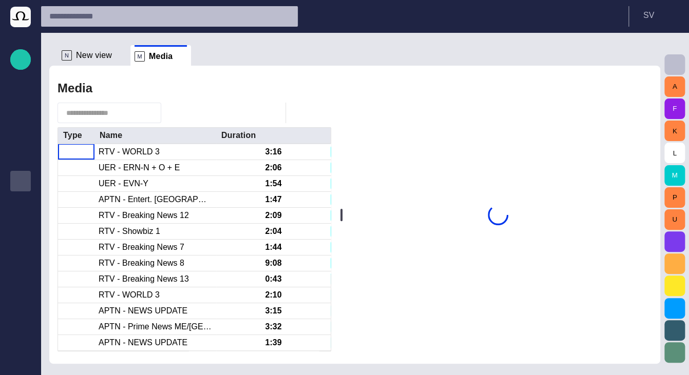
scroll to position [82, 0]
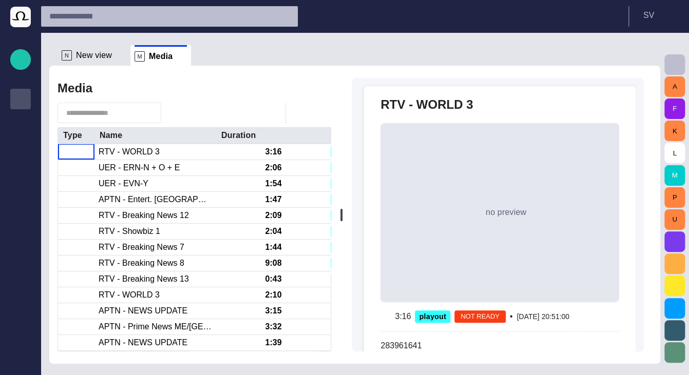
click at [302, 115] on span "button" at bounding box center [300, 113] width 12 height 12
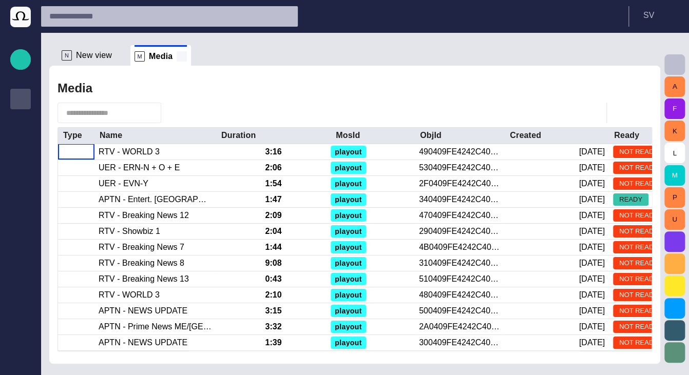
click at [179, 56] on span at bounding box center [182, 56] width 10 height 10
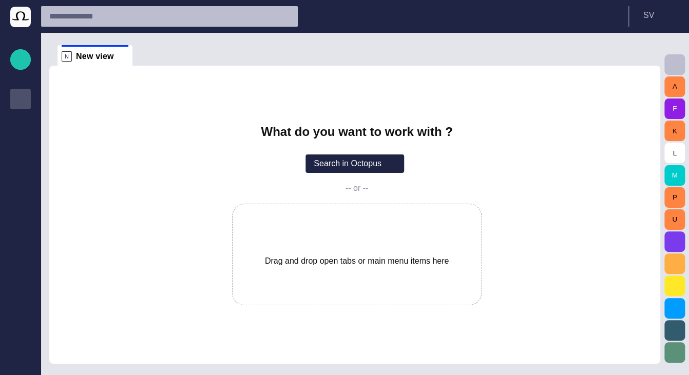
click at [16, 102] on p "Media" at bounding box center [20, 98] width 12 height 10
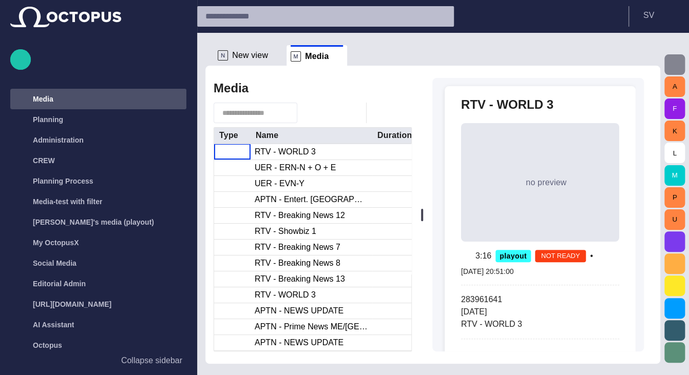
click at [672, 64] on span "button" at bounding box center [674, 65] width 12 height 12
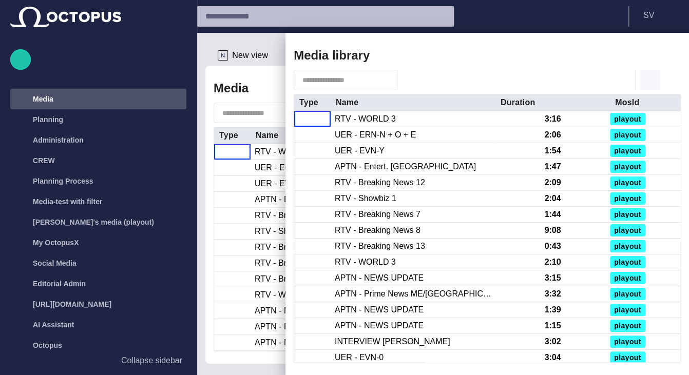
click at [646, 80] on span "button" at bounding box center [650, 80] width 12 height 12
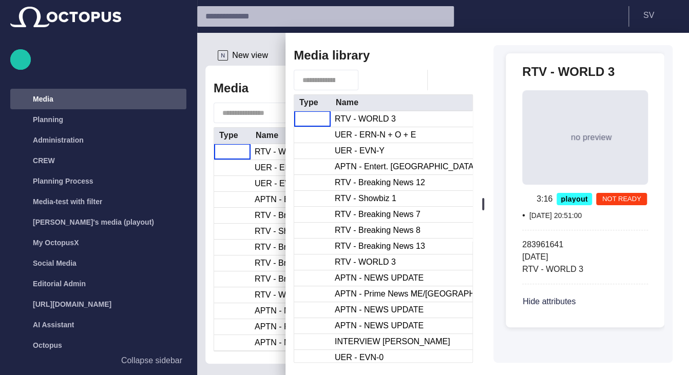
click at [432, 56] on span "button" at bounding box center [428, 55] width 12 height 12
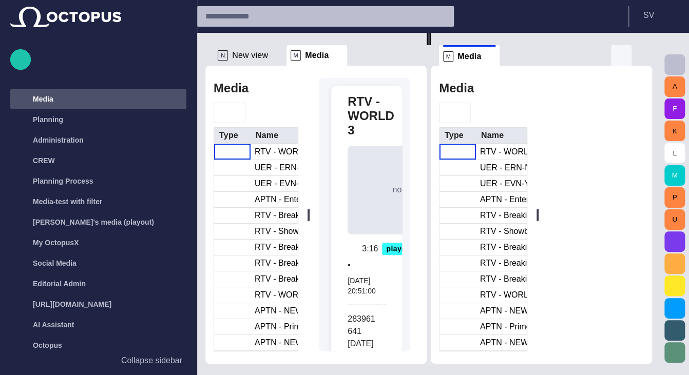
click at [627, 57] on span "button" at bounding box center [621, 55] width 12 height 12
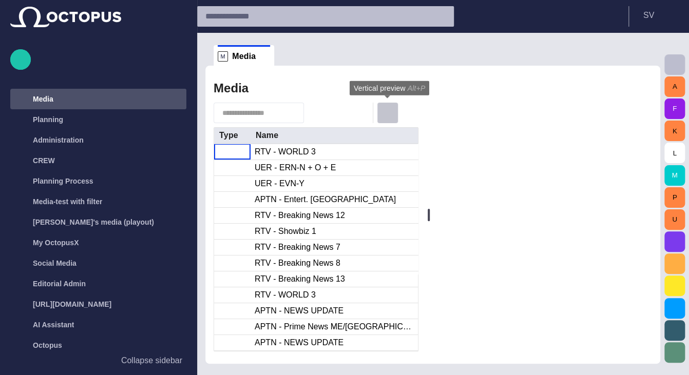
click at [389, 111] on span "button" at bounding box center [387, 113] width 12 height 12
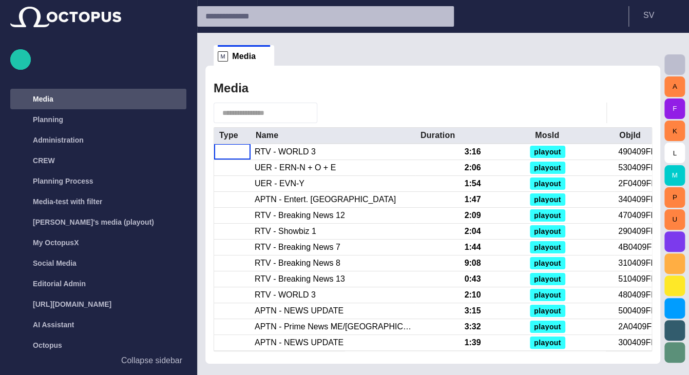
click at [679, 60] on span "button" at bounding box center [674, 65] width 12 height 12
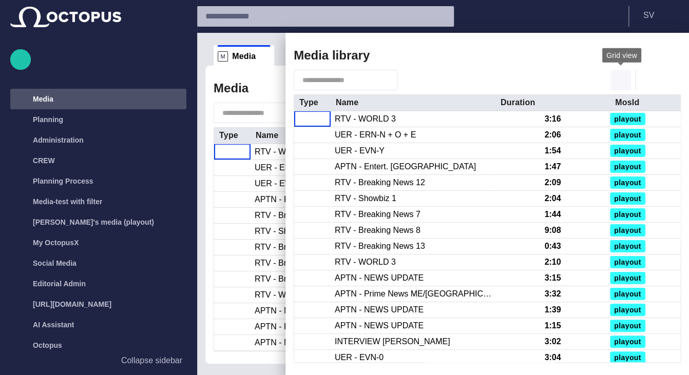
click at [621, 79] on span "button" at bounding box center [620, 80] width 12 height 12
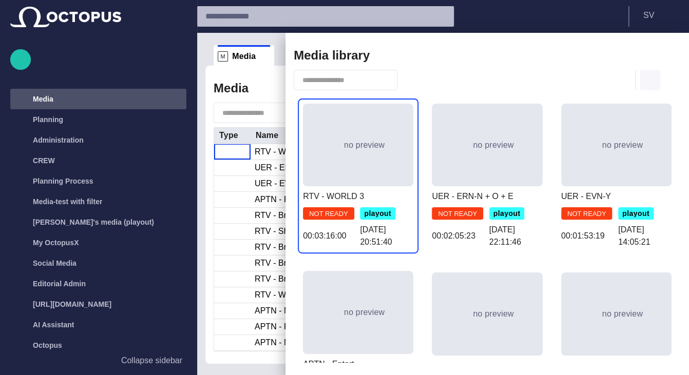
click at [648, 81] on span "button" at bounding box center [650, 80] width 12 height 12
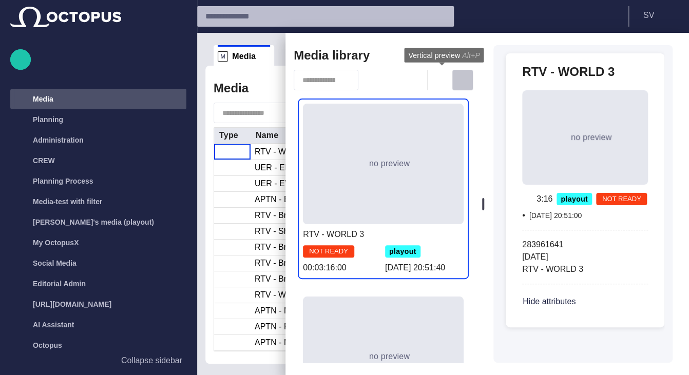
click at [461, 79] on span "button" at bounding box center [462, 80] width 12 height 12
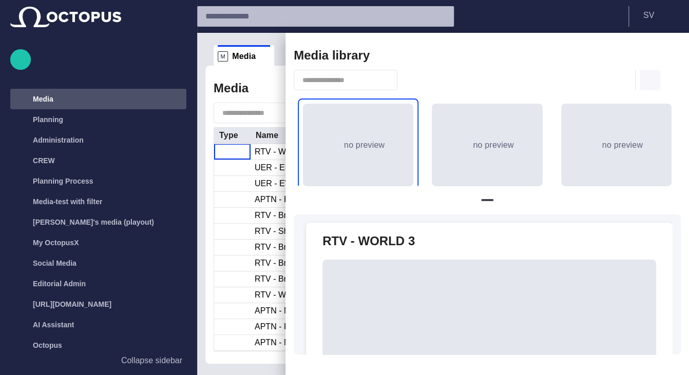
click at [647, 79] on span "button" at bounding box center [650, 80] width 12 height 12
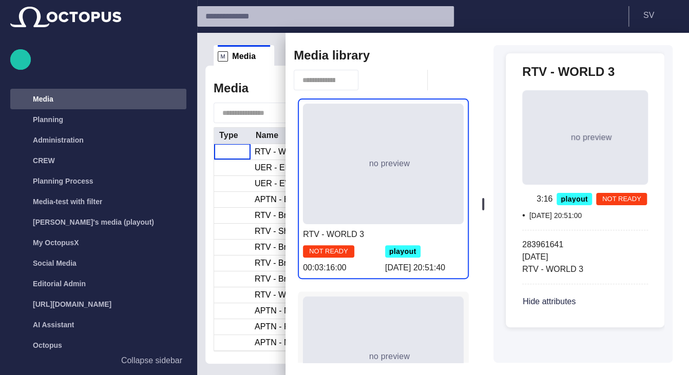
click at [392, 300] on div "no preview Try again" at bounding box center [383, 357] width 161 height 121
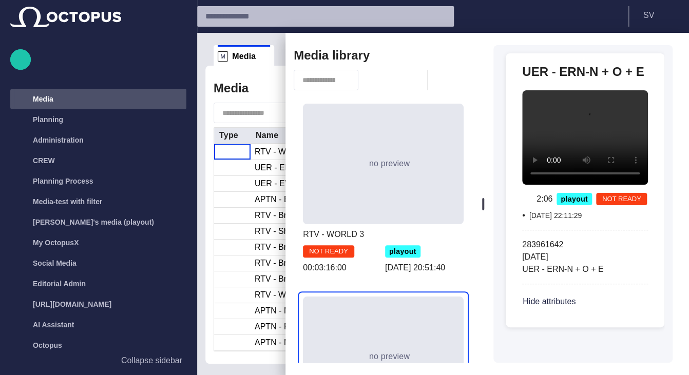
scroll to position [185, 0]
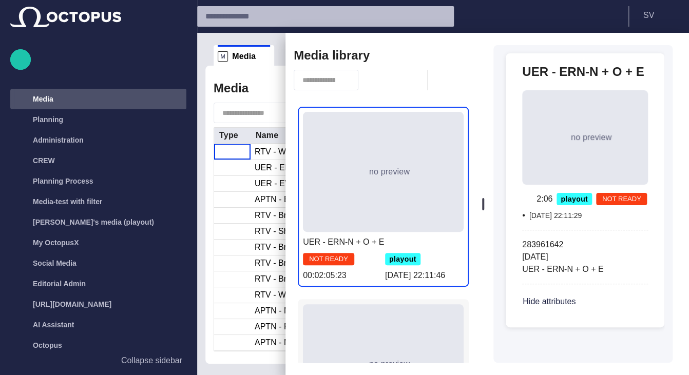
click at [402, 321] on div "no preview Try again" at bounding box center [383, 364] width 161 height 121
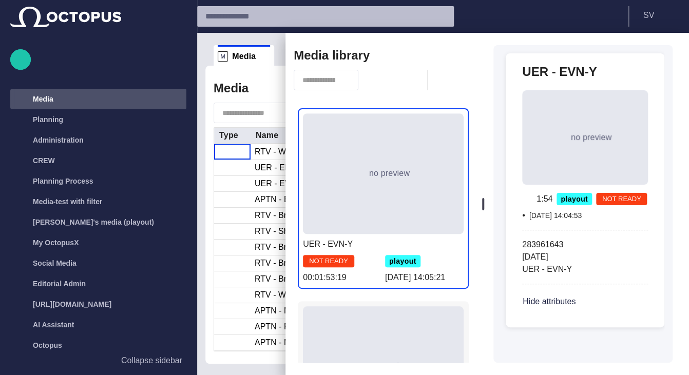
scroll to position [431, 0]
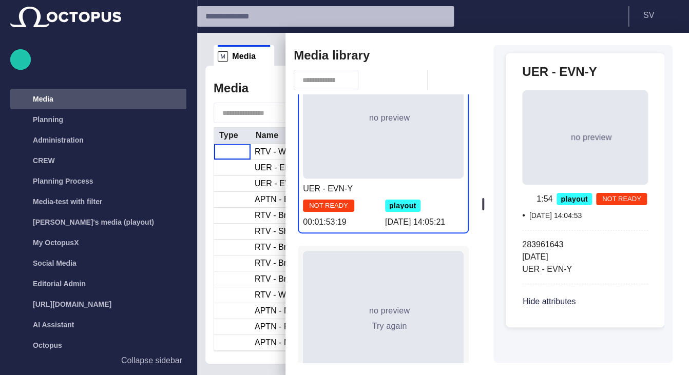
click at [393, 292] on div "no preview Try again" at bounding box center [383, 311] width 161 height 121
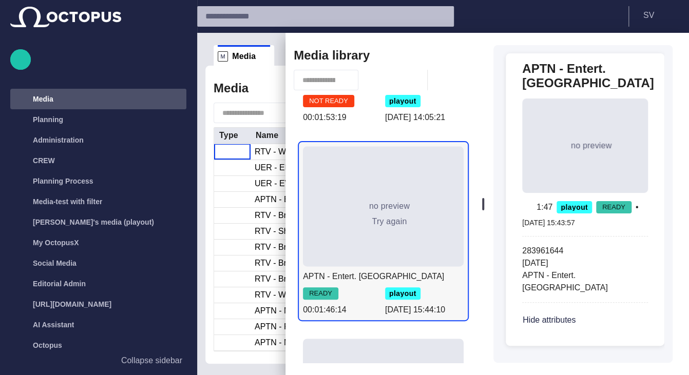
scroll to position [554, 0]
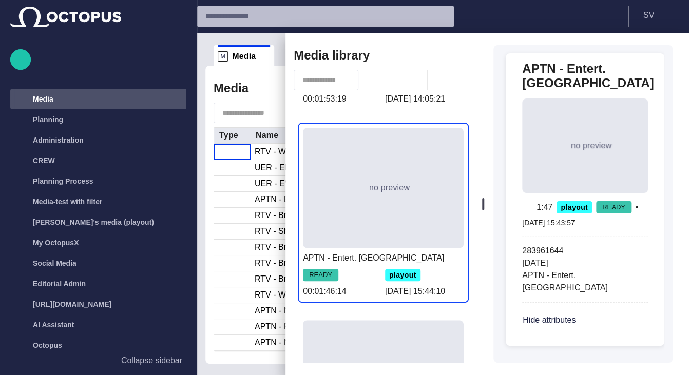
click at [238, 190] on div at bounding box center [344, 187] width 689 height 375
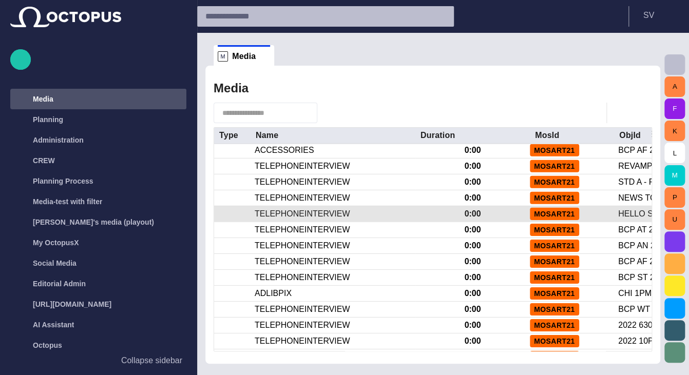
scroll to position [2920, 0]
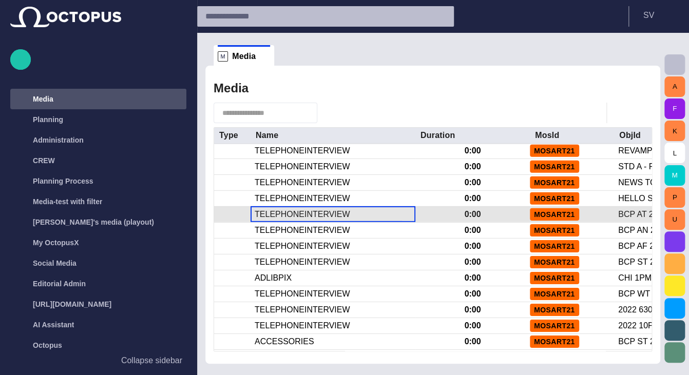
click at [331, 218] on div "TELEPHONEINTERVIEW" at bounding box center [302, 214] width 95 height 11
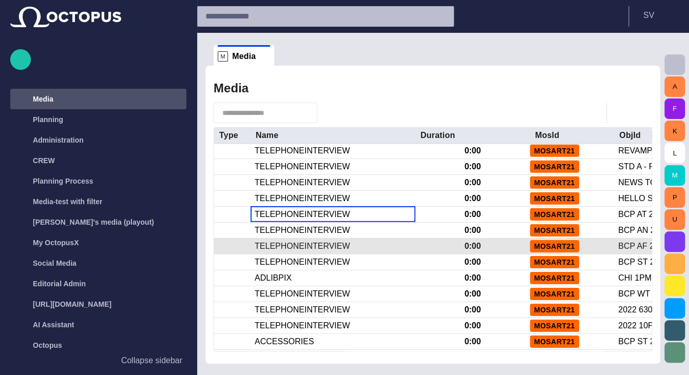
click at [616, 116] on span "button" at bounding box center [621, 113] width 12 height 12
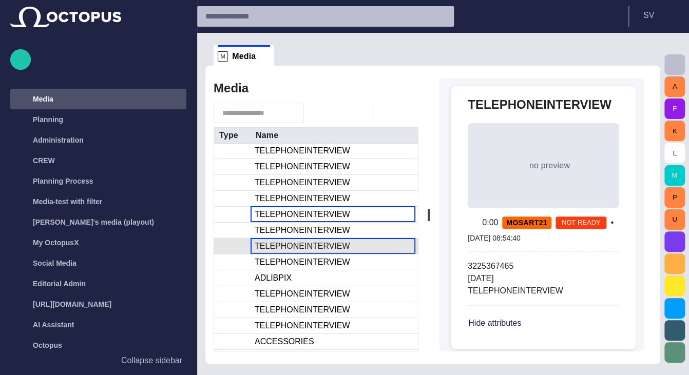
click at [280, 253] on div "TELEPHONEINTERVIEW" at bounding box center [332, 246] width 165 height 15
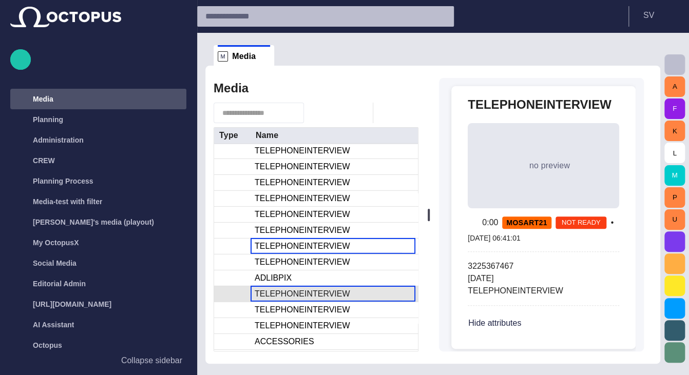
click at [293, 290] on div "TELEPHONEINTERVIEW" at bounding box center [302, 293] width 95 height 11
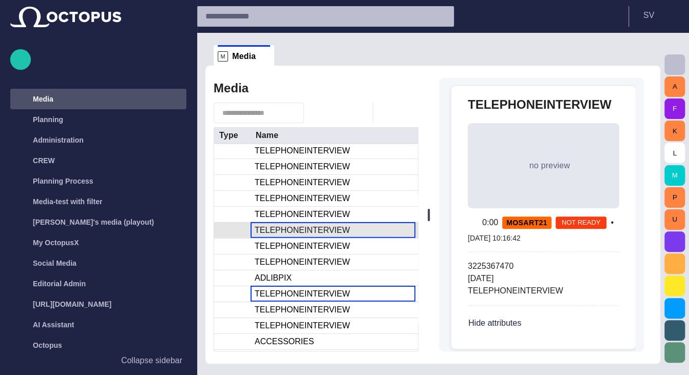
click at [336, 237] on div "TELEPHONEINTERVIEW" at bounding box center [332, 230] width 165 height 15
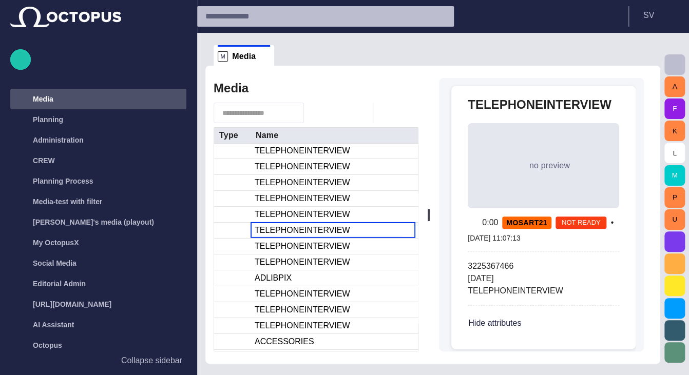
drag, startPoint x: 391, startPoint y: 110, endPoint x: 405, endPoint y: 110, distance: 13.9
click at [391, 110] on span "button" at bounding box center [387, 113] width 12 height 12
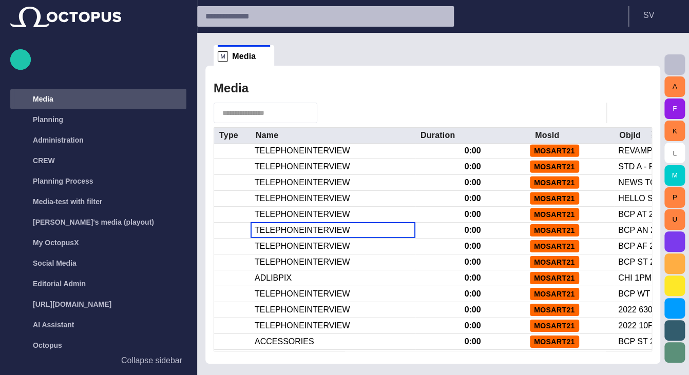
click at [669, 66] on span "button" at bounding box center [674, 65] width 12 height 12
click at [664, 64] on div at bounding box center [344, 187] width 689 height 375
click at [667, 64] on div at bounding box center [344, 187] width 689 height 375
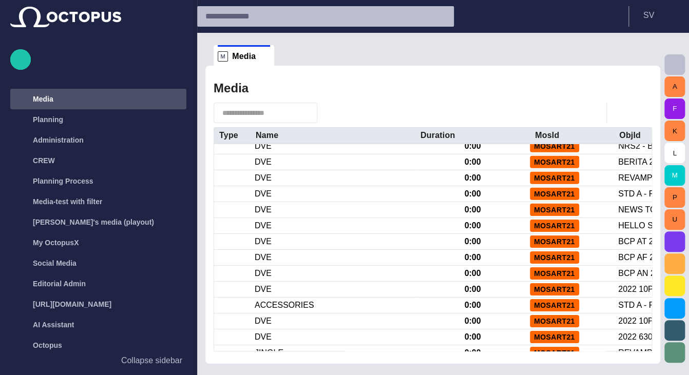
scroll to position [2920, 0]
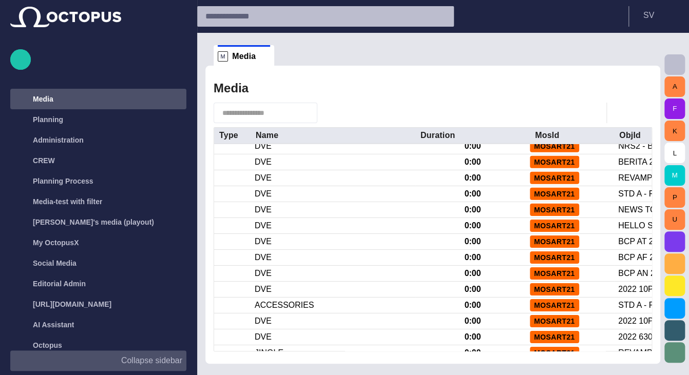
click at [144, 357] on p "Collapse sidebar" at bounding box center [151, 361] width 61 height 12
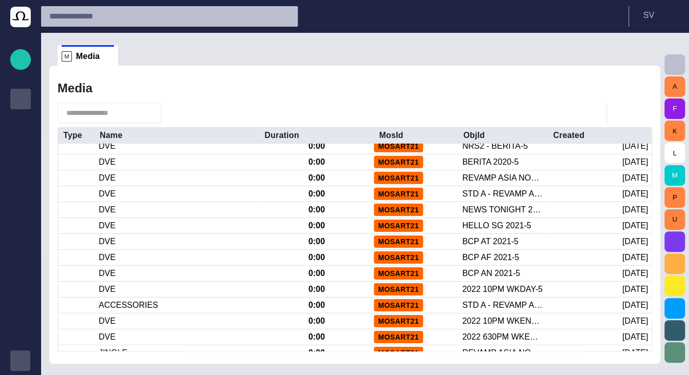
click at [666, 66] on button "button" at bounding box center [674, 64] width 21 height 21
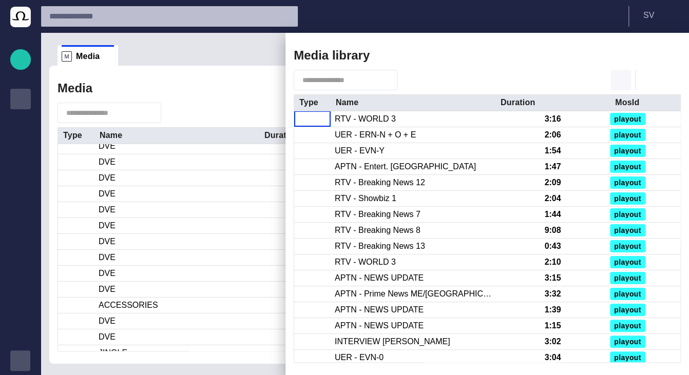
click at [622, 75] on span "button" at bounding box center [620, 80] width 12 height 12
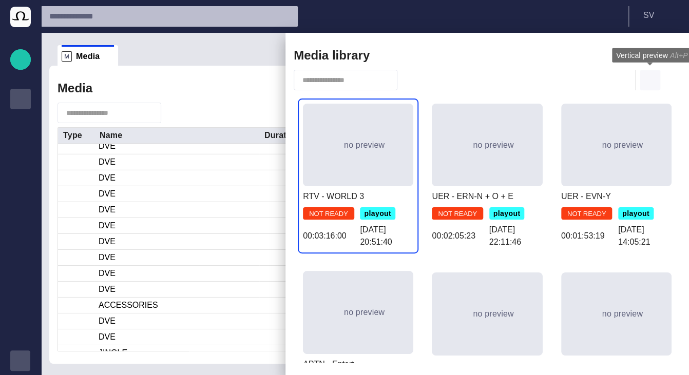
click at [648, 79] on span "button" at bounding box center [650, 80] width 12 height 12
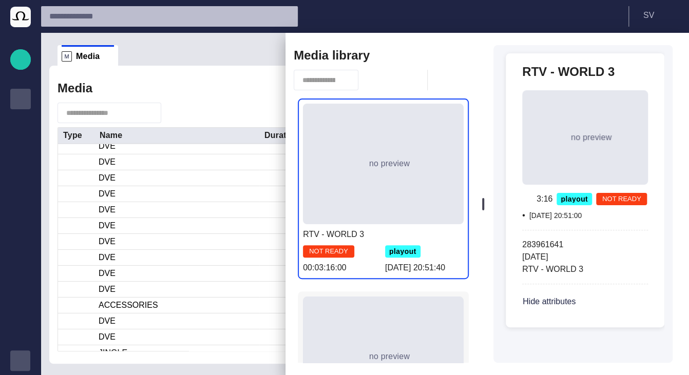
click at [368, 320] on div "no preview Try again" at bounding box center [383, 357] width 161 height 121
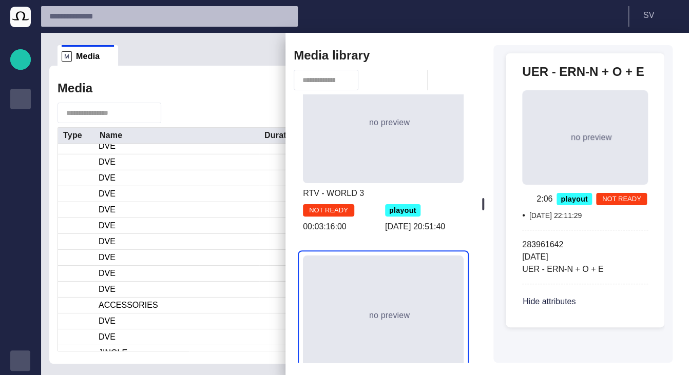
scroll to position [308, 0]
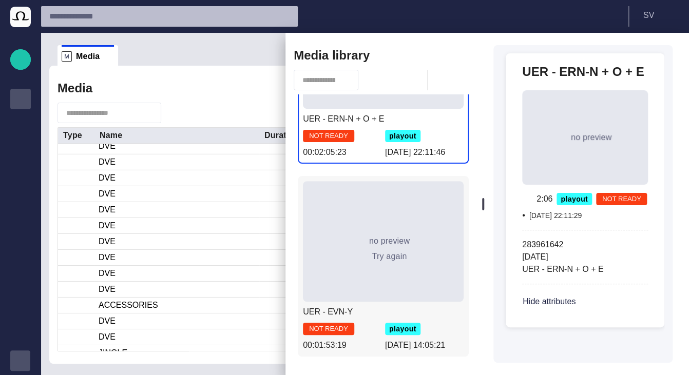
click at [400, 202] on div "no preview Try again" at bounding box center [383, 241] width 161 height 121
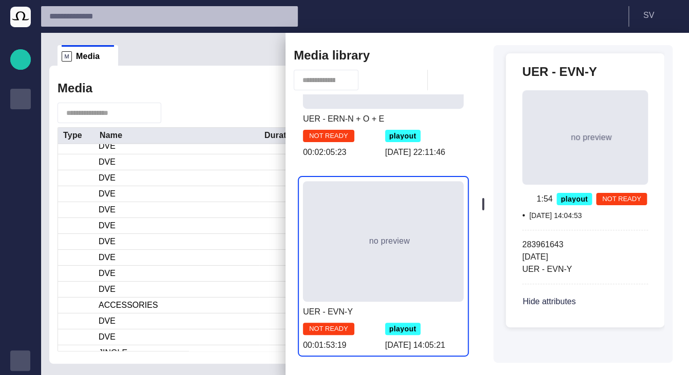
click at [240, 75] on div at bounding box center [344, 187] width 689 height 375
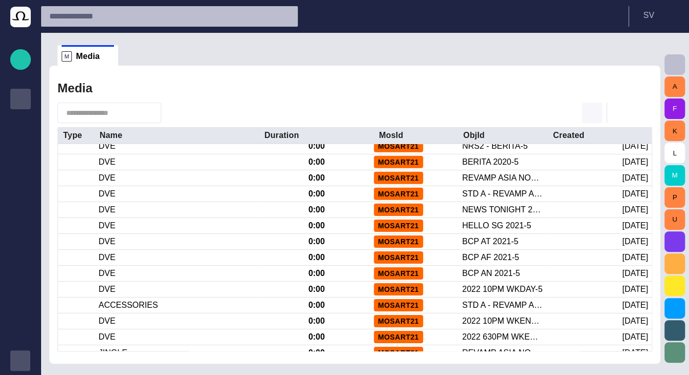
click at [594, 107] on span "button" at bounding box center [592, 113] width 12 height 12
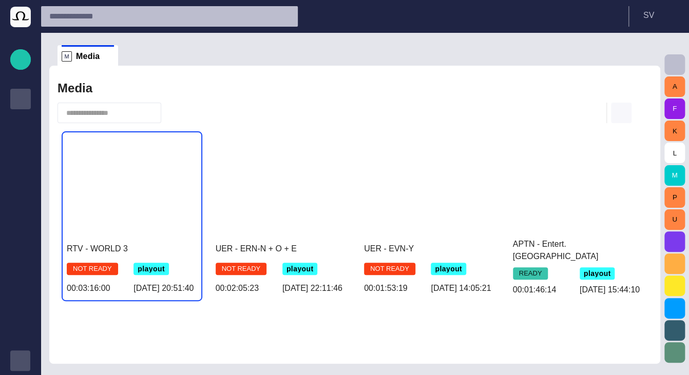
click at [624, 112] on span "button" at bounding box center [621, 113] width 12 height 12
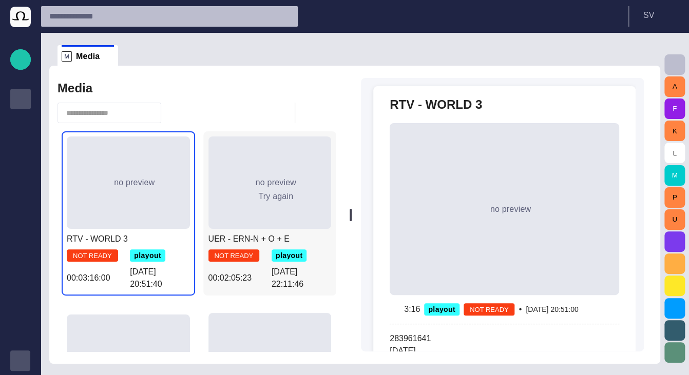
click at [304, 200] on div "no preview Try again" at bounding box center [269, 183] width 123 height 92
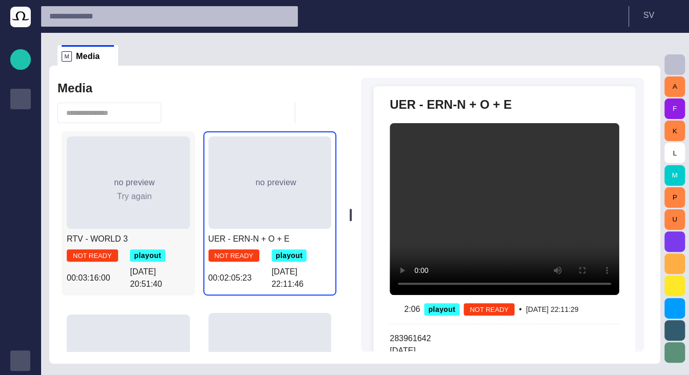
click at [130, 188] on button "Try again" at bounding box center [128, 196] width 65 height 18
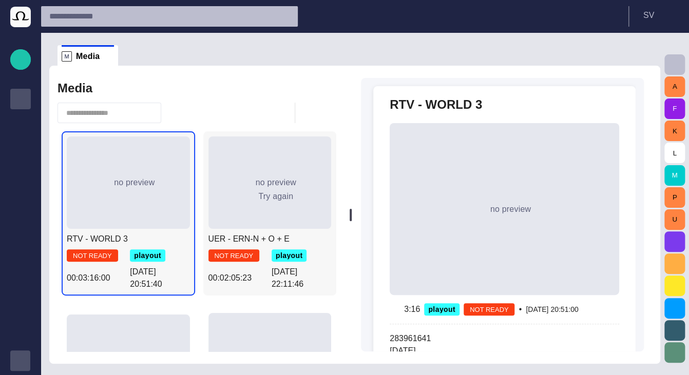
click at [239, 195] on div "no preview Try again" at bounding box center [269, 183] width 123 height 92
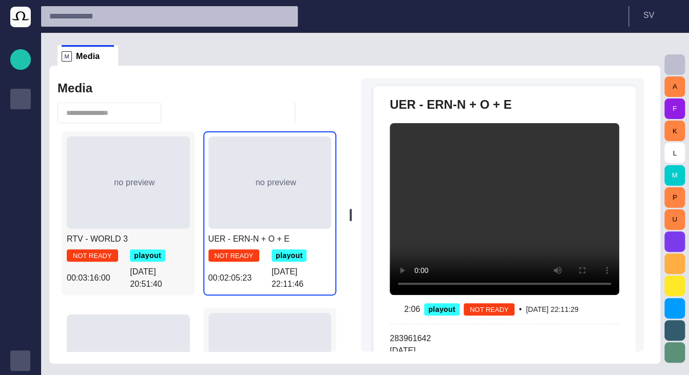
click at [251, 319] on div "no preview Try again" at bounding box center [269, 359] width 123 height 92
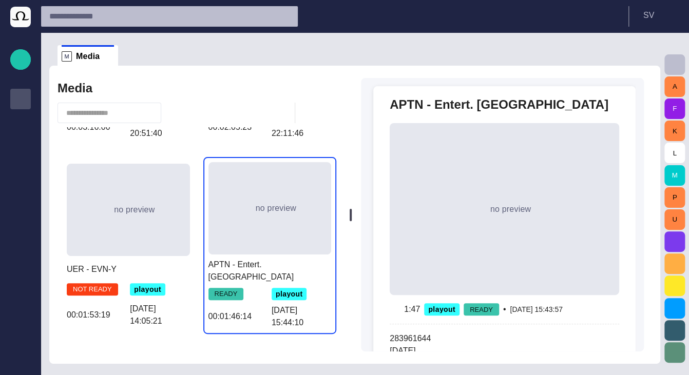
scroll to position [152, 0]
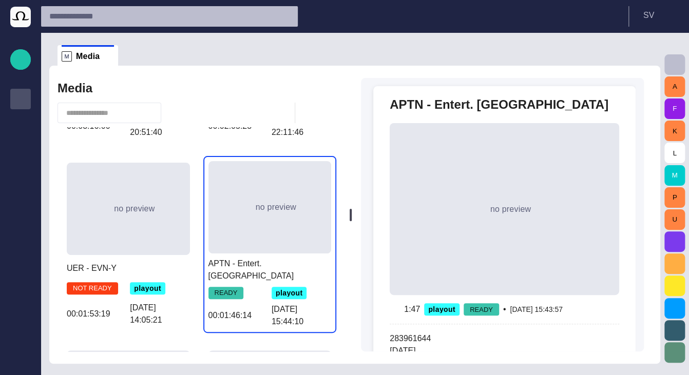
click at [105, 62] on div "M Media" at bounding box center [88, 55] width 52 height 21
click at [106, 61] on span at bounding box center [109, 56] width 10 height 10
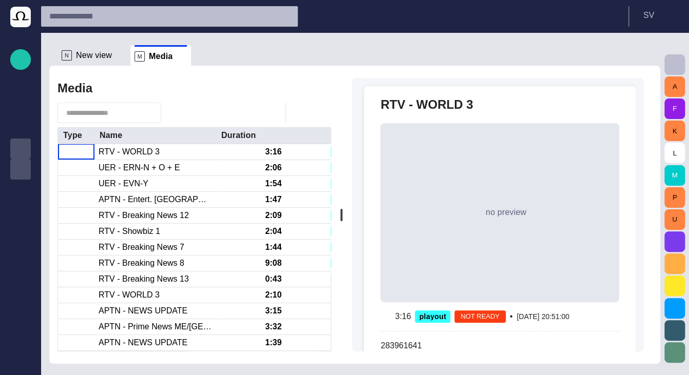
scroll to position [0, 0]
click at [177, 55] on span at bounding box center [182, 56] width 10 height 10
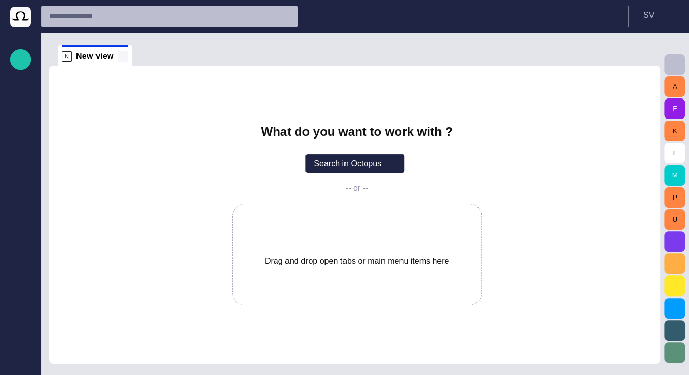
click at [118, 56] on span at bounding box center [123, 56] width 10 height 10
click at [17, 178] on p "Media" at bounding box center [20, 180] width 12 height 10
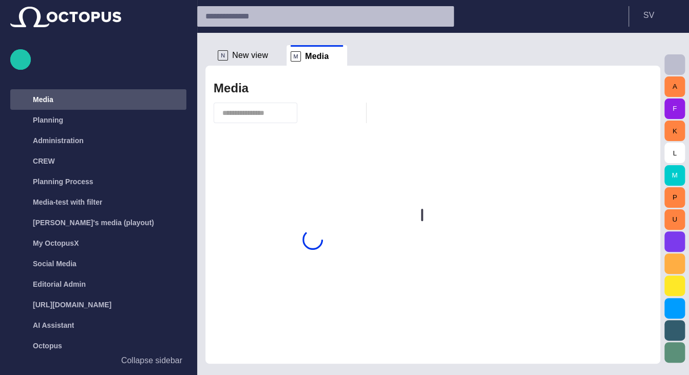
scroll to position [82, 0]
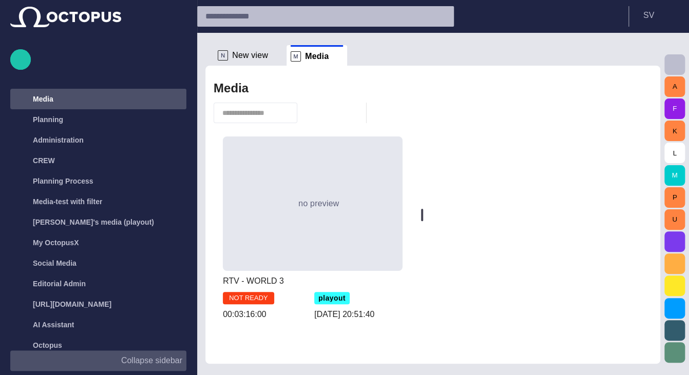
click at [129, 360] on p "Collapse sidebar" at bounding box center [151, 361] width 61 height 12
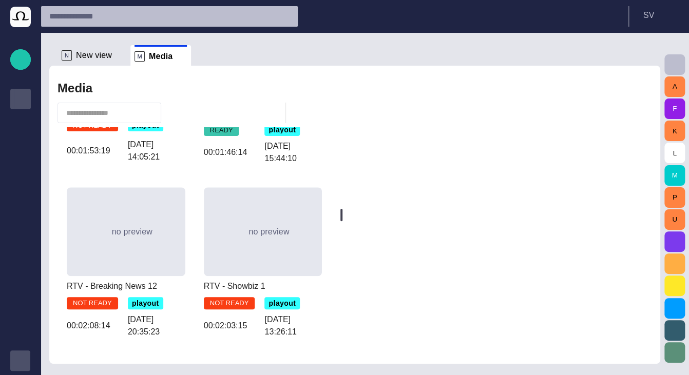
scroll to position [493, 0]
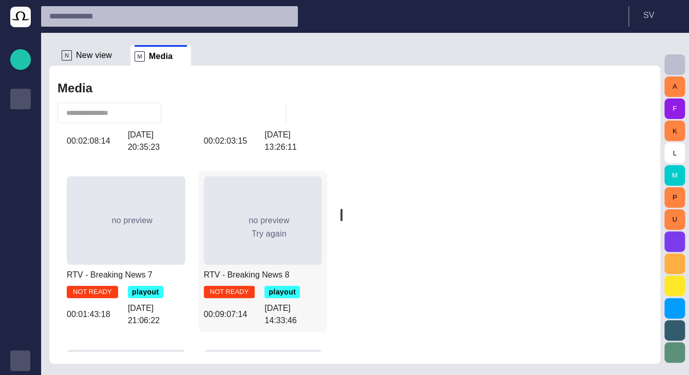
click at [227, 221] on div "no preview Try again" at bounding box center [263, 220] width 119 height 89
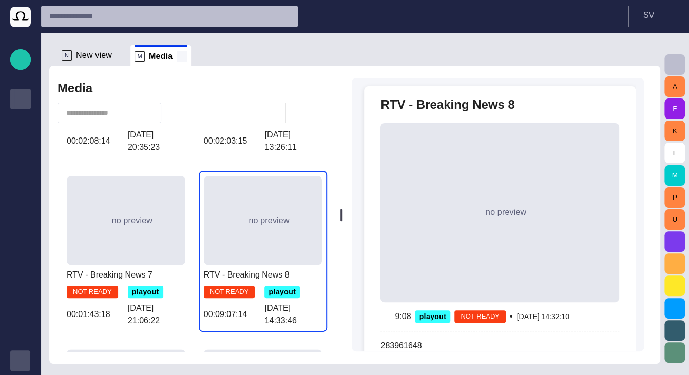
click at [180, 56] on span at bounding box center [182, 56] width 10 height 10
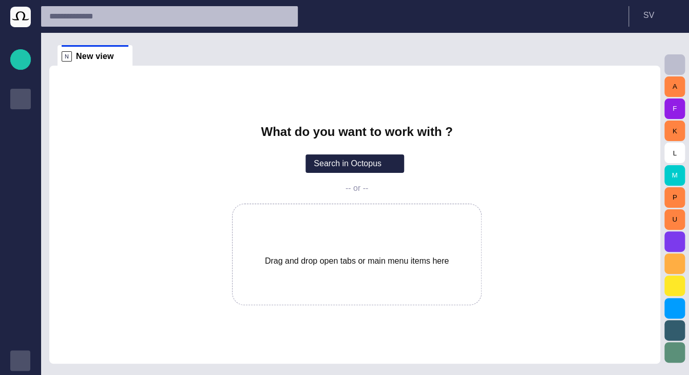
scroll to position [0, 0]
click at [24, 356] on div "button" at bounding box center [20, 361] width 21 height 21
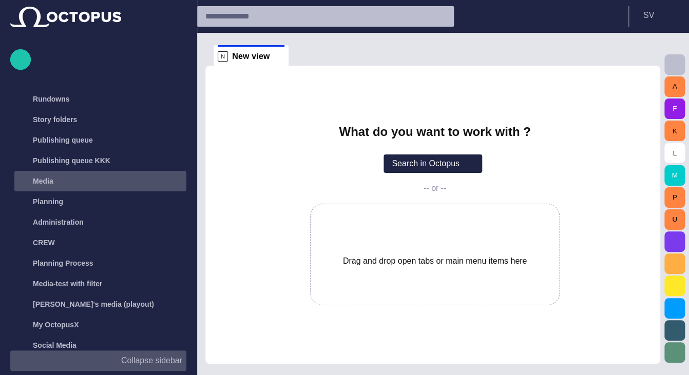
click at [49, 183] on p "Media" at bounding box center [43, 181] width 21 height 10
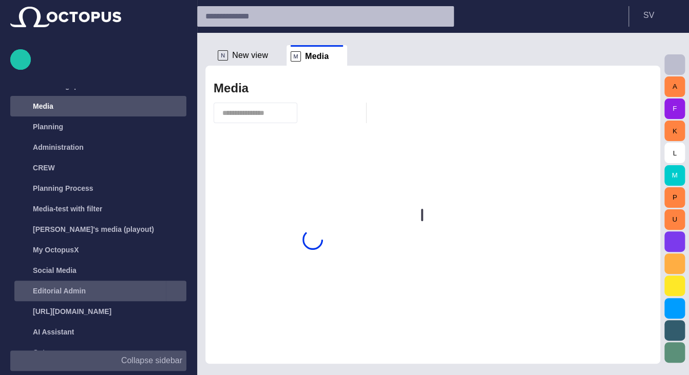
scroll to position [82, 0]
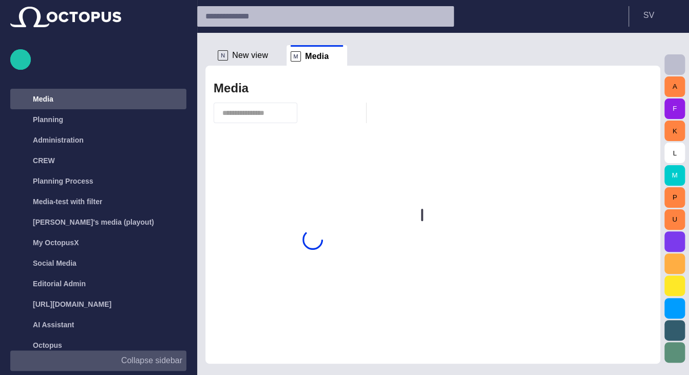
click at [153, 362] on p "Collapse sidebar" at bounding box center [151, 361] width 61 height 12
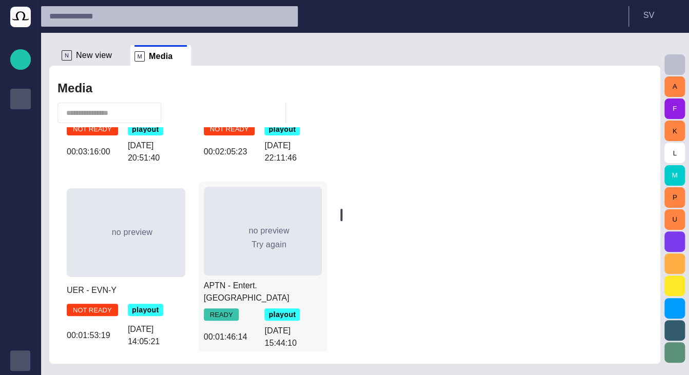
scroll to position [370, 0]
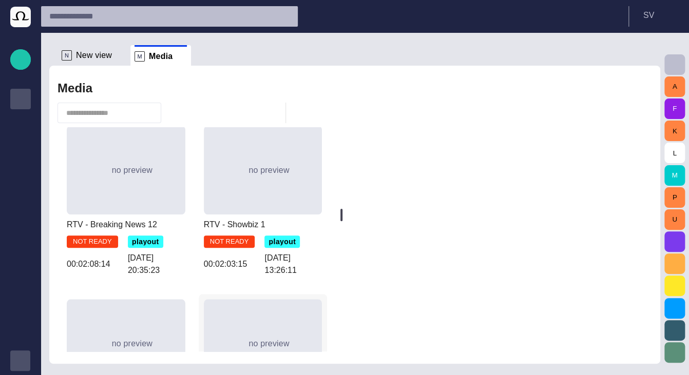
click at [260, 303] on div "no preview Try again" at bounding box center [263, 343] width 119 height 89
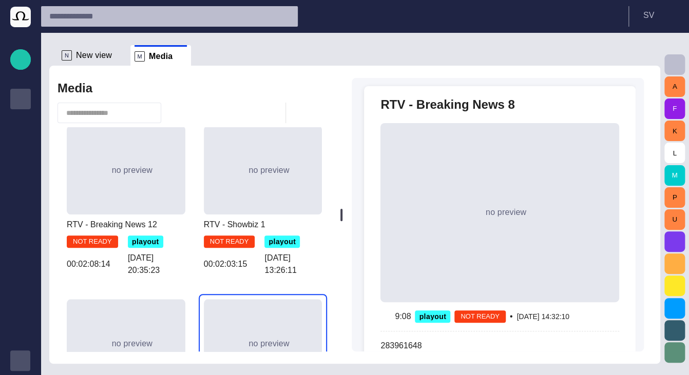
scroll to position [739, 0]
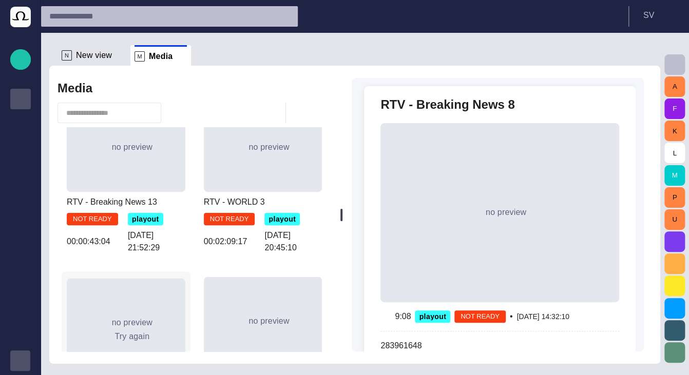
click at [143, 297] on div "no preview Try again" at bounding box center [126, 322] width 119 height 89
click at [178, 56] on span at bounding box center [182, 56] width 10 height 10
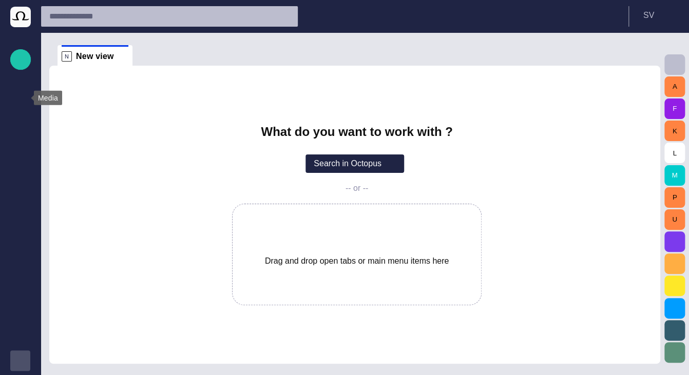
click at [17, 100] on p "Media" at bounding box center [20, 98] width 12 height 10
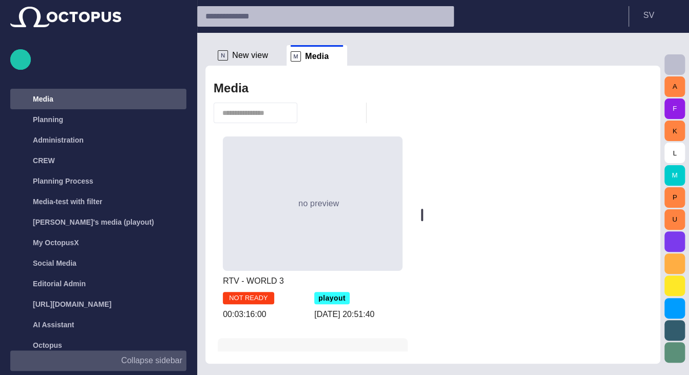
scroll to position [185, 0]
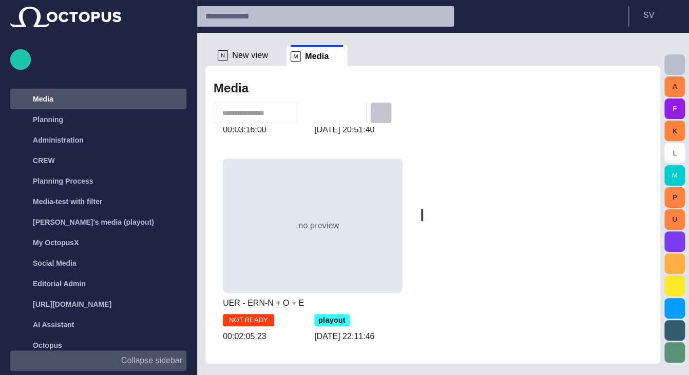
click at [375, 111] on span "button" at bounding box center [381, 113] width 12 height 12
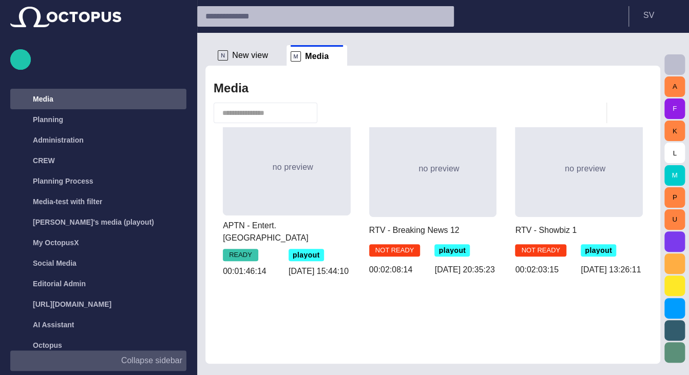
scroll to position [152, 0]
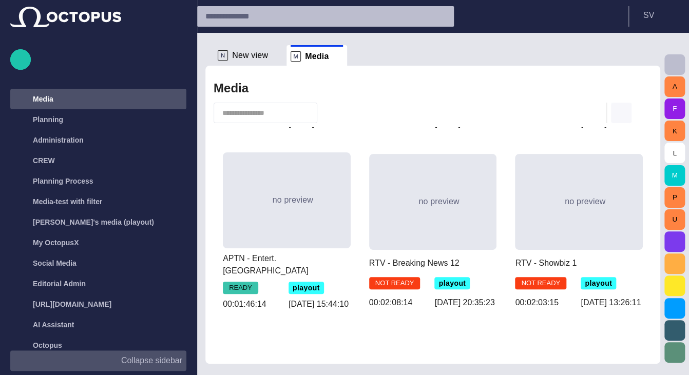
click at [623, 114] on span "button" at bounding box center [621, 113] width 12 height 12
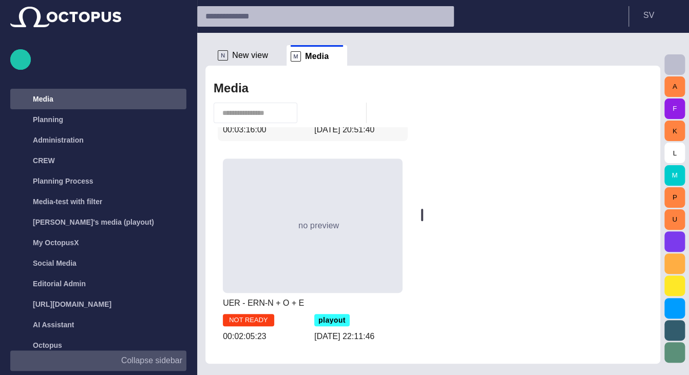
scroll to position [0, 0]
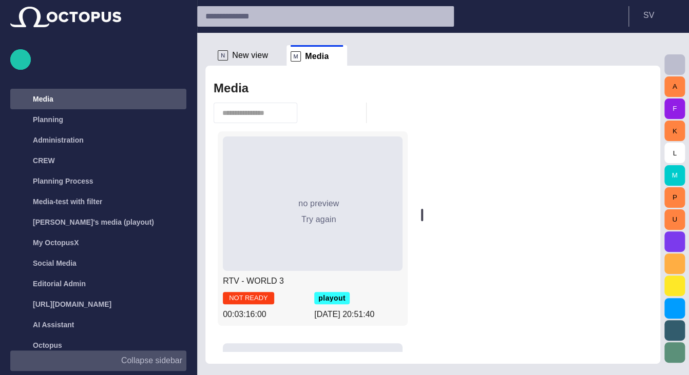
click at [311, 183] on div "no preview Try again" at bounding box center [313, 204] width 180 height 134
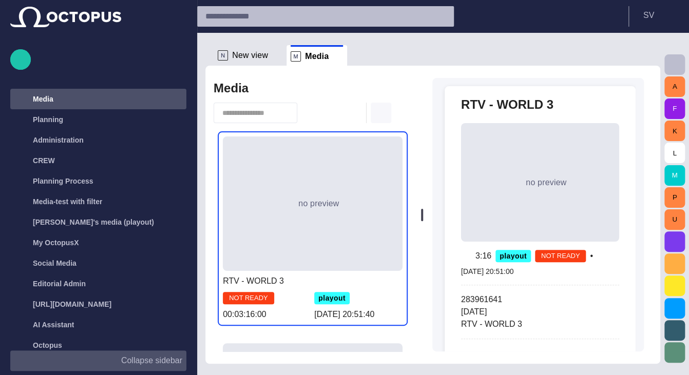
click at [379, 111] on span "button" at bounding box center [381, 113] width 12 height 12
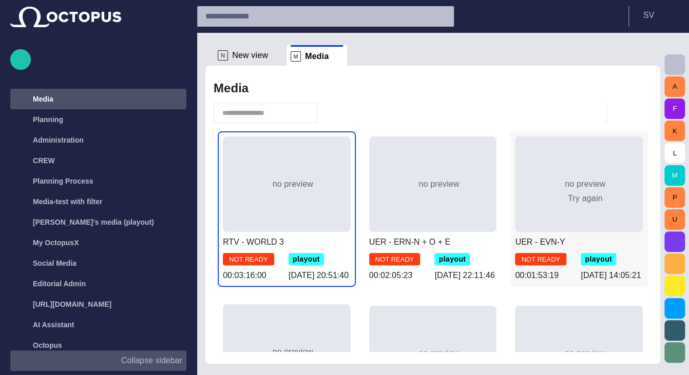
click at [590, 187] on span "no preview" at bounding box center [585, 184] width 41 height 10
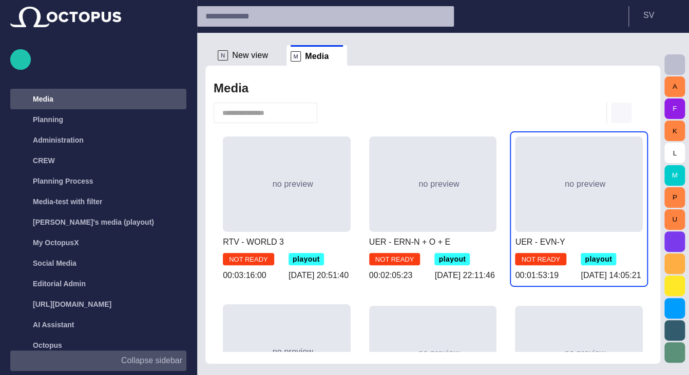
click at [617, 118] on span "button" at bounding box center [621, 113] width 12 height 12
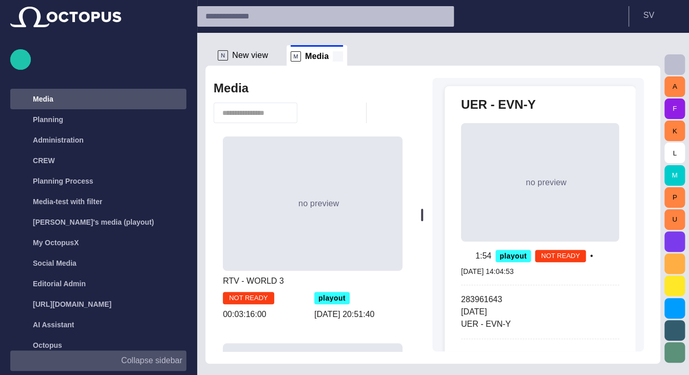
click at [334, 55] on span at bounding box center [338, 56] width 10 height 10
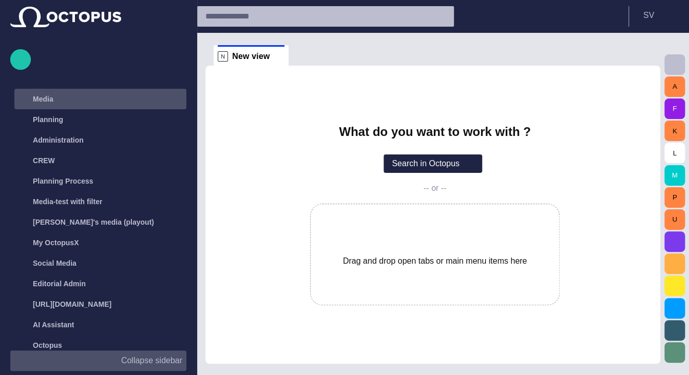
click at [68, 100] on div "Media" at bounding box center [101, 99] width 170 height 16
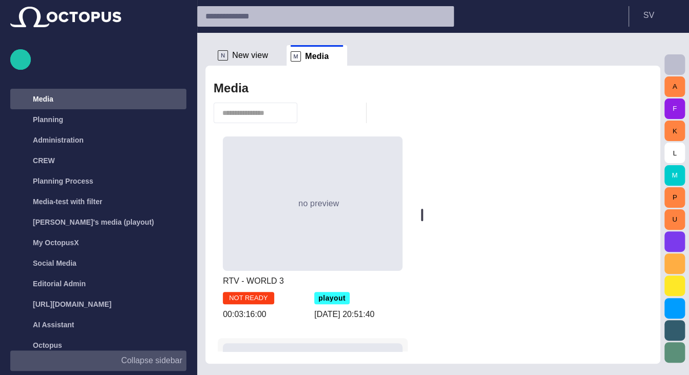
scroll to position [308, 0]
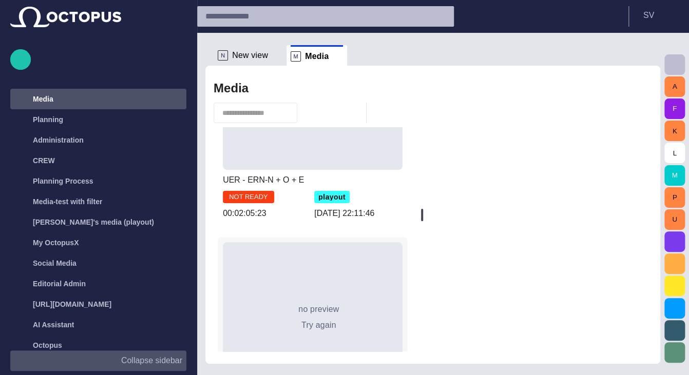
click at [337, 278] on div "no preview Try again" at bounding box center [313, 309] width 180 height 134
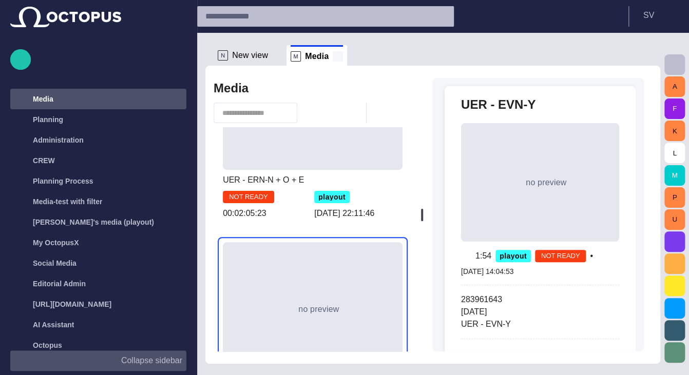
click at [333, 55] on span at bounding box center [338, 56] width 10 height 10
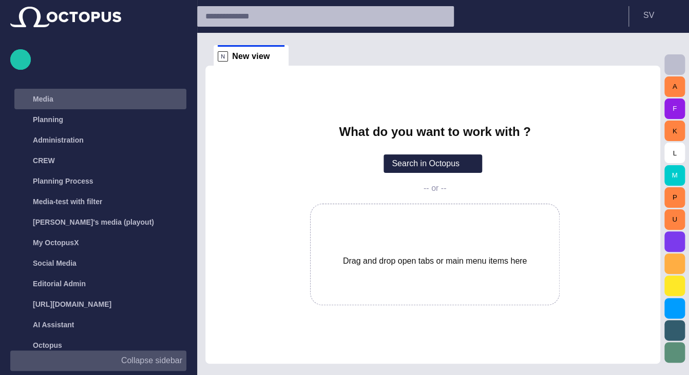
click at [57, 105] on div "Media" at bounding box center [101, 99] width 170 height 16
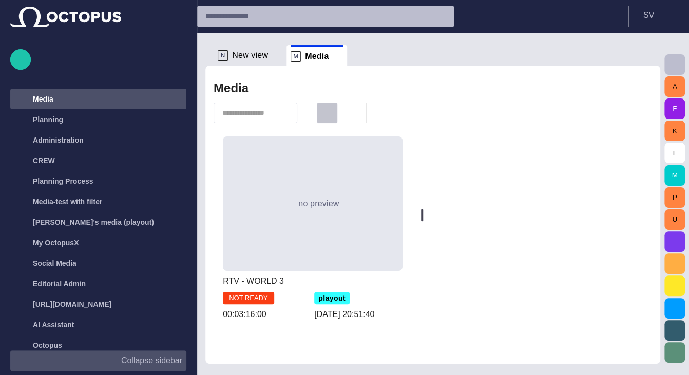
click at [329, 110] on span "button" at bounding box center [327, 113] width 12 height 12
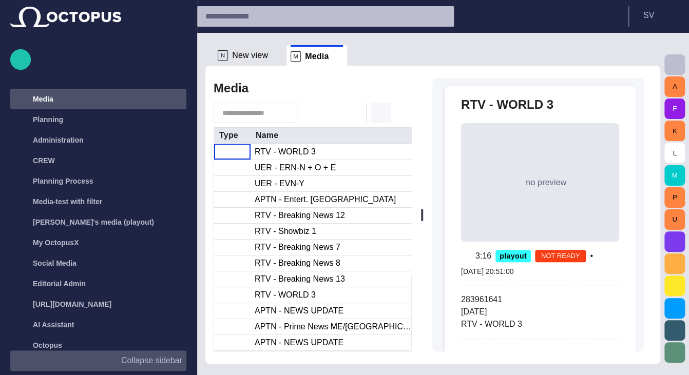
click at [378, 114] on span "button" at bounding box center [381, 113] width 12 height 12
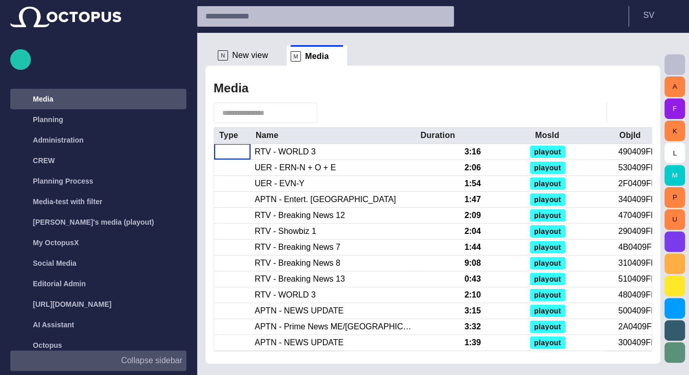
click at [339, 55] on li "M Media" at bounding box center [316, 55] width 61 height 21
click at [335, 56] on span at bounding box center [338, 56] width 10 height 10
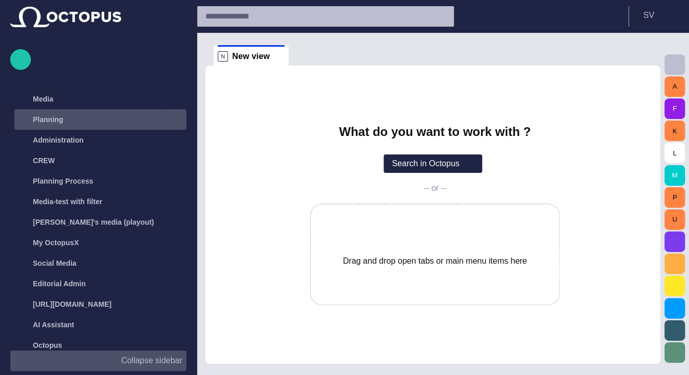
click at [78, 120] on div "Planning" at bounding box center [90, 119] width 149 height 16
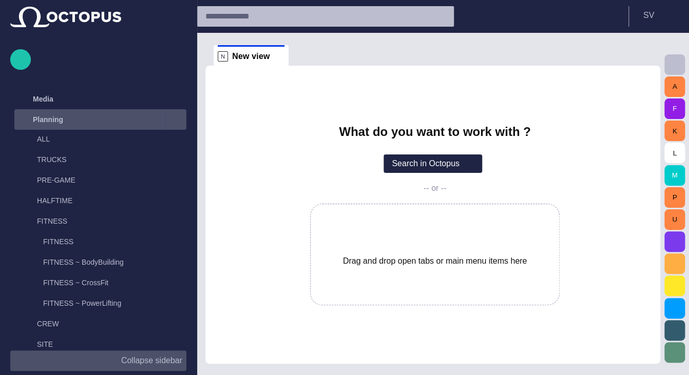
click at [82, 124] on div "Planning" at bounding box center [90, 119] width 149 height 16
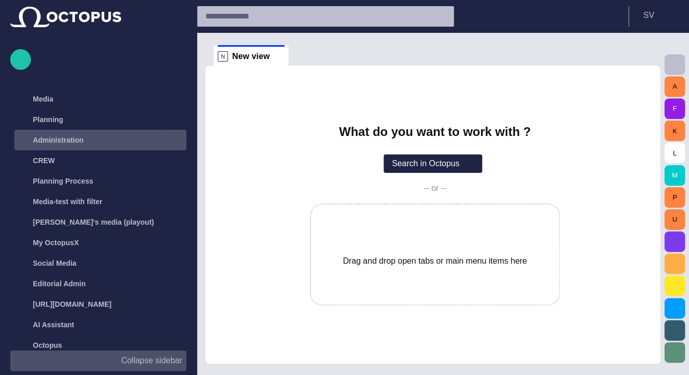
scroll to position [0, 0]
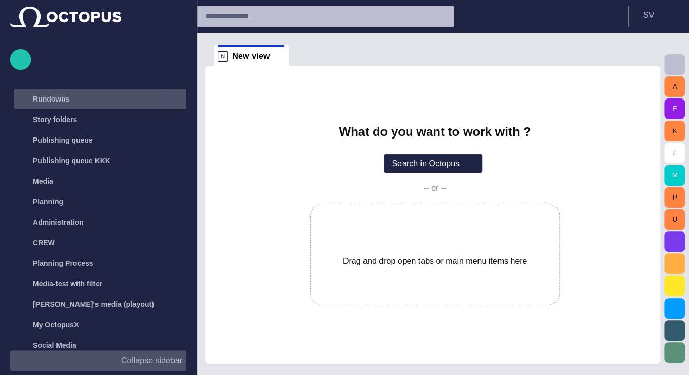
click at [98, 101] on div "Rundowns" at bounding box center [90, 99] width 149 height 16
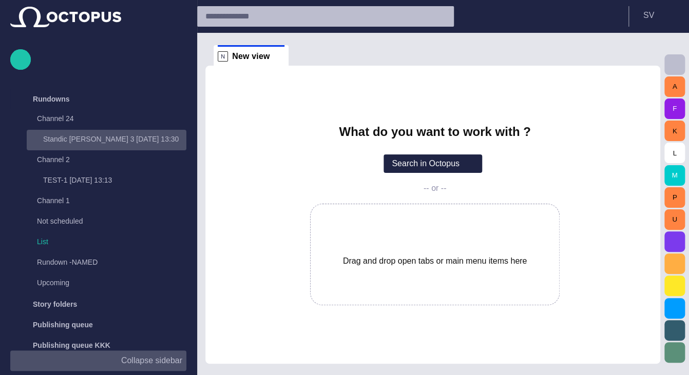
click at [92, 139] on p "Standic [PERSON_NAME] 3 [DATE] 13:30" at bounding box center [114, 139] width 143 height 10
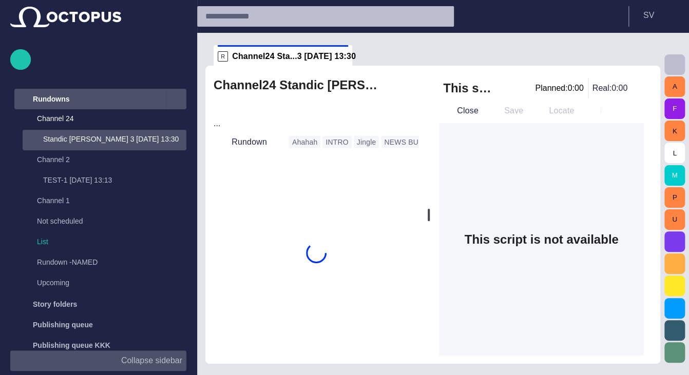
click at [85, 101] on div "Rundowns" at bounding box center [90, 99] width 149 height 16
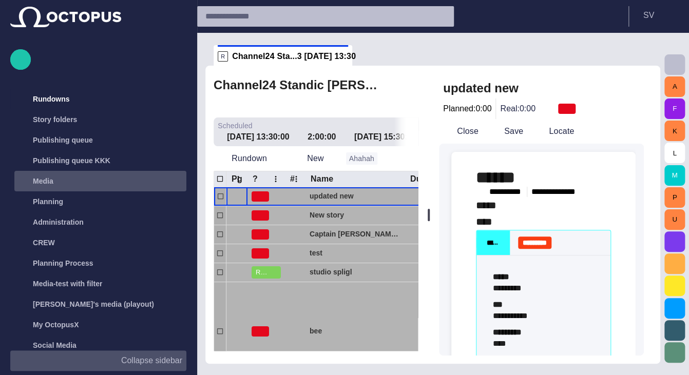
click at [100, 178] on div "Media" at bounding box center [101, 181] width 170 height 16
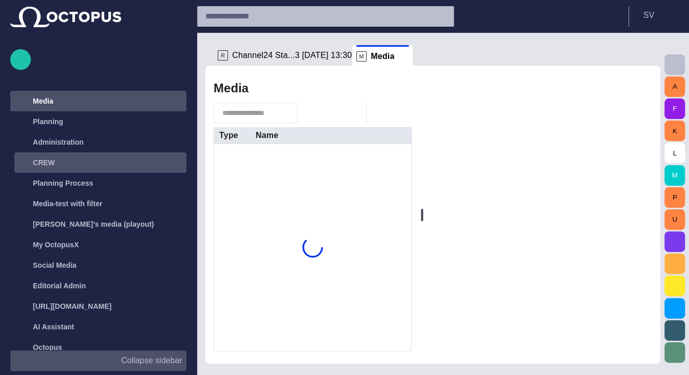
scroll to position [82, 0]
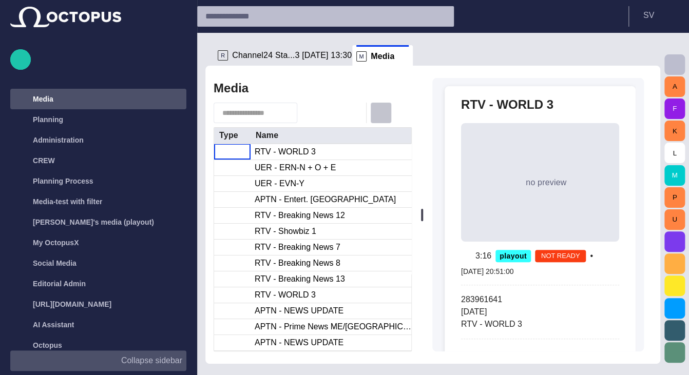
click at [383, 116] on span "button" at bounding box center [381, 113] width 12 height 12
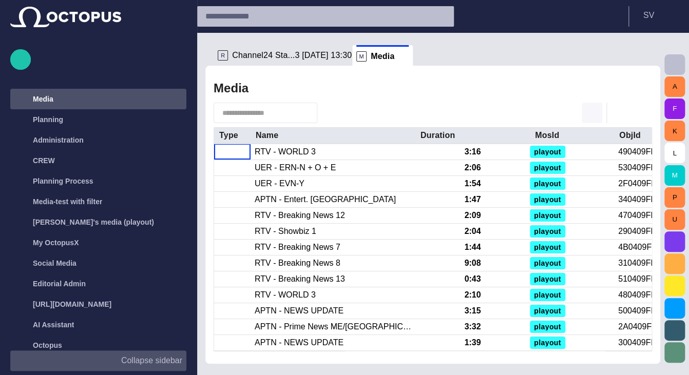
click at [586, 115] on span "button" at bounding box center [592, 113] width 12 height 12
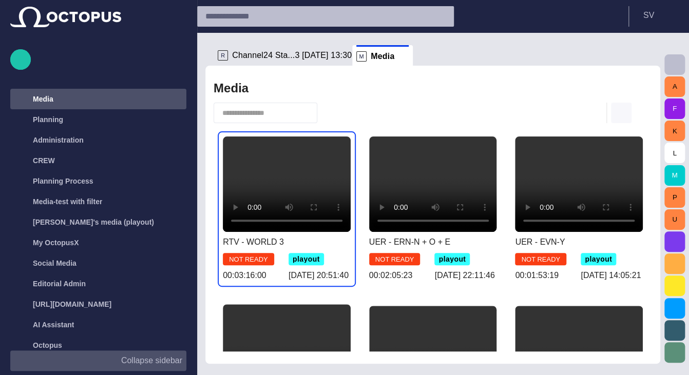
click at [619, 113] on span "button" at bounding box center [621, 113] width 12 height 12
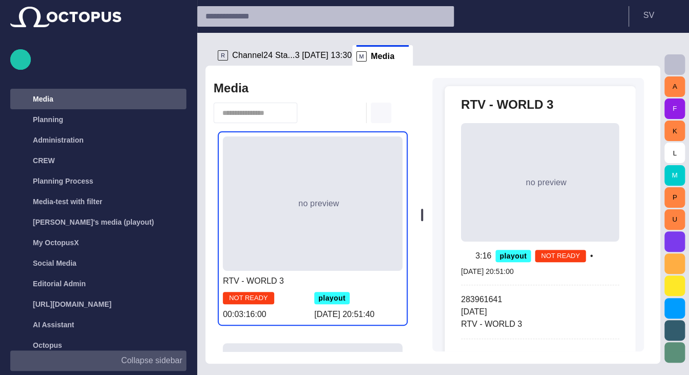
click at [385, 114] on span "button" at bounding box center [381, 113] width 12 height 12
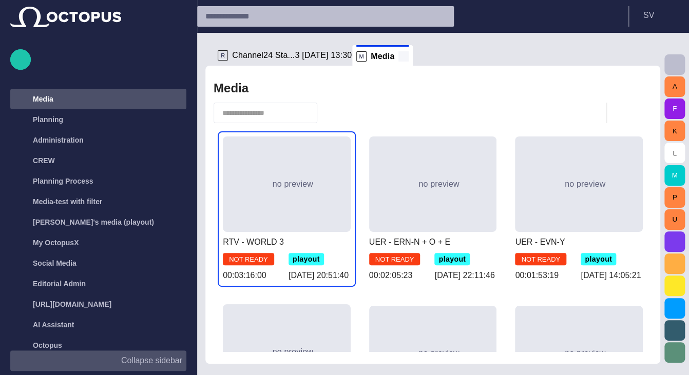
click at [401, 55] on span at bounding box center [403, 56] width 10 height 10
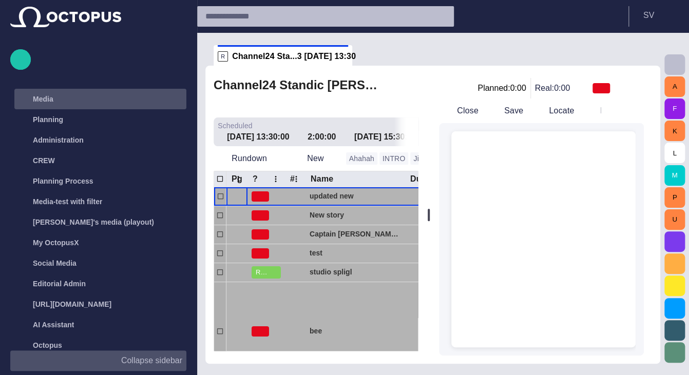
click at [56, 107] on div "Media" at bounding box center [101, 99] width 170 height 16
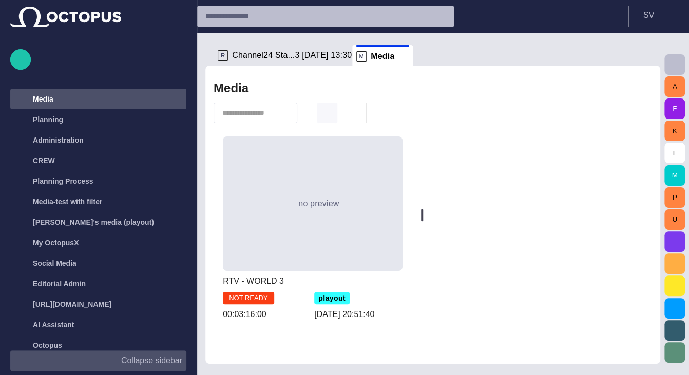
click at [325, 115] on span "button" at bounding box center [327, 113] width 12 height 12
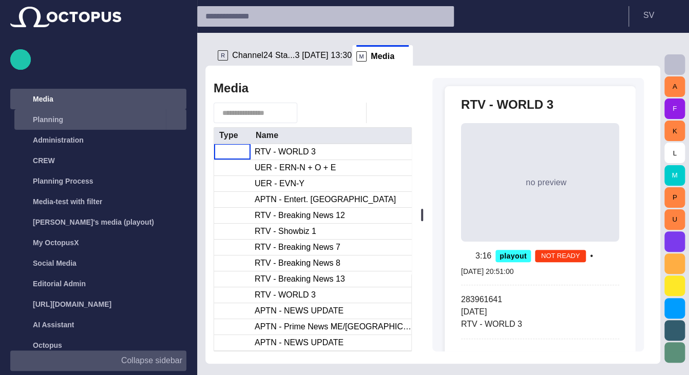
click at [70, 120] on div "Planning" at bounding box center [90, 119] width 149 height 16
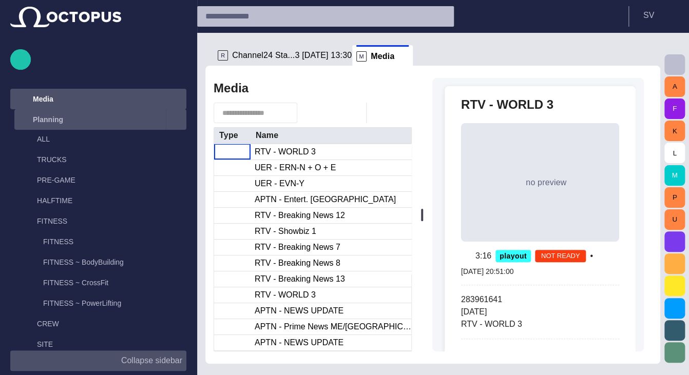
click at [398, 56] on span at bounding box center [403, 56] width 10 height 10
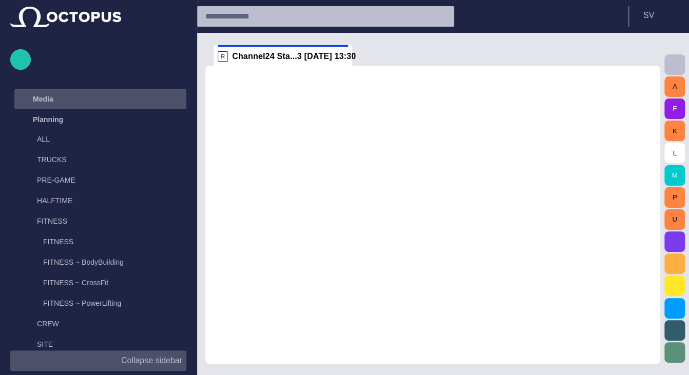
click at [149, 118] on div "Planning" at bounding box center [90, 119] width 149 height 16
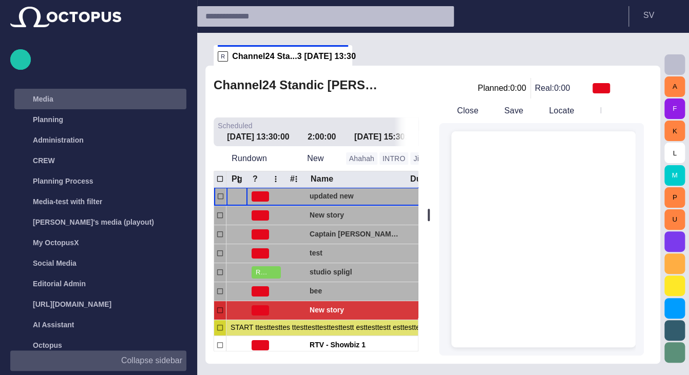
click at [73, 107] on div "Media" at bounding box center [101, 99] width 170 height 16
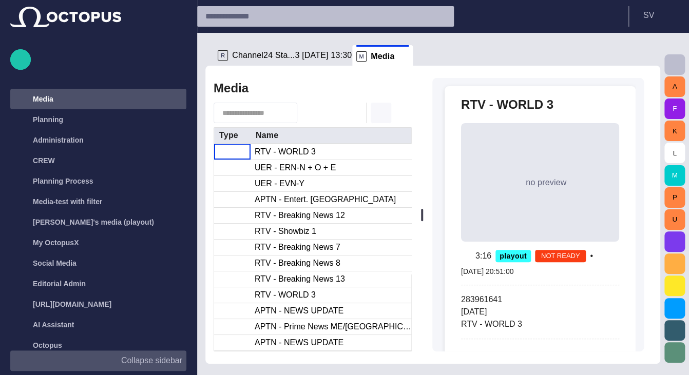
click at [380, 113] on span "button" at bounding box center [381, 113] width 12 height 12
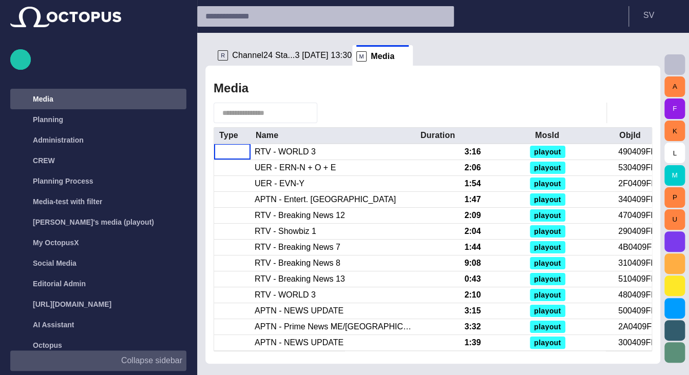
click at [281, 61] on div "R Channel24 Sta...3 [DATE] 13:30" at bounding box center [283, 55] width 130 height 21
click at [274, 54] on span "Channel24 Sta...3 [DATE] 13:30" at bounding box center [292, 55] width 120 height 10
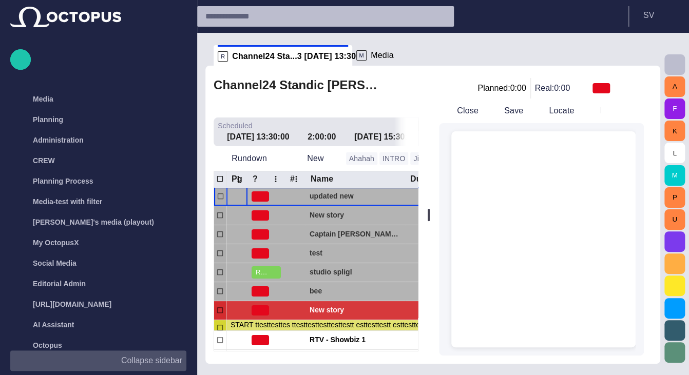
scroll to position [0, 0]
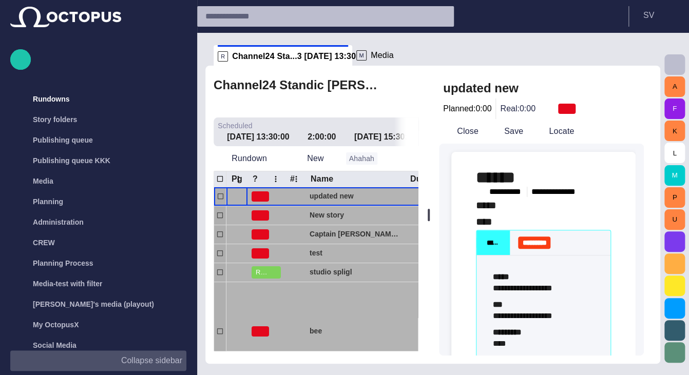
click at [460, 114] on p "Planned: 0:00" at bounding box center [467, 109] width 48 height 12
click at [464, 132] on button "Close" at bounding box center [460, 131] width 43 height 18
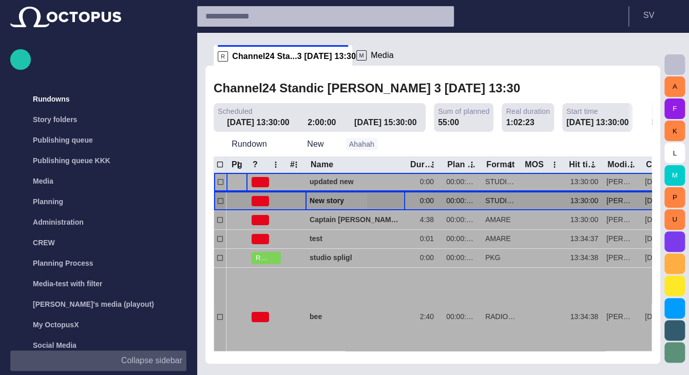
click at [333, 206] on div "New story" at bounding box center [355, 201] width 91 height 18
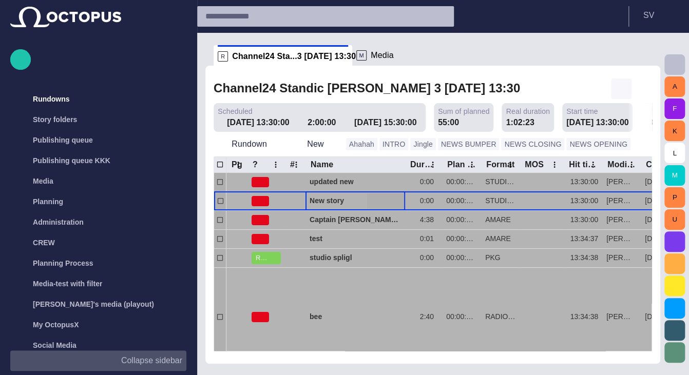
click at [627, 89] on button "button" at bounding box center [621, 89] width 21 height 21
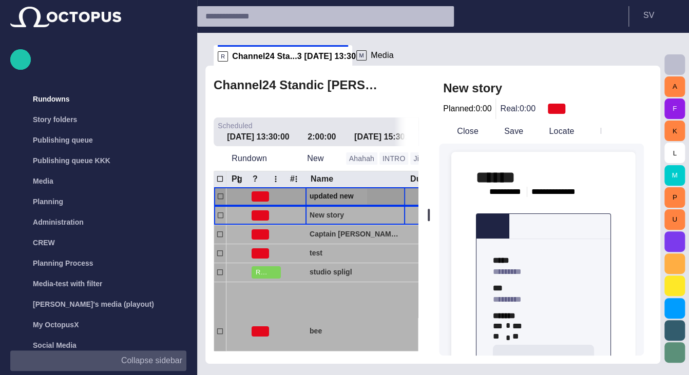
click at [321, 194] on span "updated new" at bounding box center [355, 196] width 91 height 10
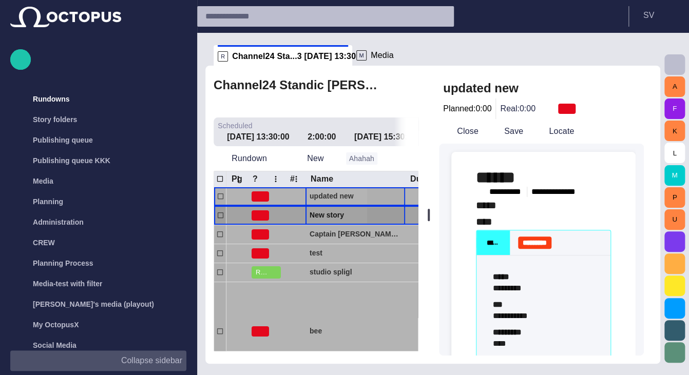
click at [321, 213] on span "New story" at bounding box center [355, 215] width 91 height 10
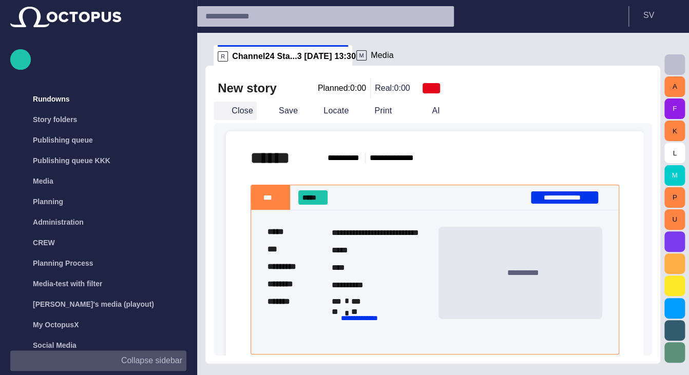
click at [237, 111] on button "Close" at bounding box center [235, 111] width 43 height 18
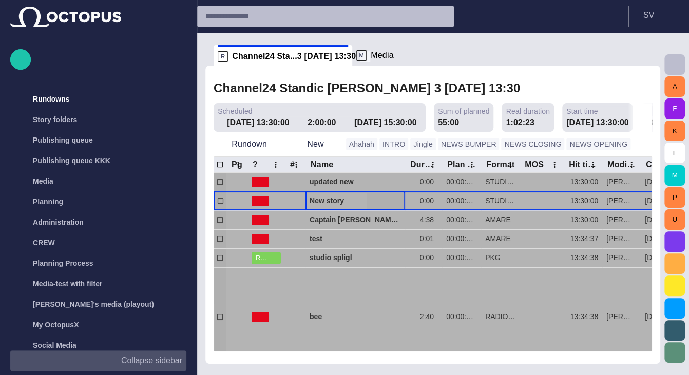
click at [360, 52] on span at bounding box center [365, 56] width 10 height 10
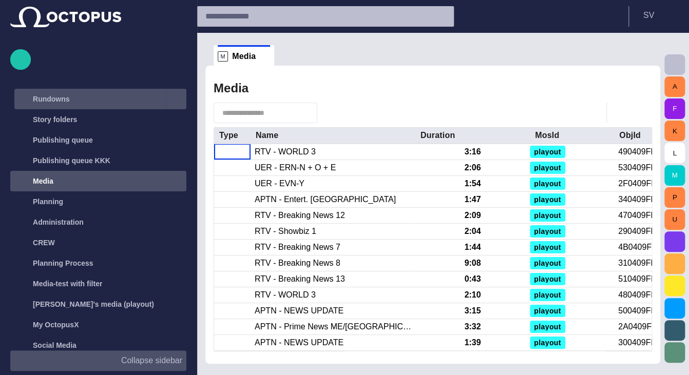
click at [113, 97] on div "Rundowns" at bounding box center [90, 99] width 149 height 16
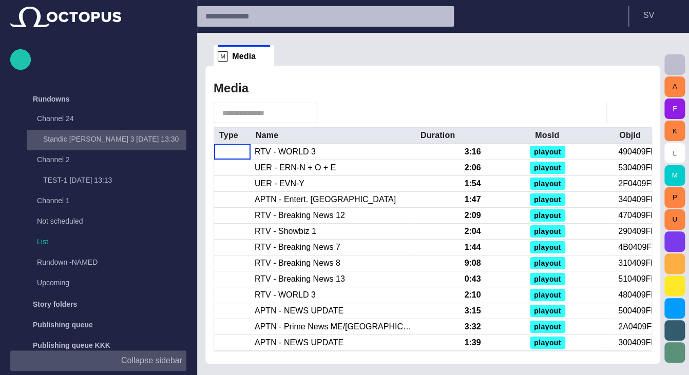
click at [101, 139] on p "Standic [PERSON_NAME] 3 [DATE] 13:30" at bounding box center [114, 139] width 143 height 10
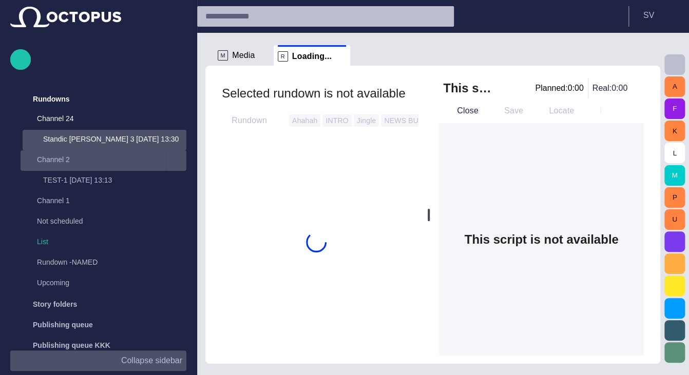
scroll to position [21, 0]
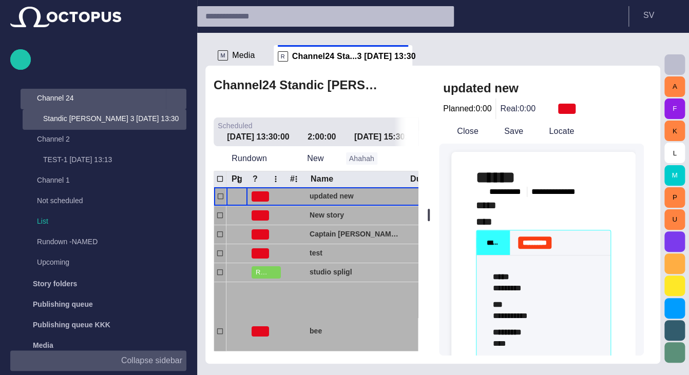
click at [137, 102] on p "Channel 24" at bounding box center [101, 98] width 129 height 10
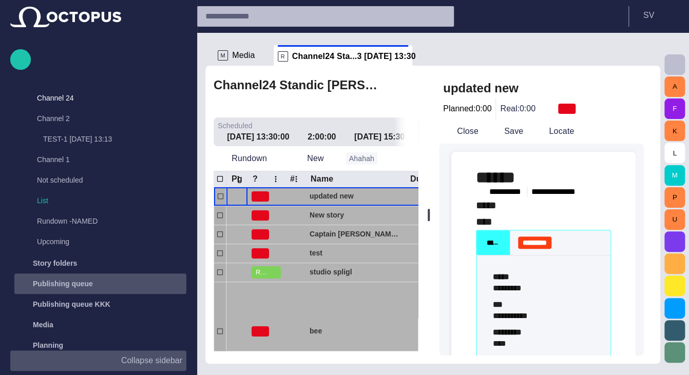
click at [73, 285] on p "Publishing queue" at bounding box center [63, 284] width 60 height 10
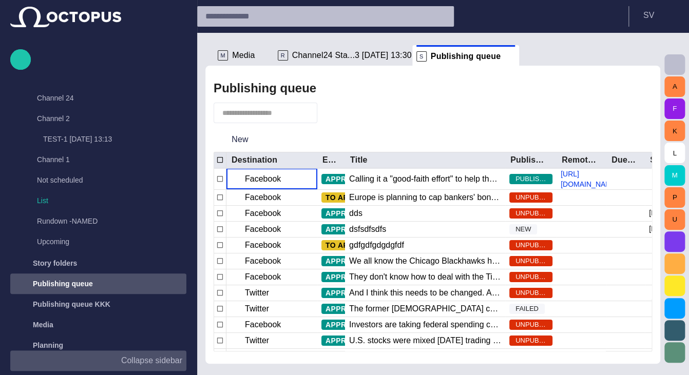
scroll to position [205, 0]
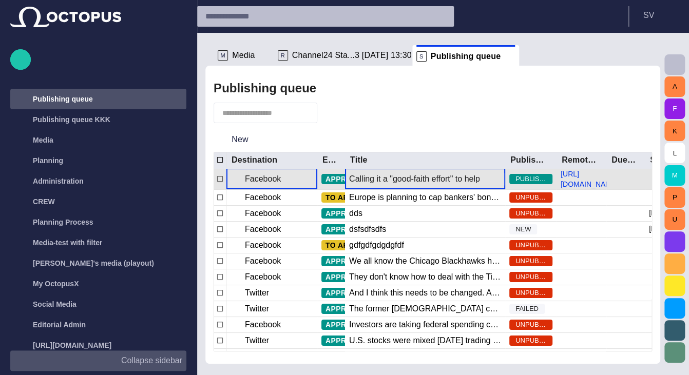
click at [393, 185] on div "Calling it a "good-faith effort" to help the [DEMOGRAPHIC_DATA] people, [DEMOGR…" at bounding box center [425, 178] width 152 height 11
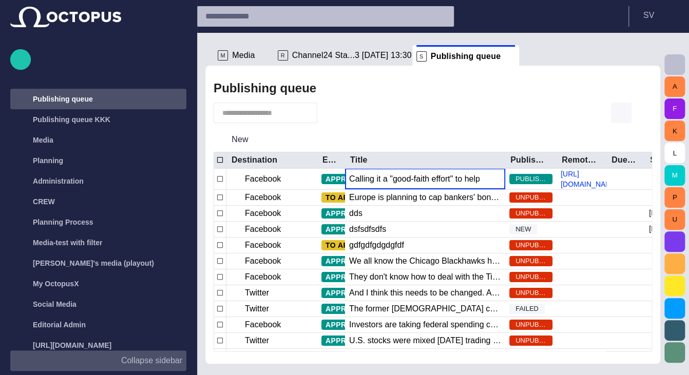
click at [622, 112] on span "button" at bounding box center [621, 113] width 12 height 12
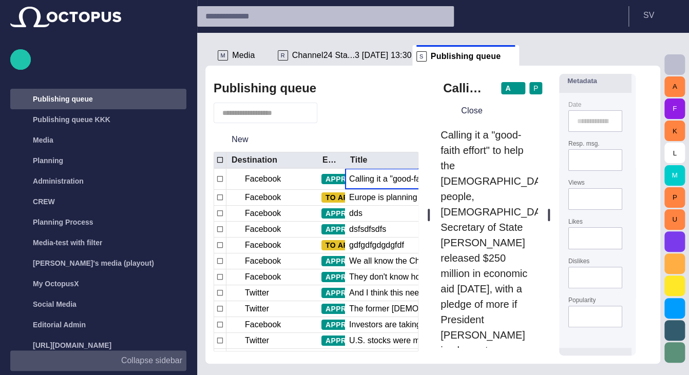
scroll to position [0, 0]
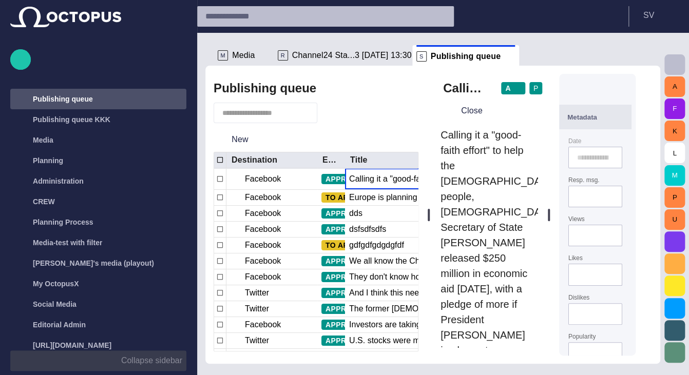
click at [161, 370] on button "Collapse sidebar" at bounding box center [98, 361] width 176 height 21
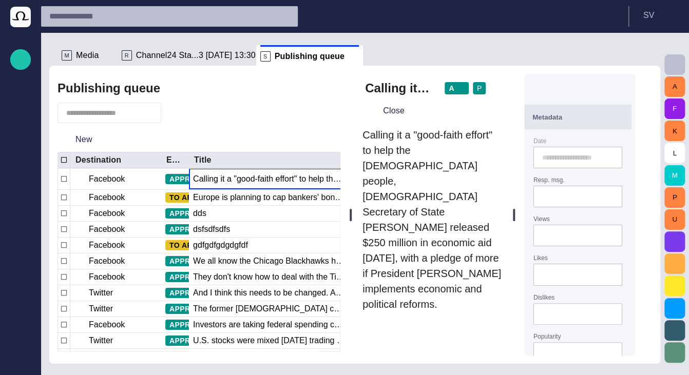
scroll to position [87, 0]
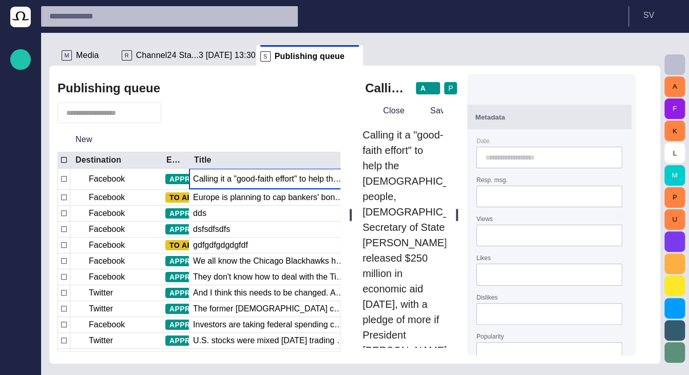
drag, startPoint x: 527, startPoint y: 214, endPoint x: 604, endPoint y: 101, distance: 136.7
click at [459, 219] on div at bounding box center [457, 215] width 4 height 298
click at [622, 84] on span "button" at bounding box center [617, 88] width 10 height 10
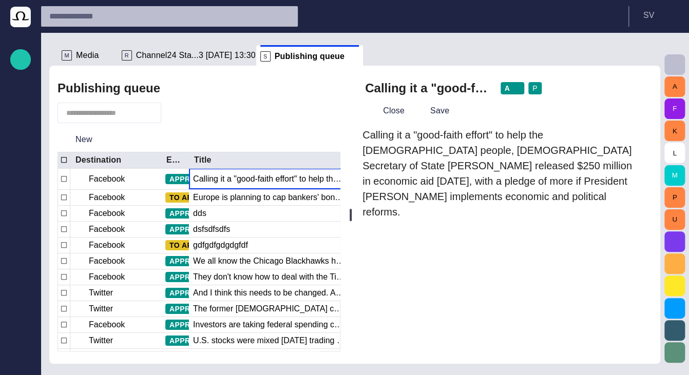
click at [631, 89] on button "button" at bounding box center [629, 88] width 21 height 21
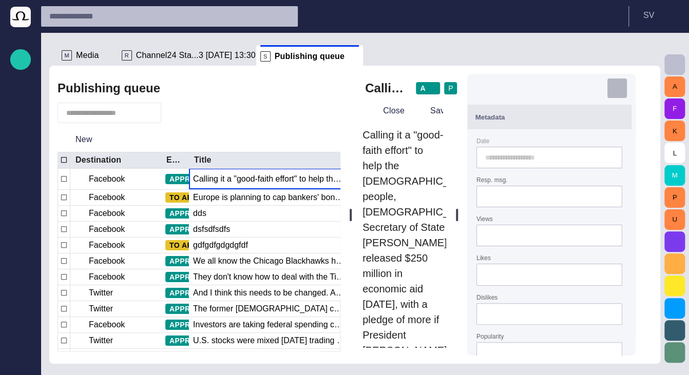
click at [622, 89] on span "button" at bounding box center [617, 88] width 10 height 10
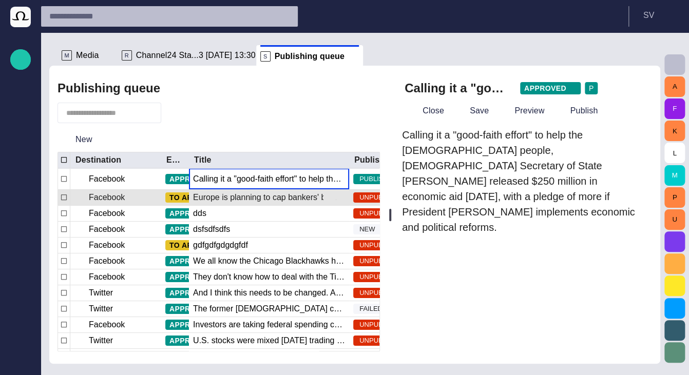
drag, startPoint x: 397, startPoint y: 217, endPoint x: 204, endPoint y: 213, distance: 193.6
click at [389, 216] on div at bounding box center [390, 215] width 2 height 12
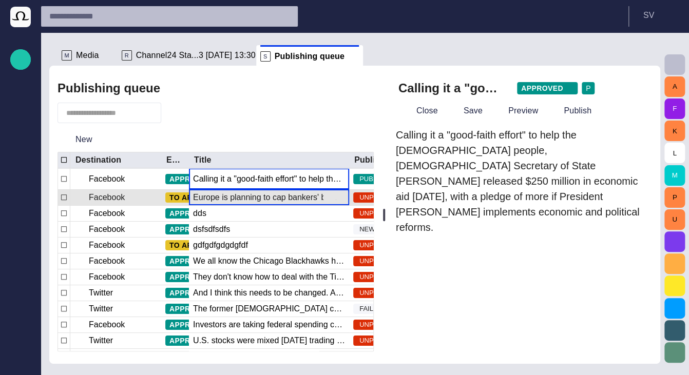
click at [204, 203] on div "Europe is planning to cap bankers' bonuses in a bid to curb the kind of reckles…" at bounding box center [269, 197] width 152 height 11
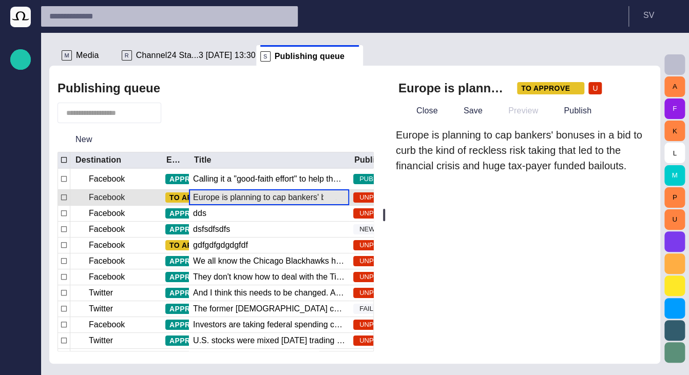
click at [243, 203] on div "Europe is planning to cap bankers' bonuses in a bid to curb the kind of reckles…" at bounding box center [269, 197] width 152 height 11
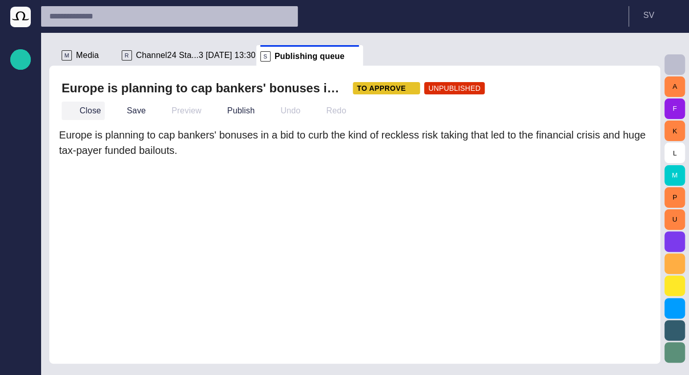
click at [87, 112] on button "Close" at bounding box center [83, 111] width 43 height 18
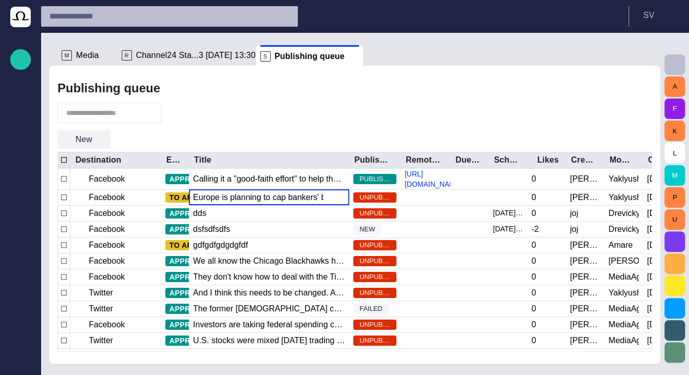
click at [100, 139] on span "button" at bounding box center [102, 139] width 10 height 10
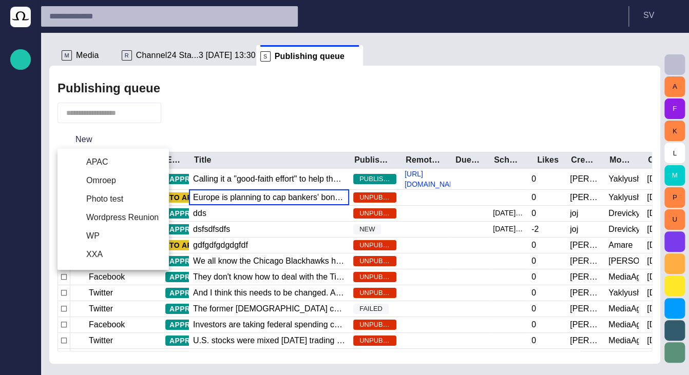
click at [272, 106] on div at bounding box center [344, 187] width 689 height 375
